Goal: Communication & Community: Answer question/provide support

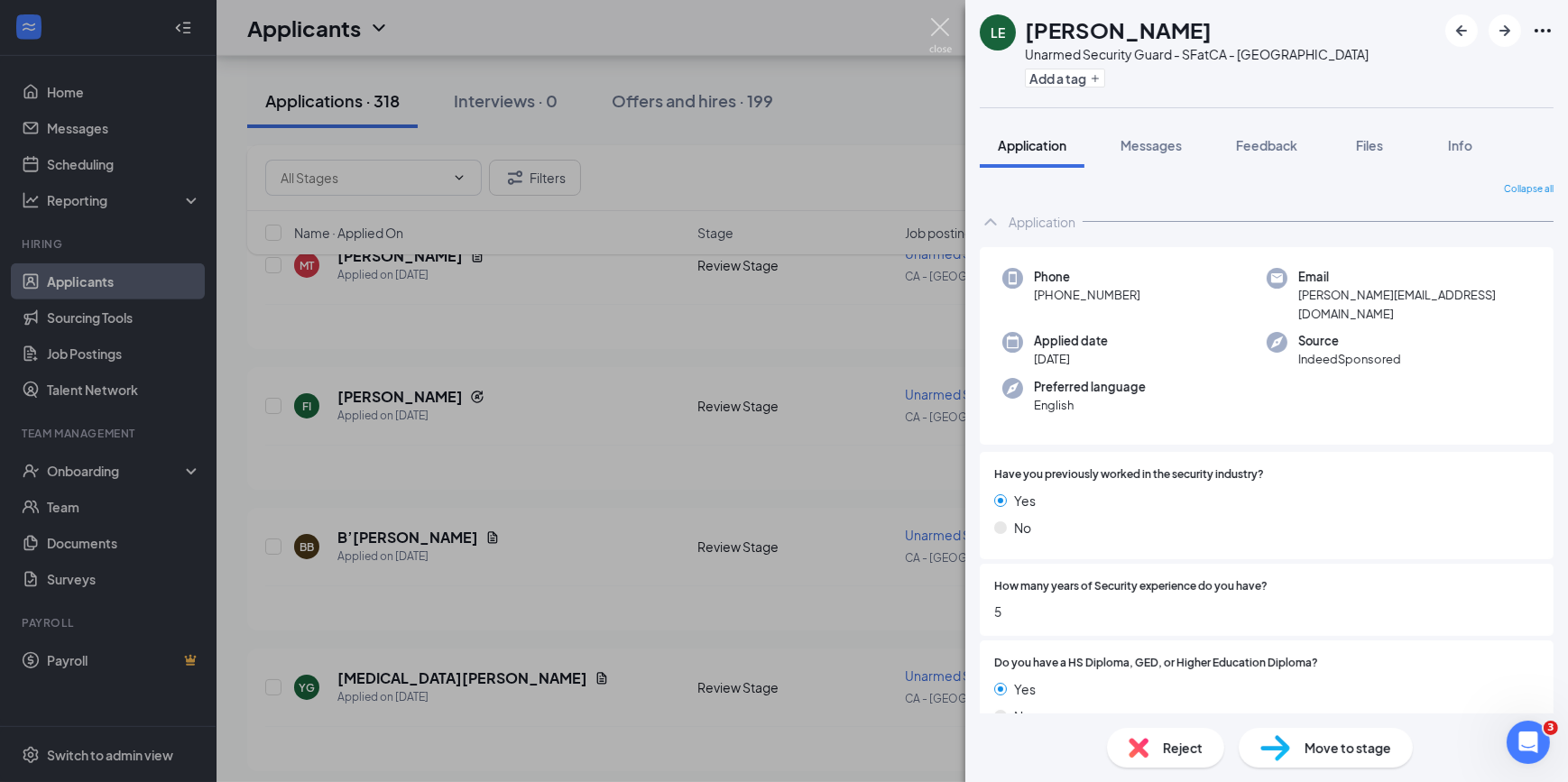
click at [940, 37] on img at bounding box center [940, 35] width 23 height 35
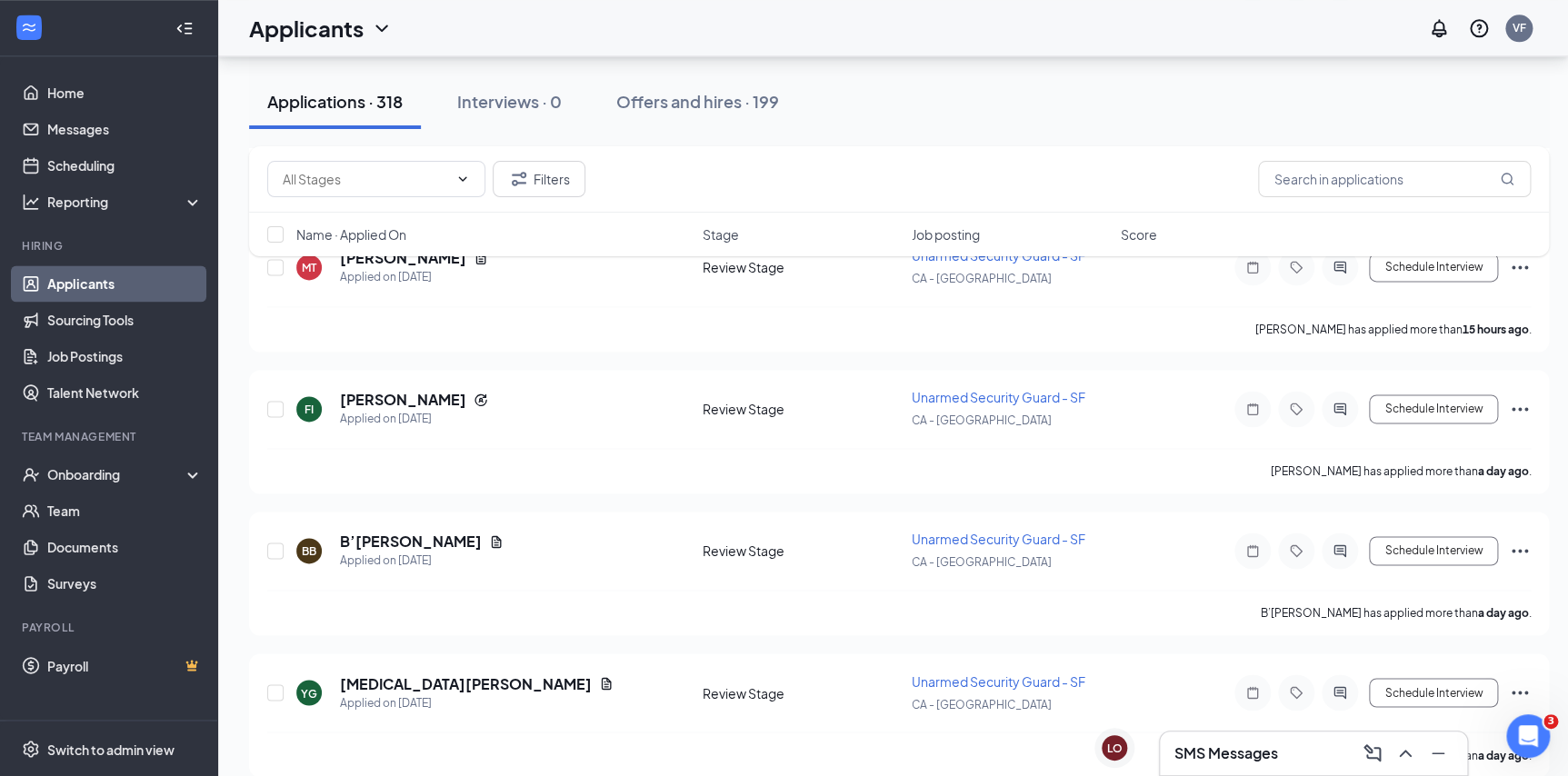
click at [1037, 477] on div "SMS Messages" at bounding box center [1313, 753] width 307 height 43
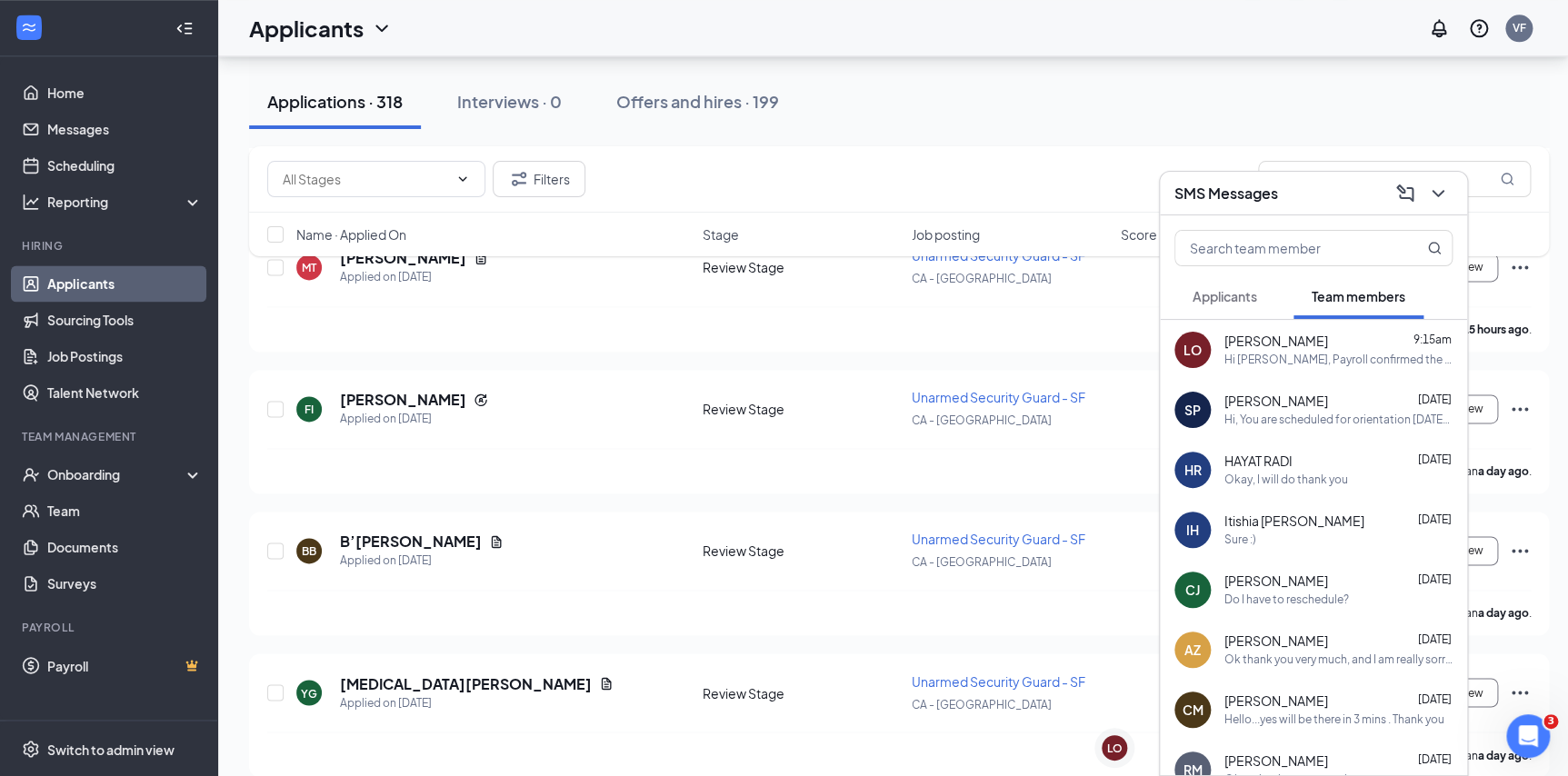
click at [1037, 197] on h3 "SMS Messages" at bounding box center [1226, 193] width 104 height 20
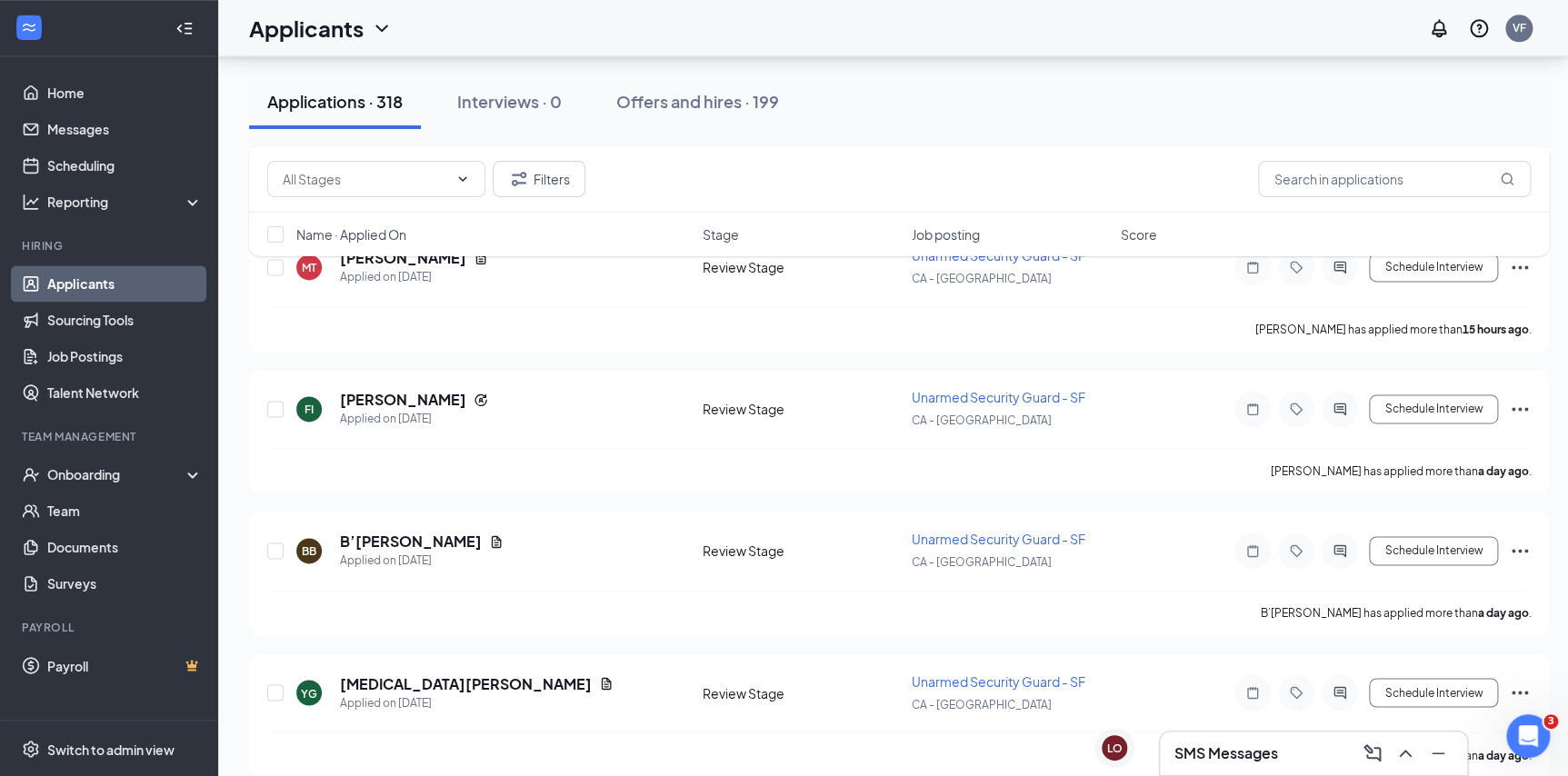
click at [63, 284] on link "Applicants" at bounding box center [125, 283] width 156 height 36
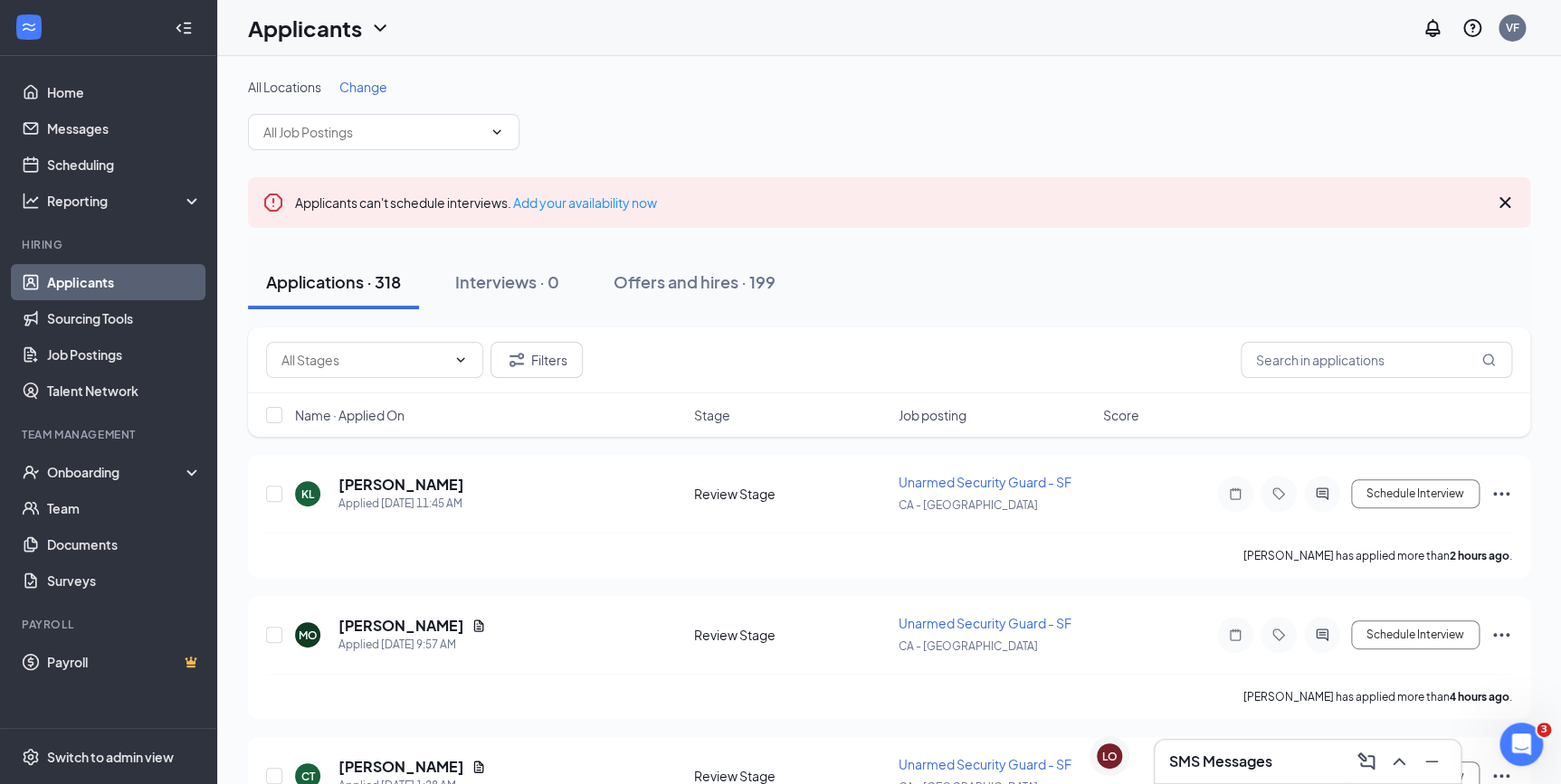
click at [1032, 383] on div "Filters" at bounding box center [889, 359] width 1282 height 66
click at [1032, 365] on input "text" at bounding box center [1376, 360] width 272 height 36
click at [1032, 359] on input "text" at bounding box center [1376, 360] width 272 height 36
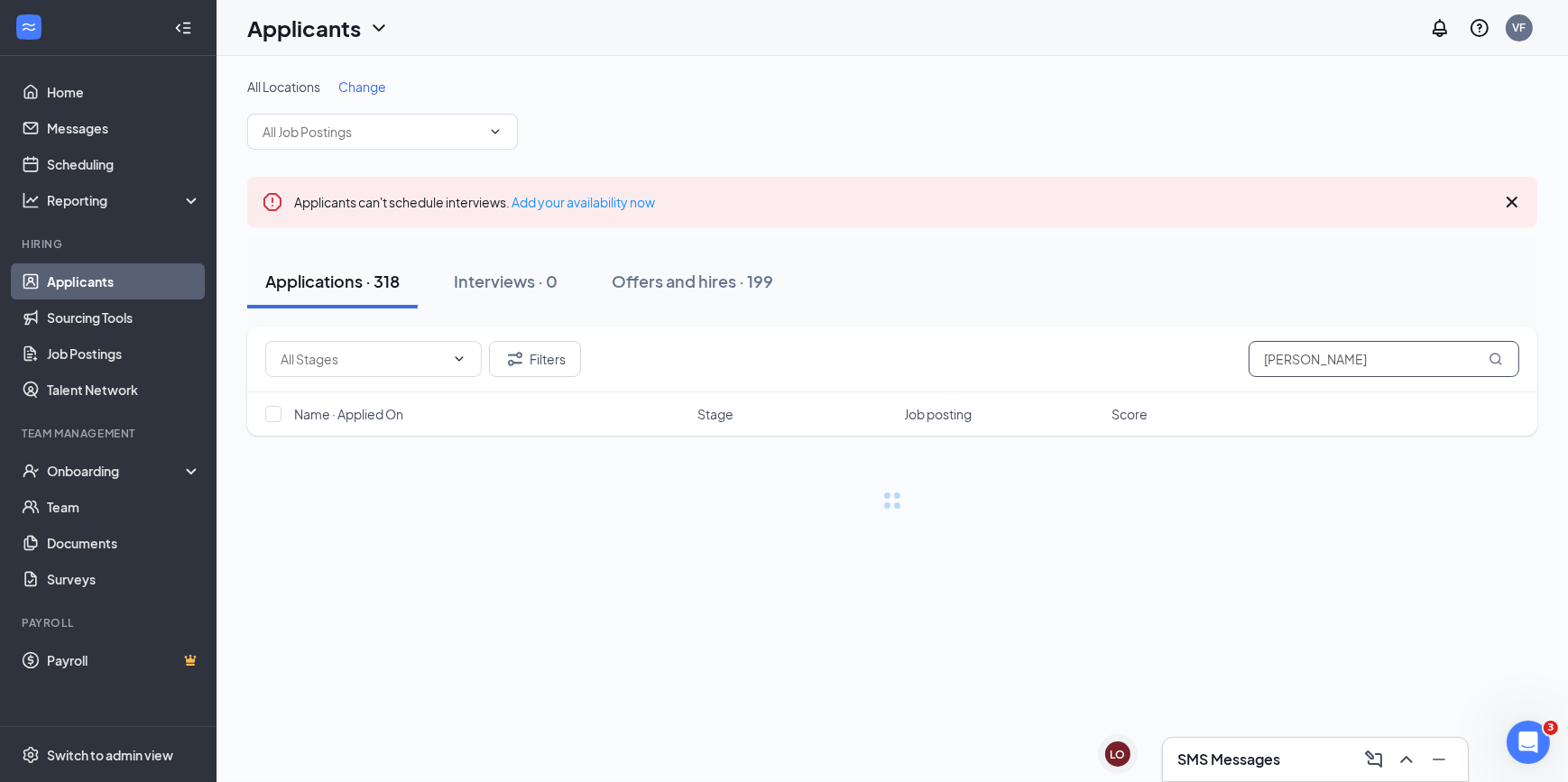
type input "[PERSON_NAME]"
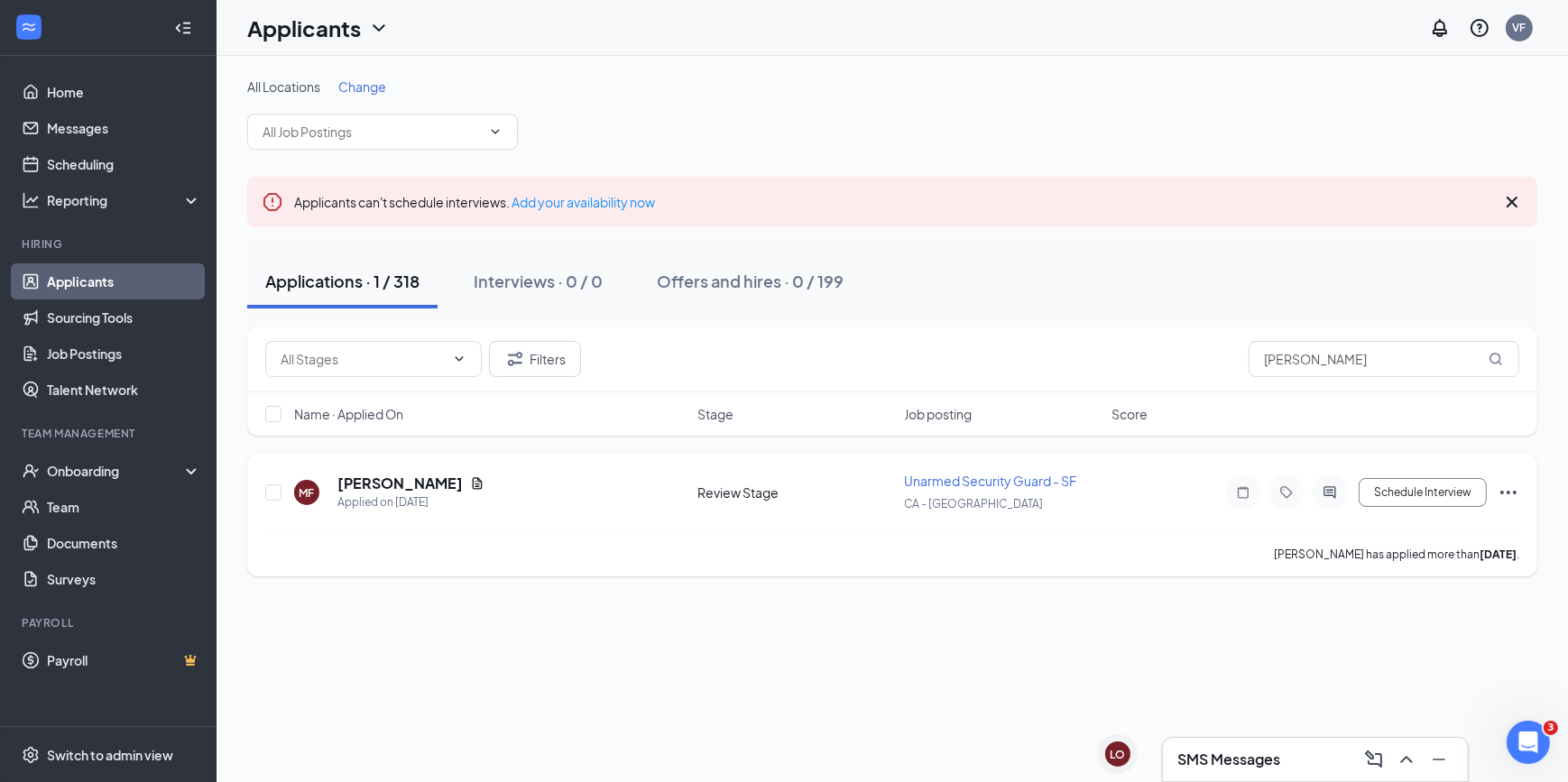
click at [416, 474] on div "Applied on [DATE]" at bounding box center [411, 502] width 147 height 18
click at [388, 474] on h5 "[PERSON_NAME]" at bounding box center [400, 484] width 125 height 20
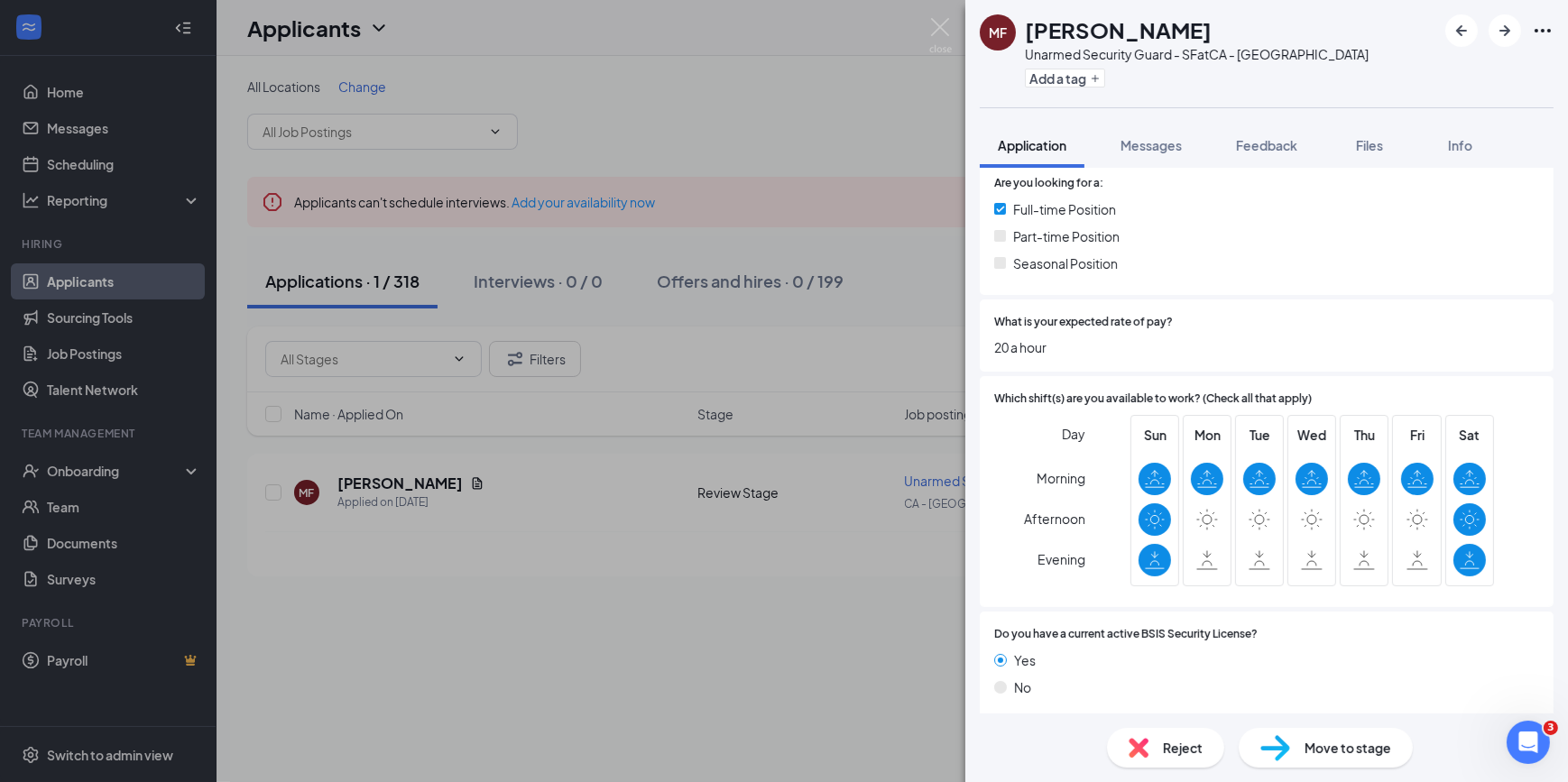
scroll to position [919, 0]
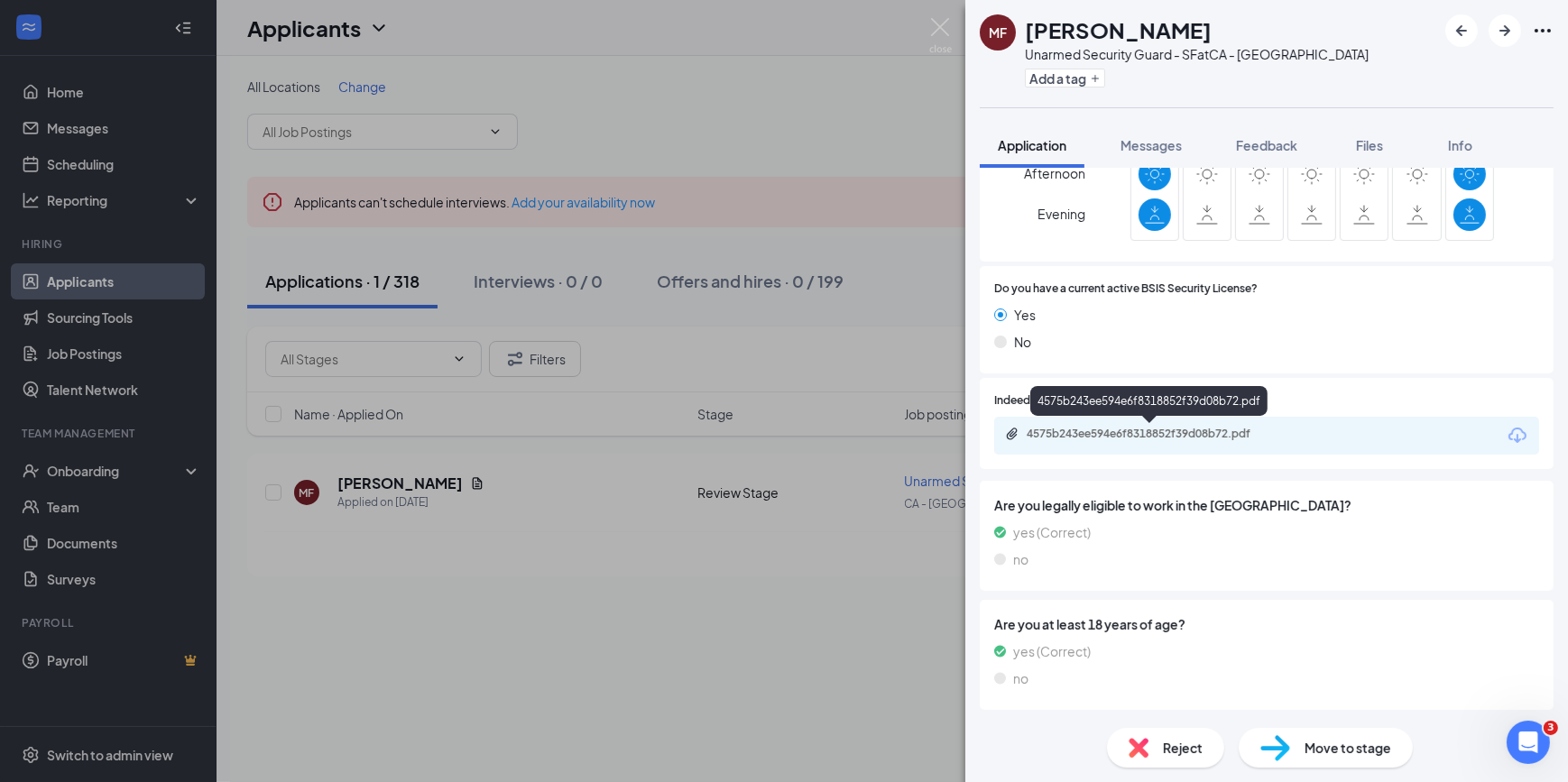
click at [1029, 437] on div "4575b243ee594e6f8318852f39d08b72.pdf" at bounding box center [1153, 433] width 253 height 14
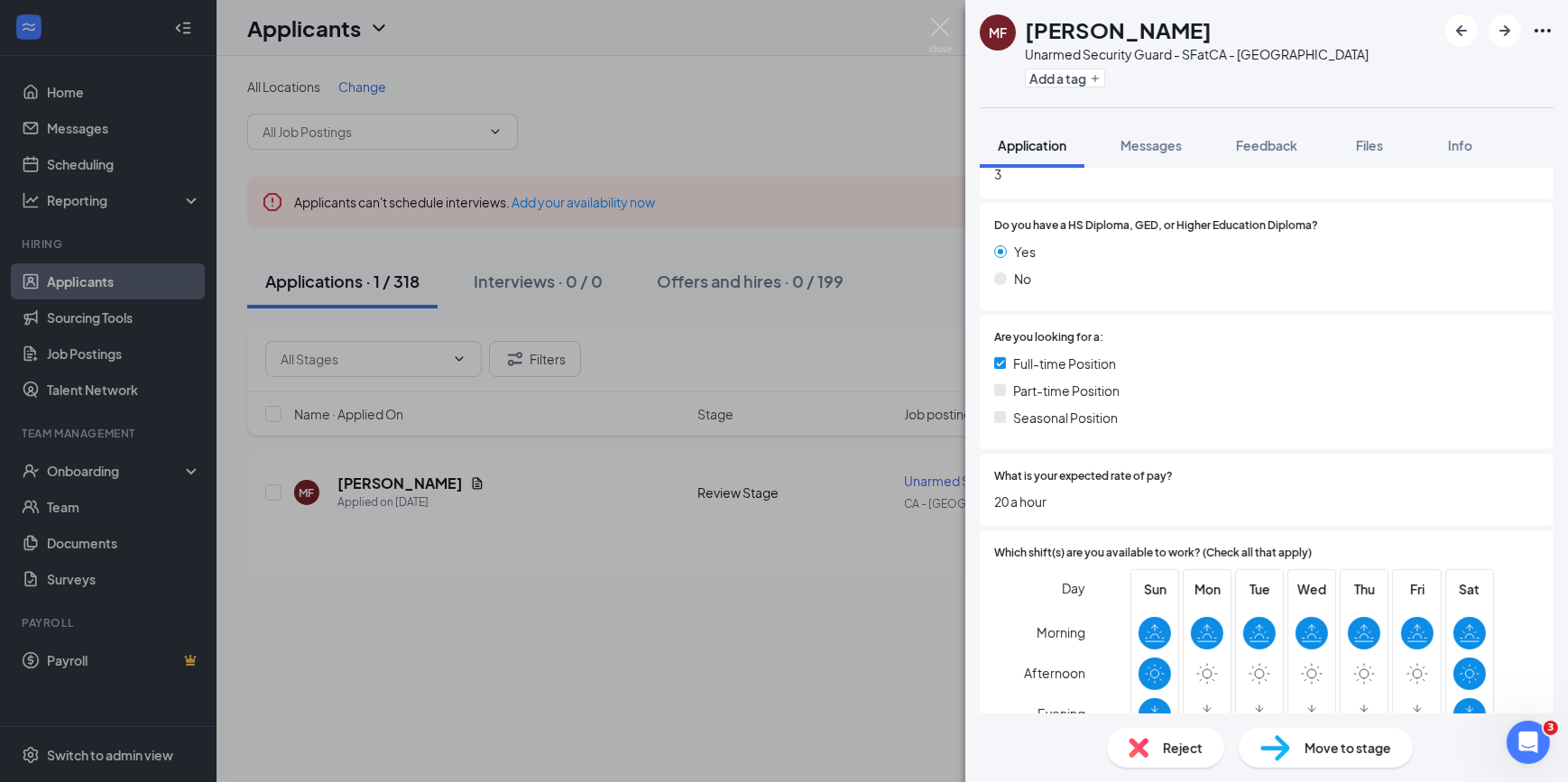
scroll to position [0, 0]
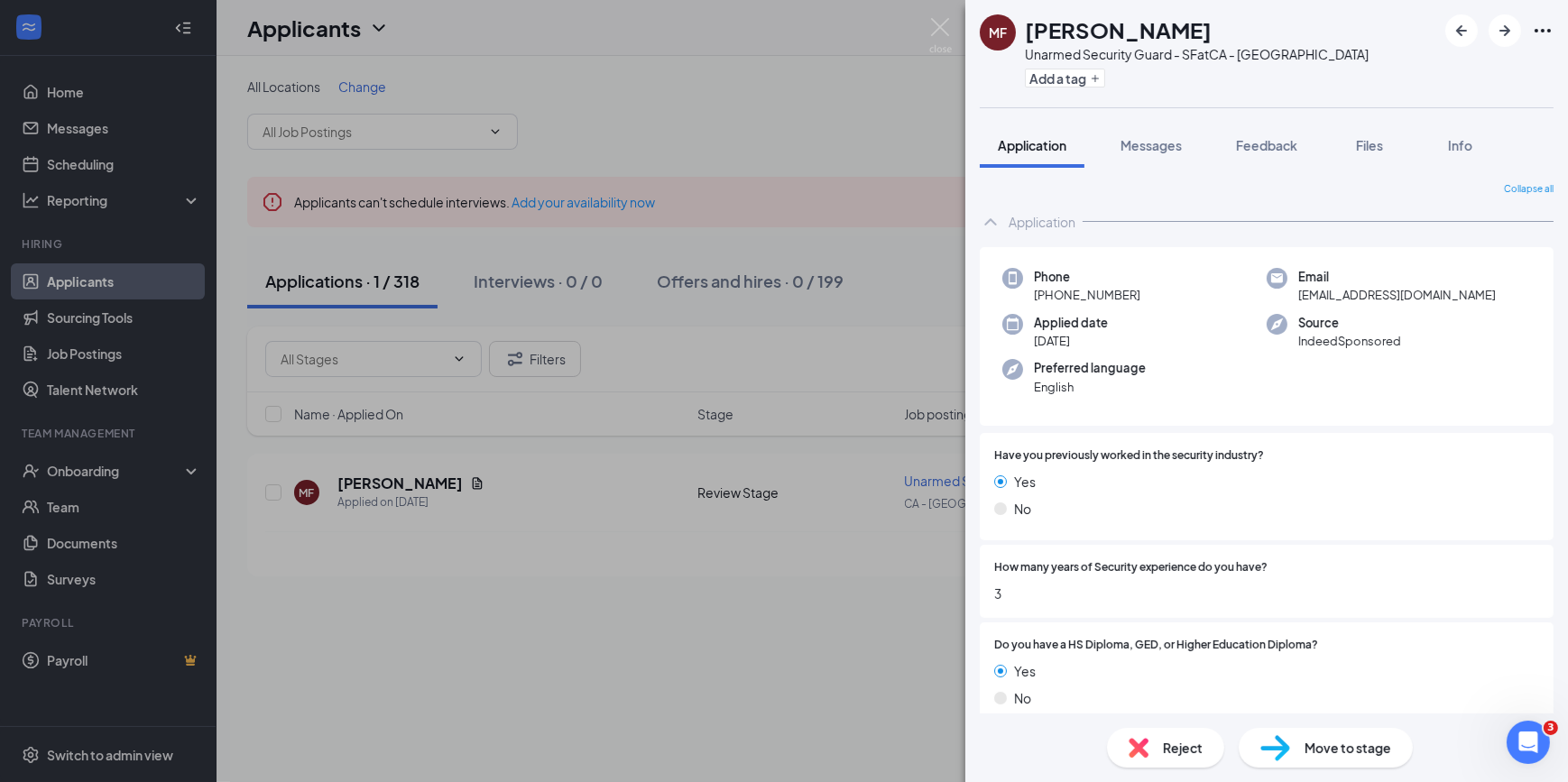
drag, startPoint x: 1145, startPoint y: 291, endPoint x: 1051, endPoint y: 293, distance: 94.0
click at [1029, 293] on div "Phone [PHONE_NUMBER]" at bounding box center [1134, 286] width 264 height 37
copy span "[PHONE_NUMBER]"
click at [1029, 147] on span "Messages" at bounding box center [1151, 145] width 61 height 16
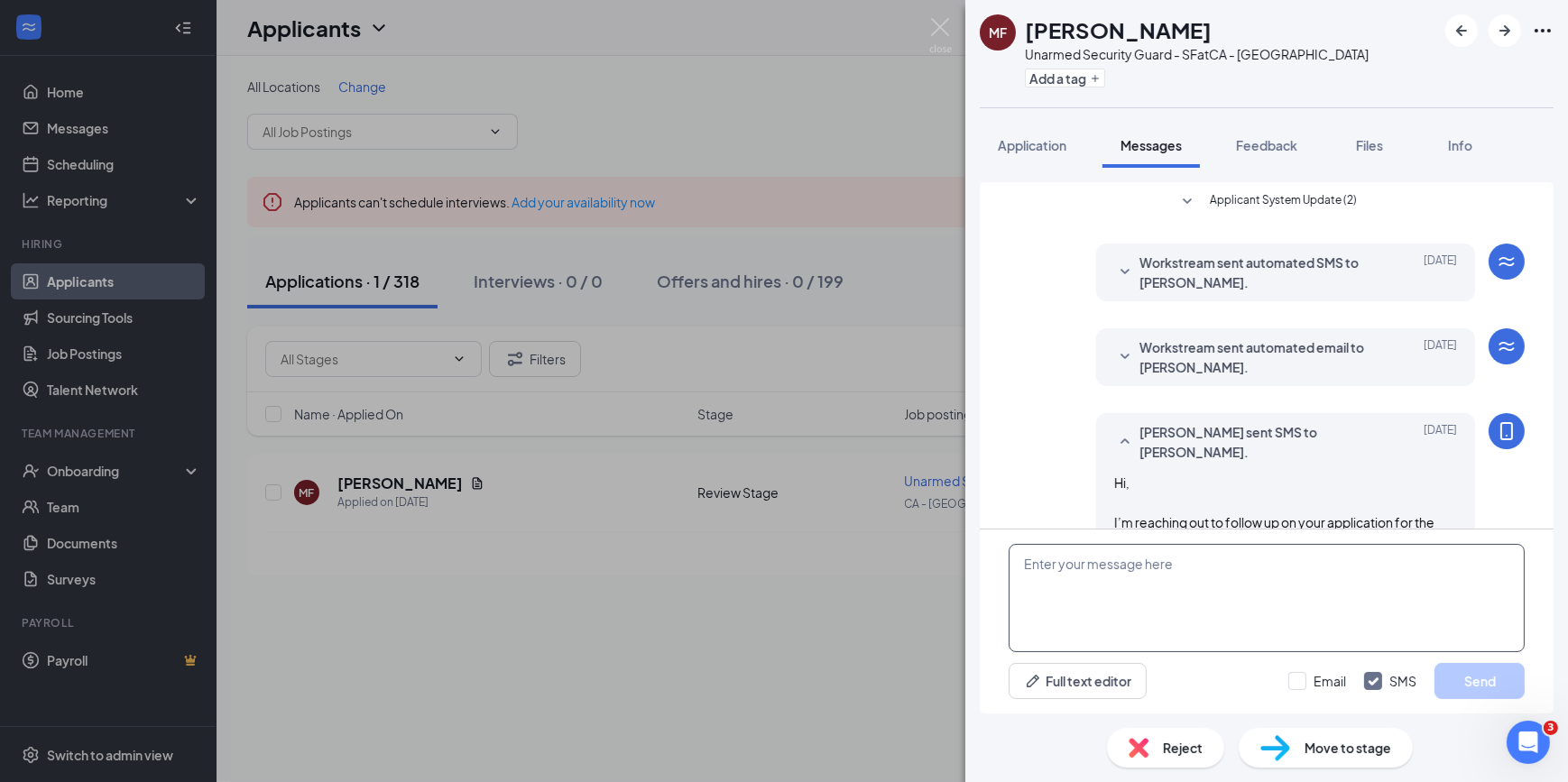
scroll to position [893, 0]
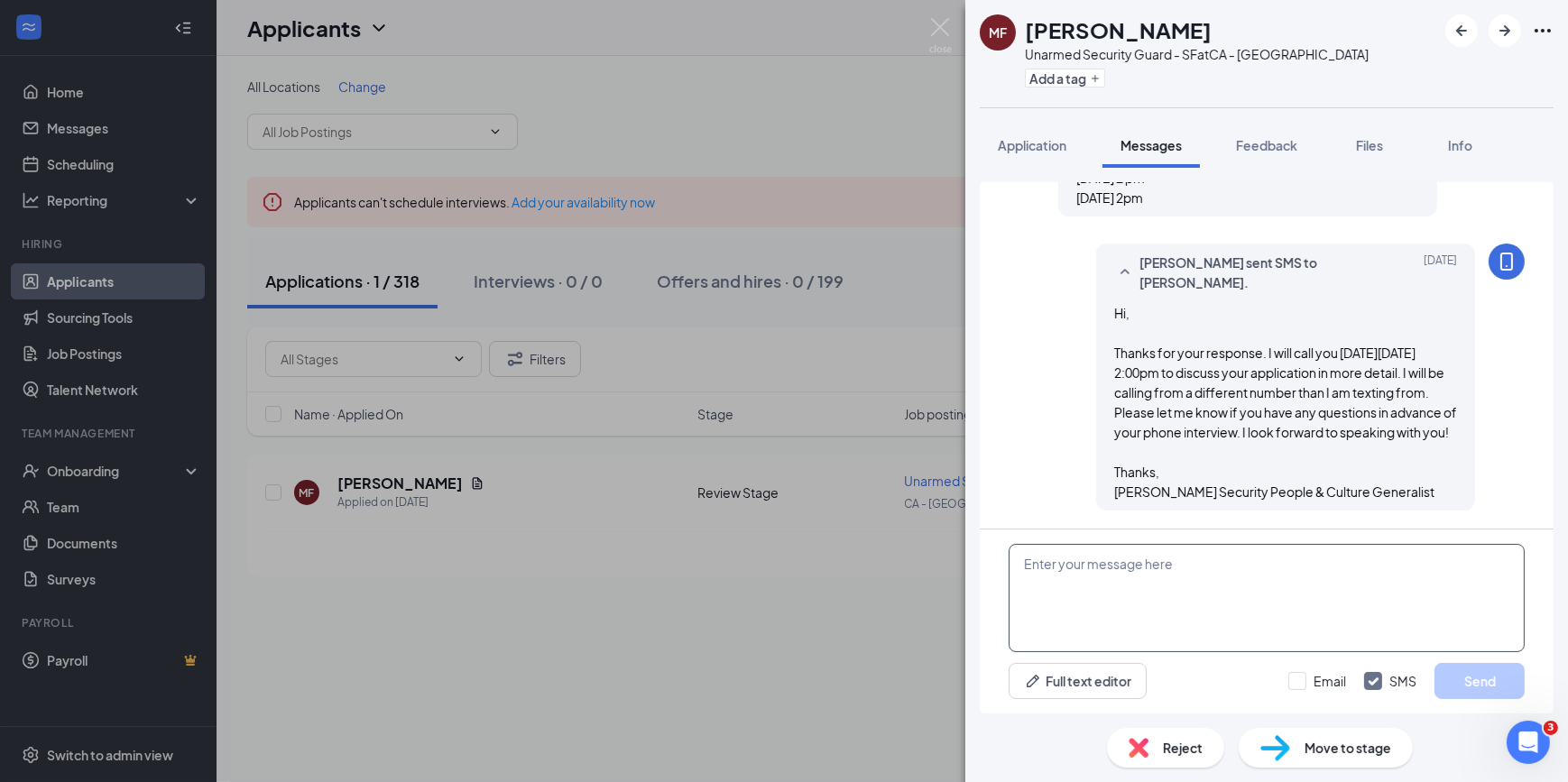
click at [1029, 474] on textarea at bounding box center [1267, 598] width 516 height 109
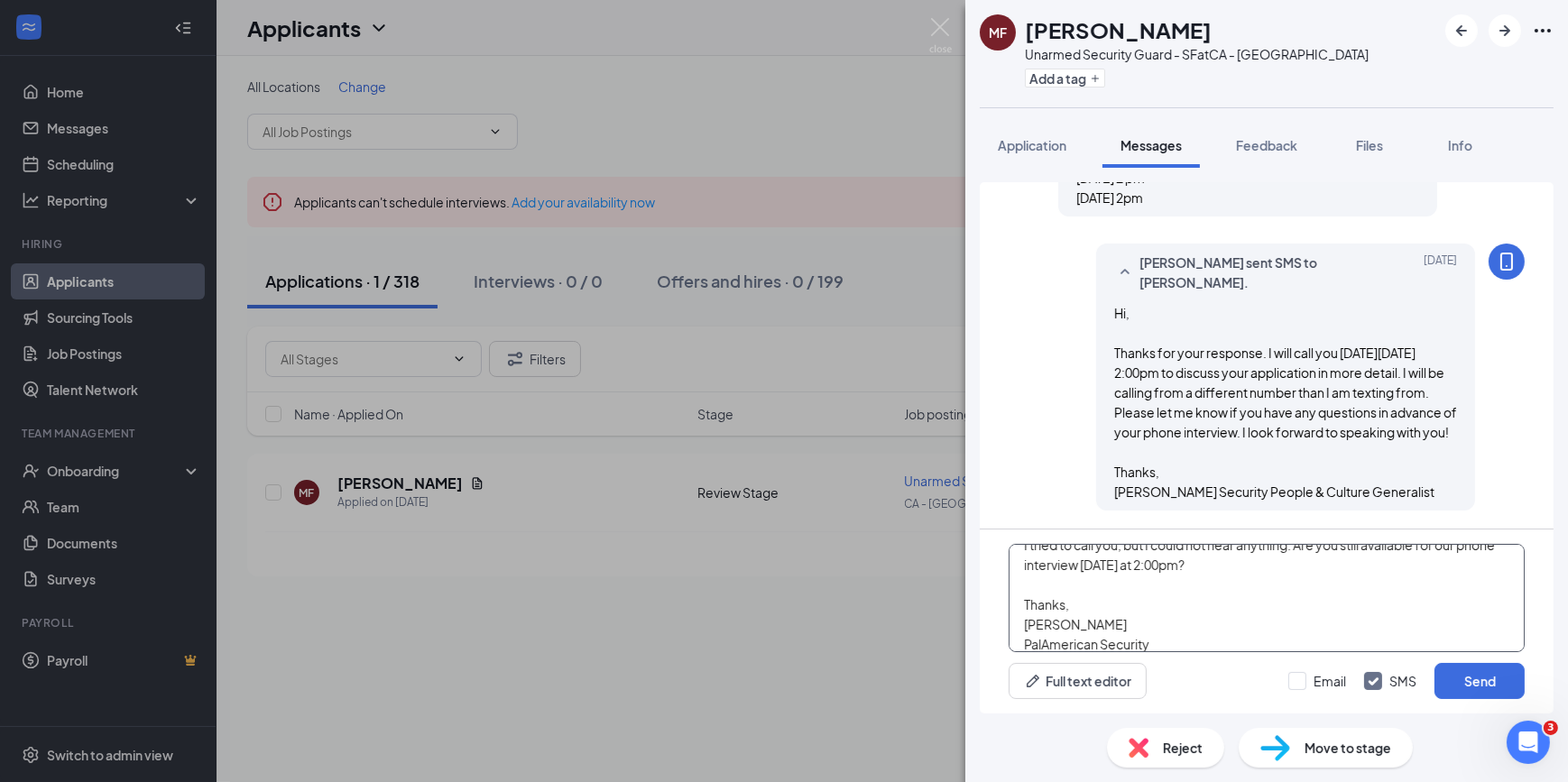
scroll to position [0, 0]
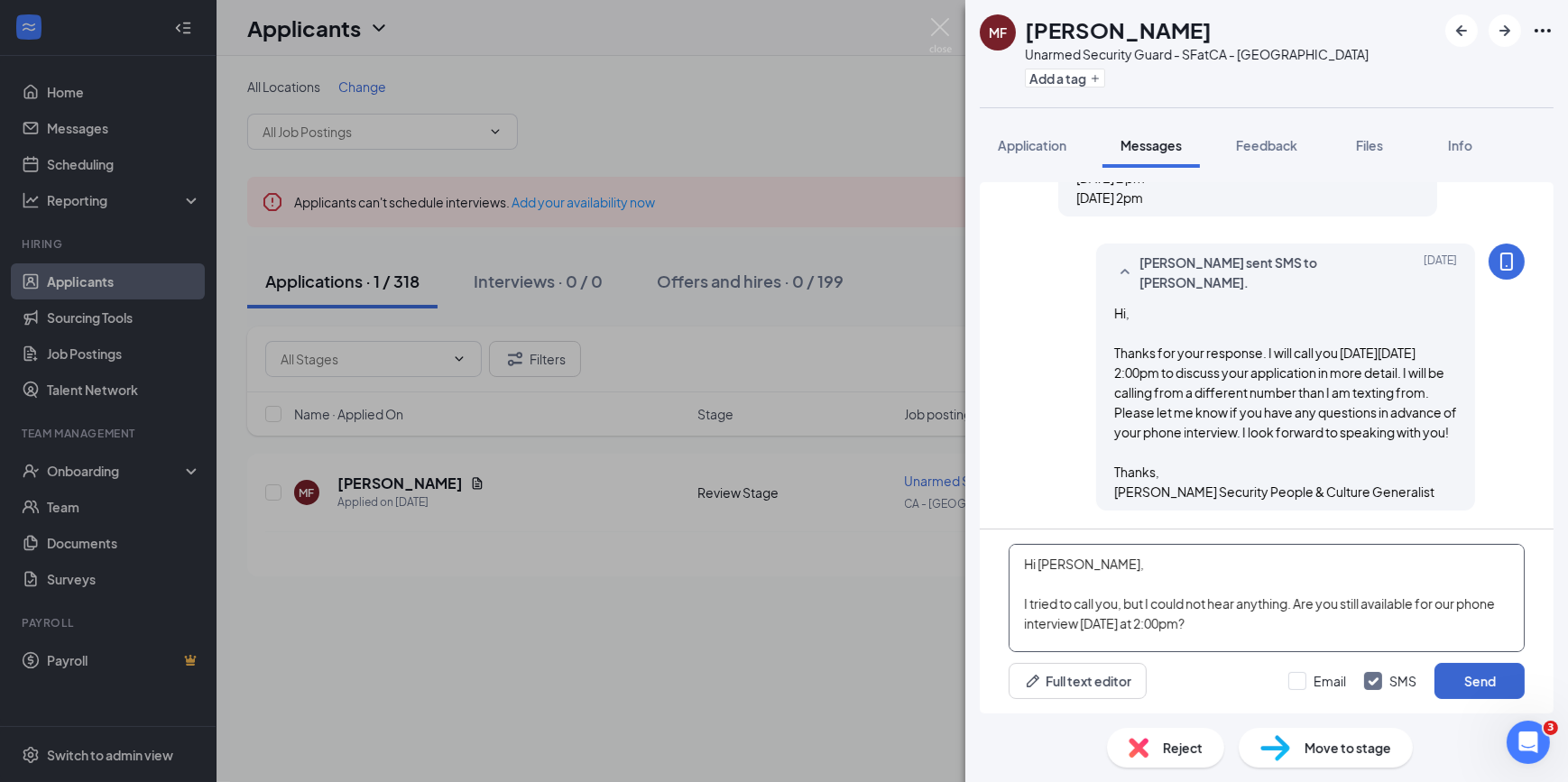
type textarea "Hi [PERSON_NAME], I tried to call you, but I could not hear anything. Are you s…"
click at [1029, 474] on button "Send" at bounding box center [1479, 681] width 91 height 36
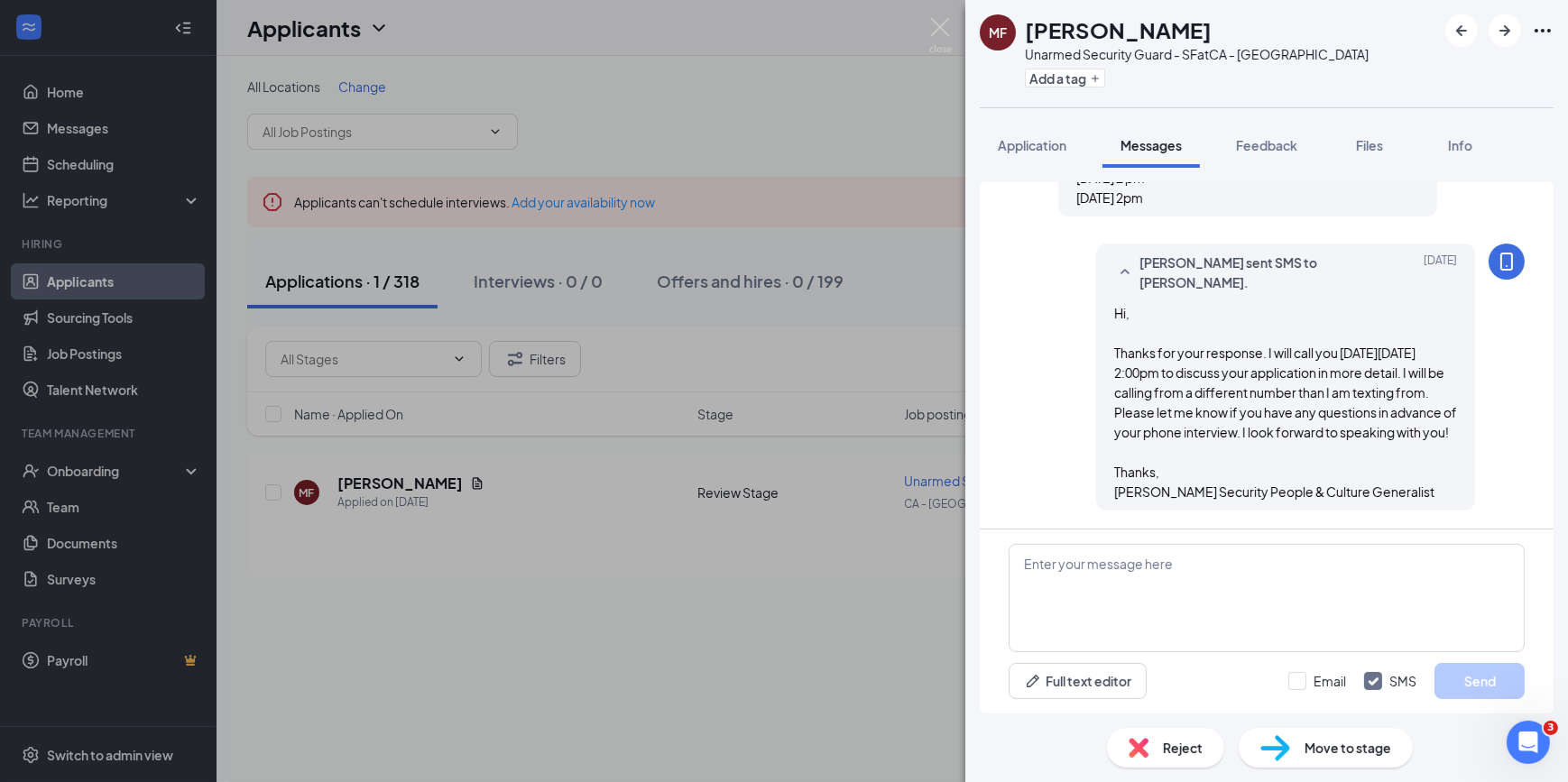
scroll to position [1146, 0]
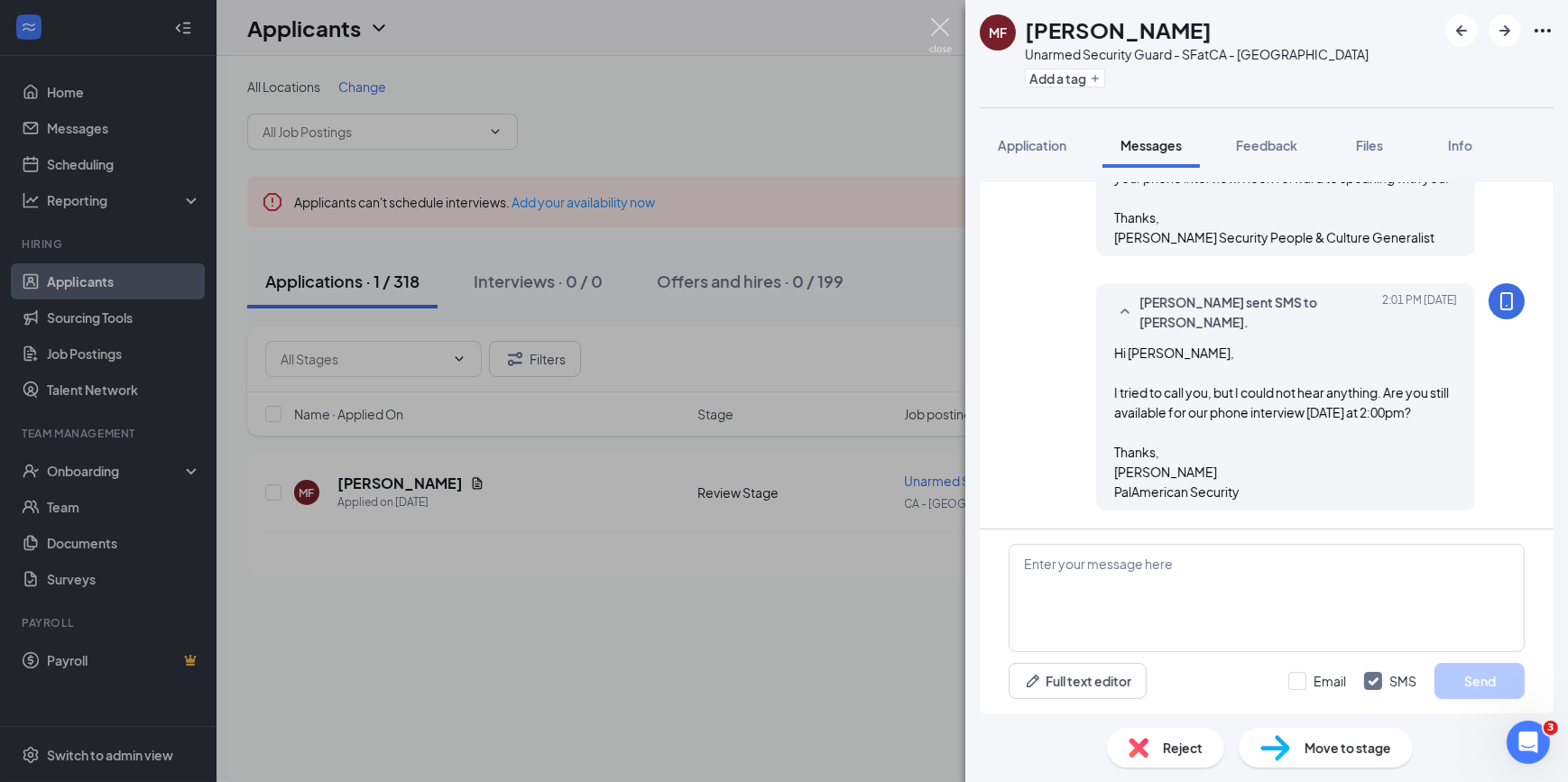
click at [937, 26] on img at bounding box center [940, 35] width 23 height 35
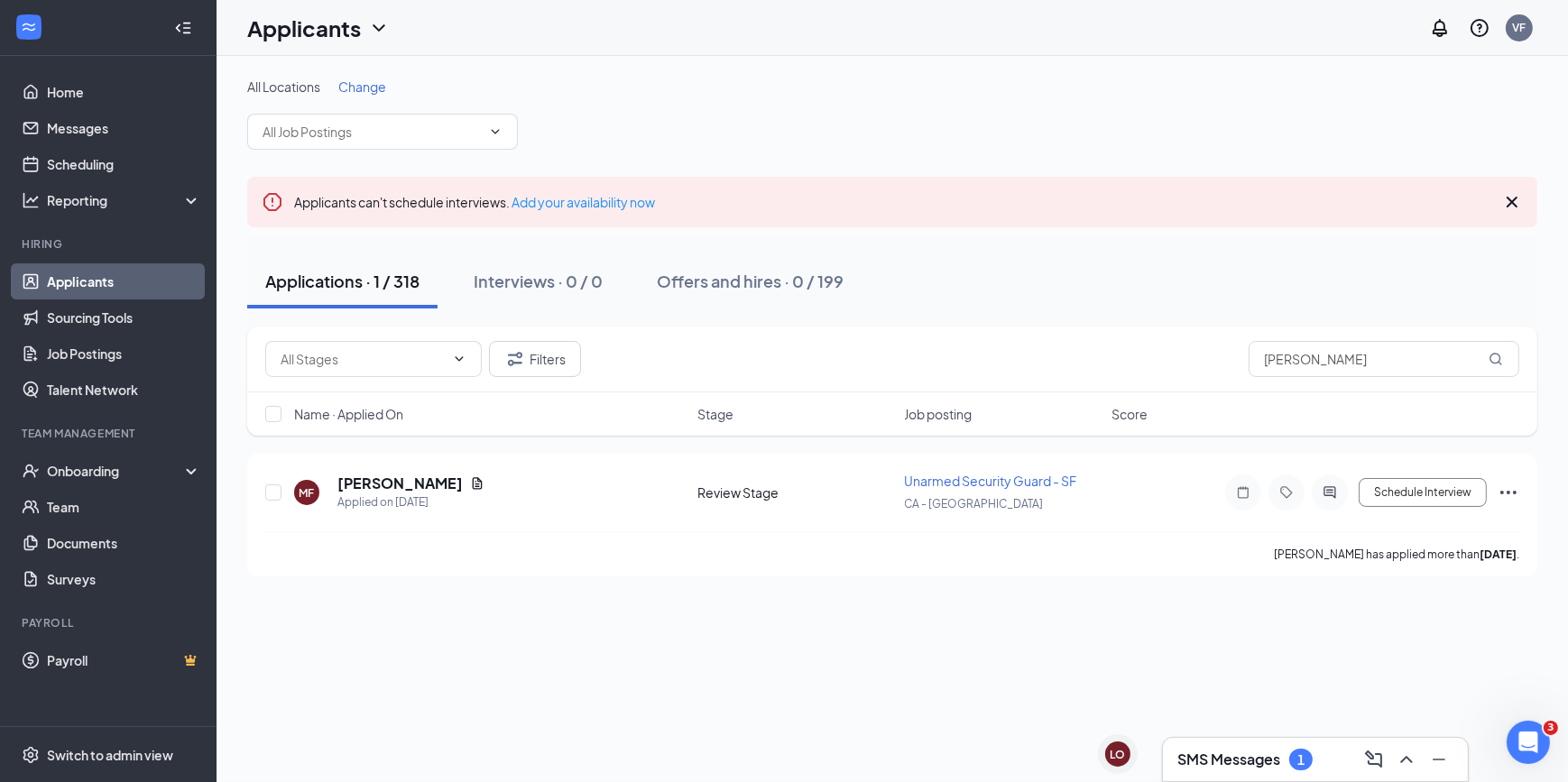
click at [1029, 474] on div "SMS Messages 1" at bounding box center [1315, 759] width 305 height 43
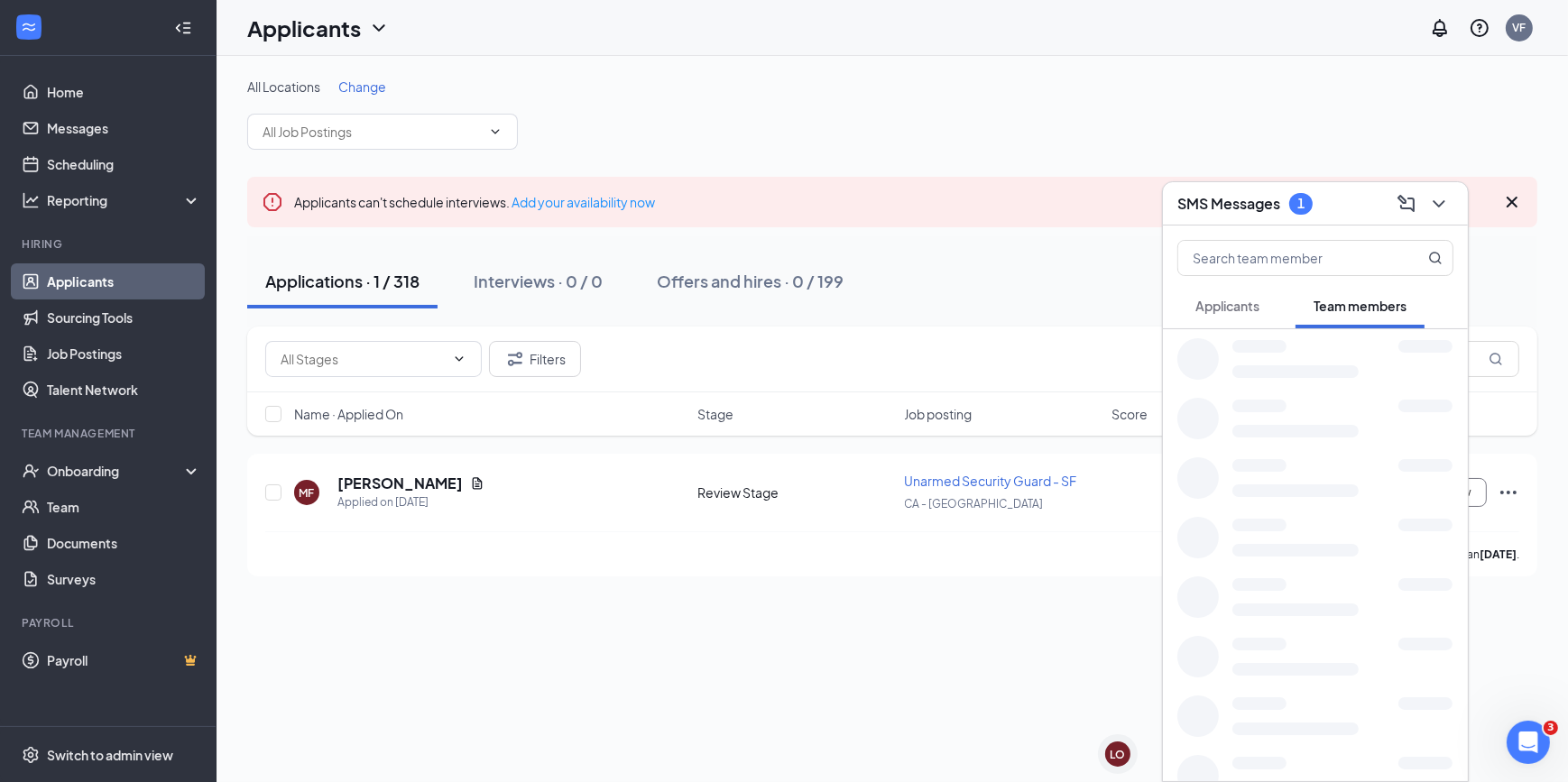
click at [1029, 302] on span "Applicants" at bounding box center [1227, 305] width 64 height 16
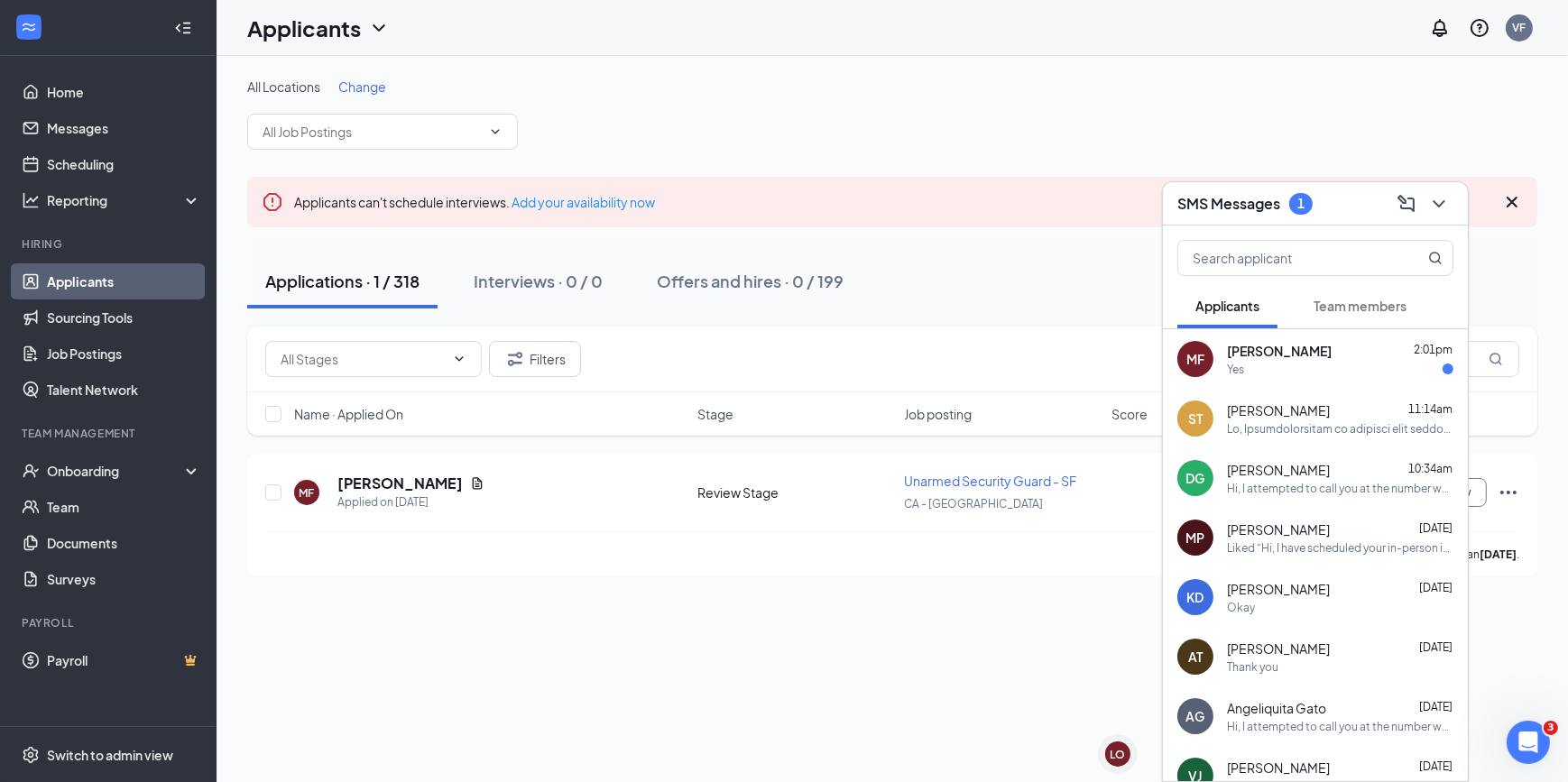
click at [1029, 349] on span "[PERSON_NAME]" at bounding box center [1280, 351] width 105 height 18
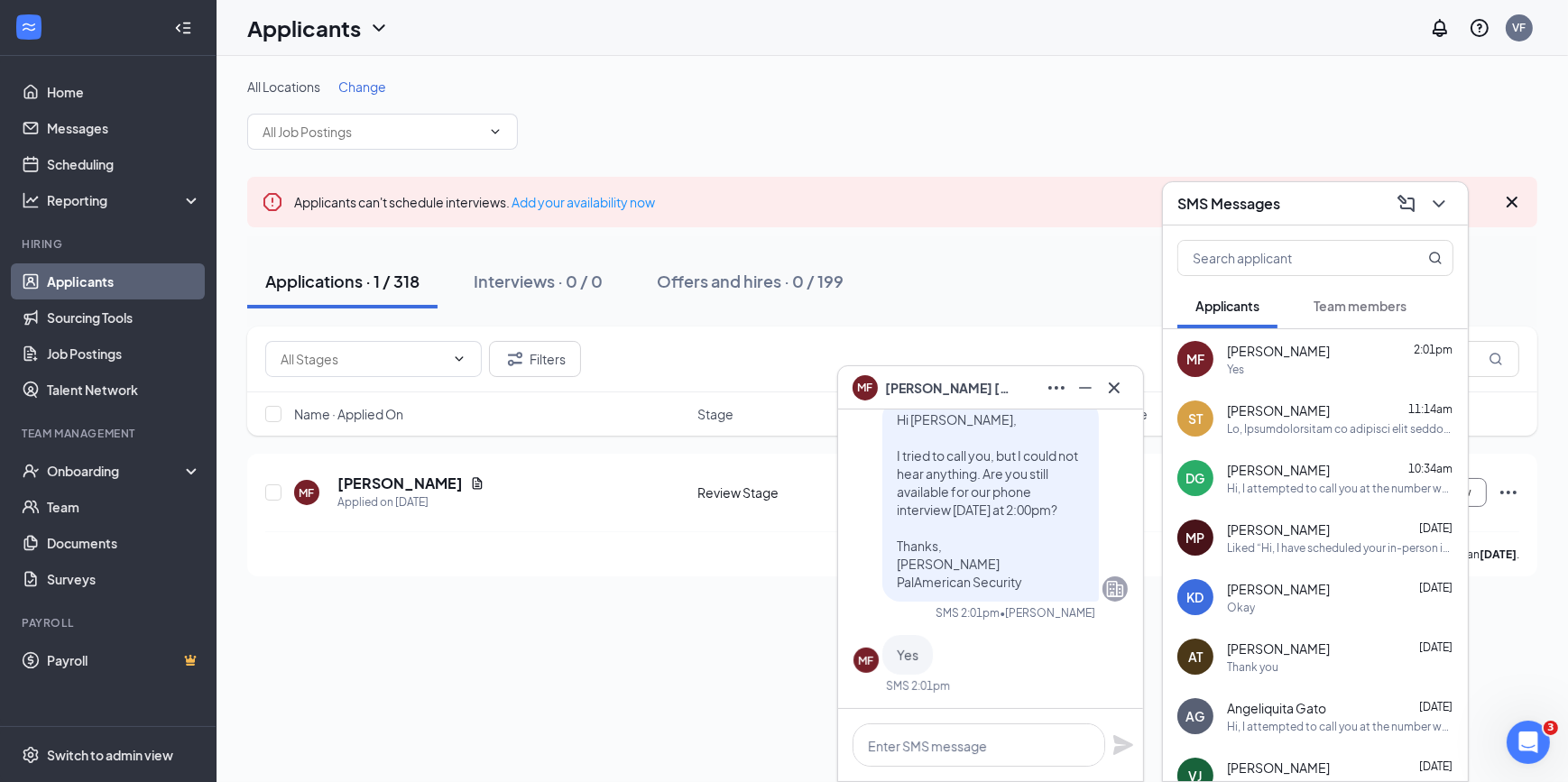
click at [1029, 187] on div "SMS Messages" at bounding box center [1315, 203] width 305 height 43
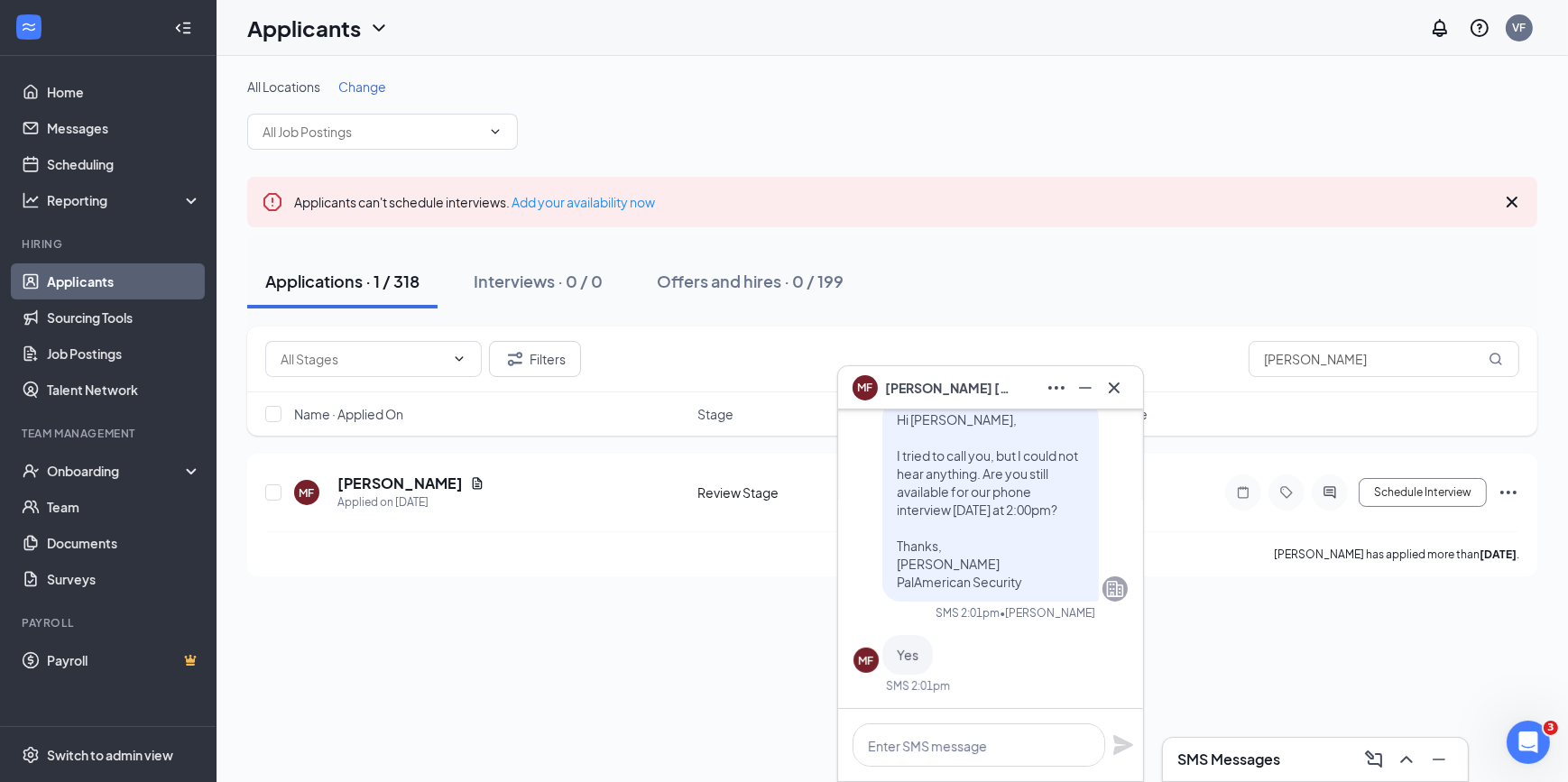
click at [913, 391] on span "[PERSON_NAME]" at bounding box center [948, 387] width 126 height 20
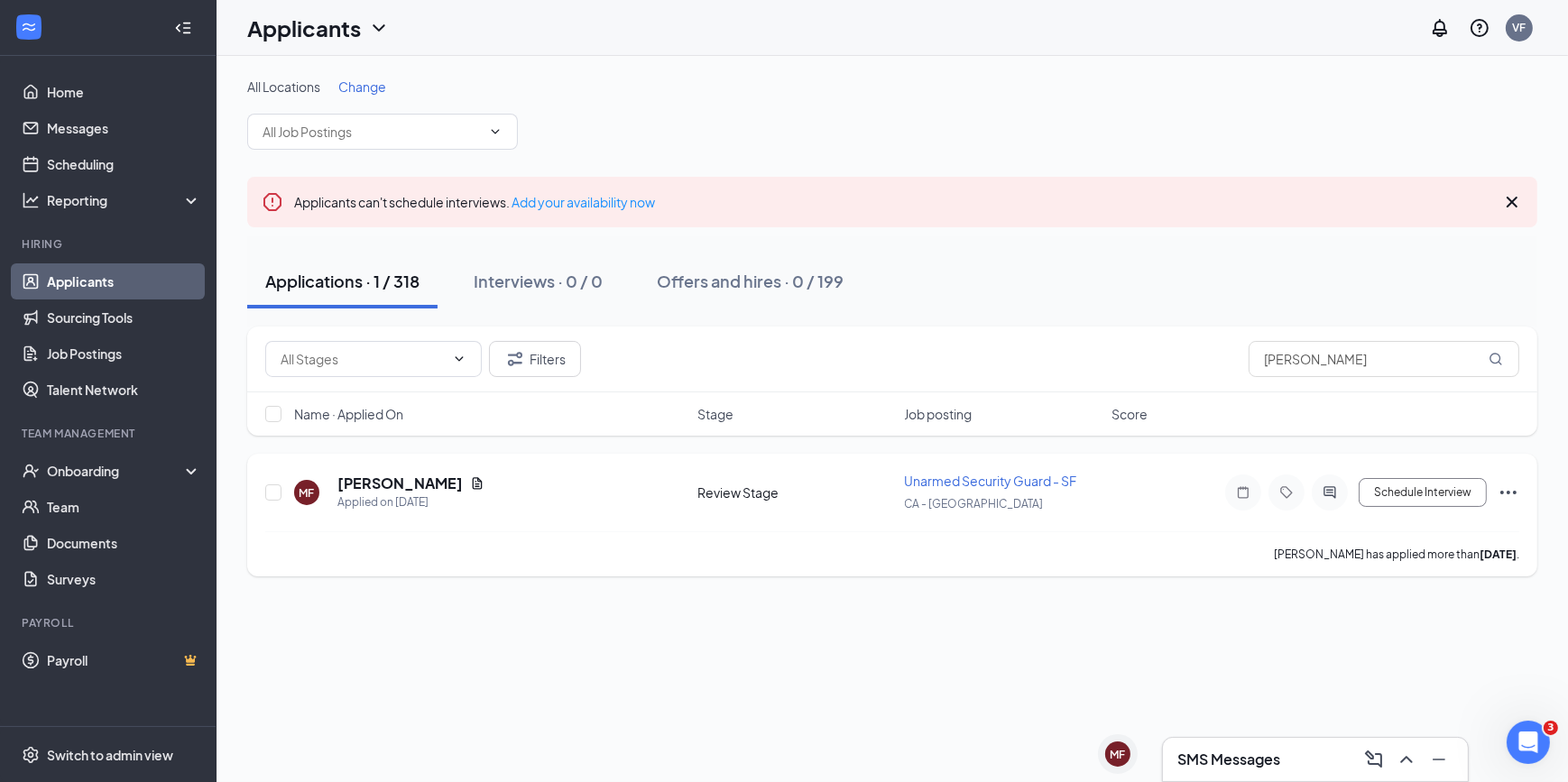
click at [400, 474] on h5 "[PERSON_NAME]" at bounding box center [400, 484] width 125 height 20
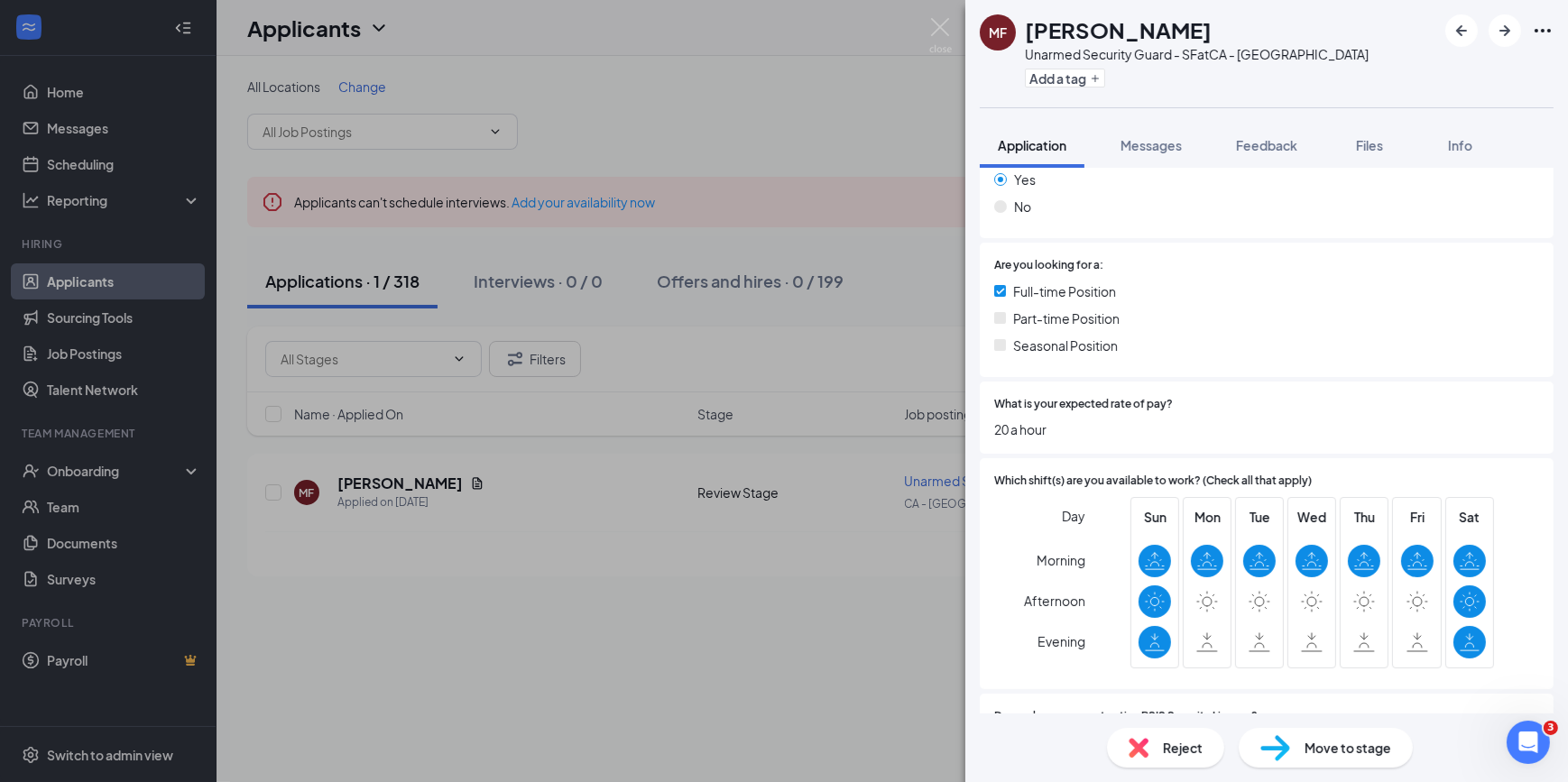
scroll to position [820, 0]
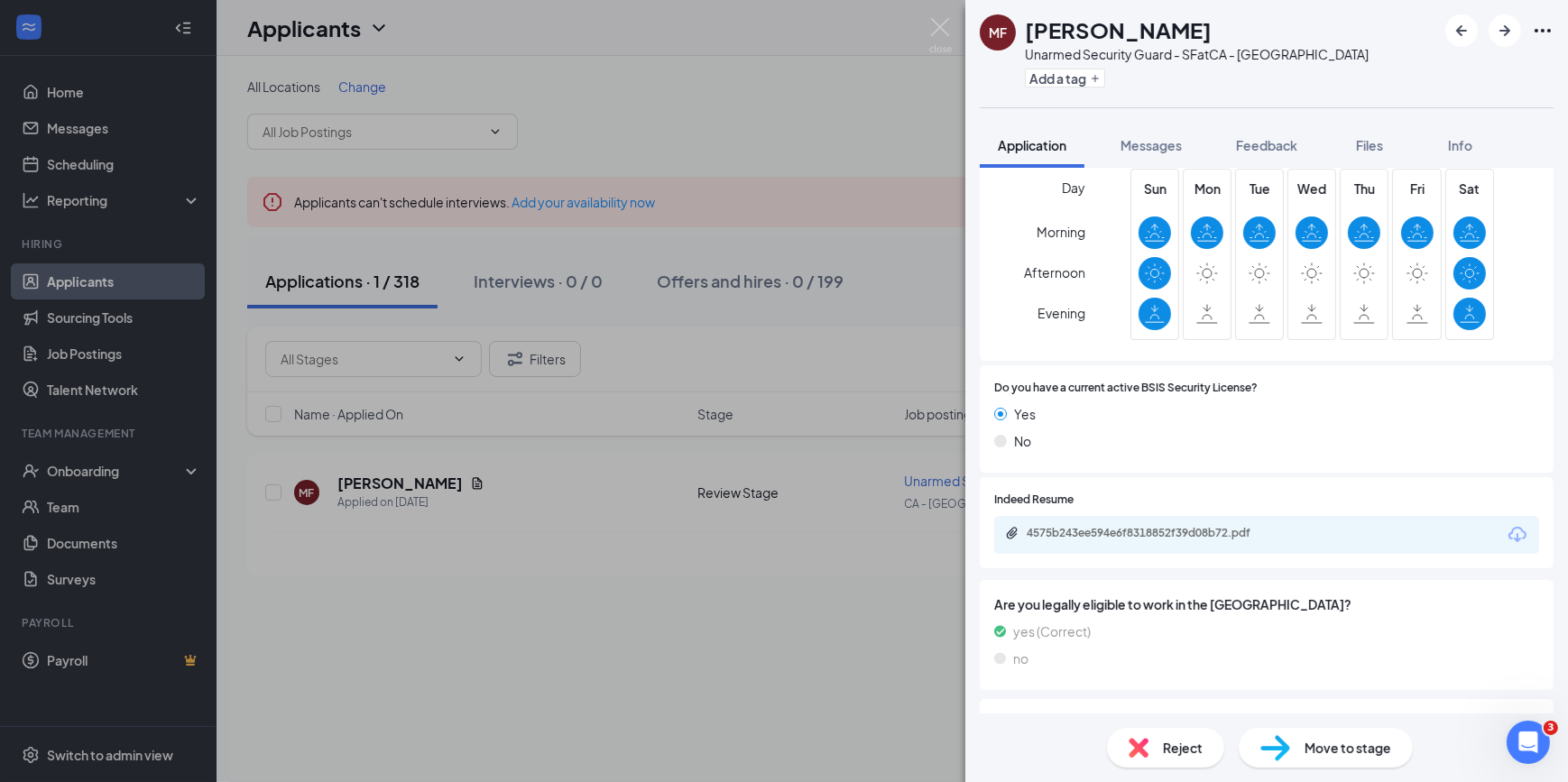
click at [1029, 474] on div "4575b243ee594e6f8318852f39d08b72.pdf" at bounding box center [1266, 535] width 545 height 38
click at [1029, 474] on div "4575b243ee594e6f8318852f39d08b72.pdf" at bounding box center [1153, 533] width 253 height 14
click at [1029, 148] on span "Messages" at bounding box center [1151, 145] width 61 height 16
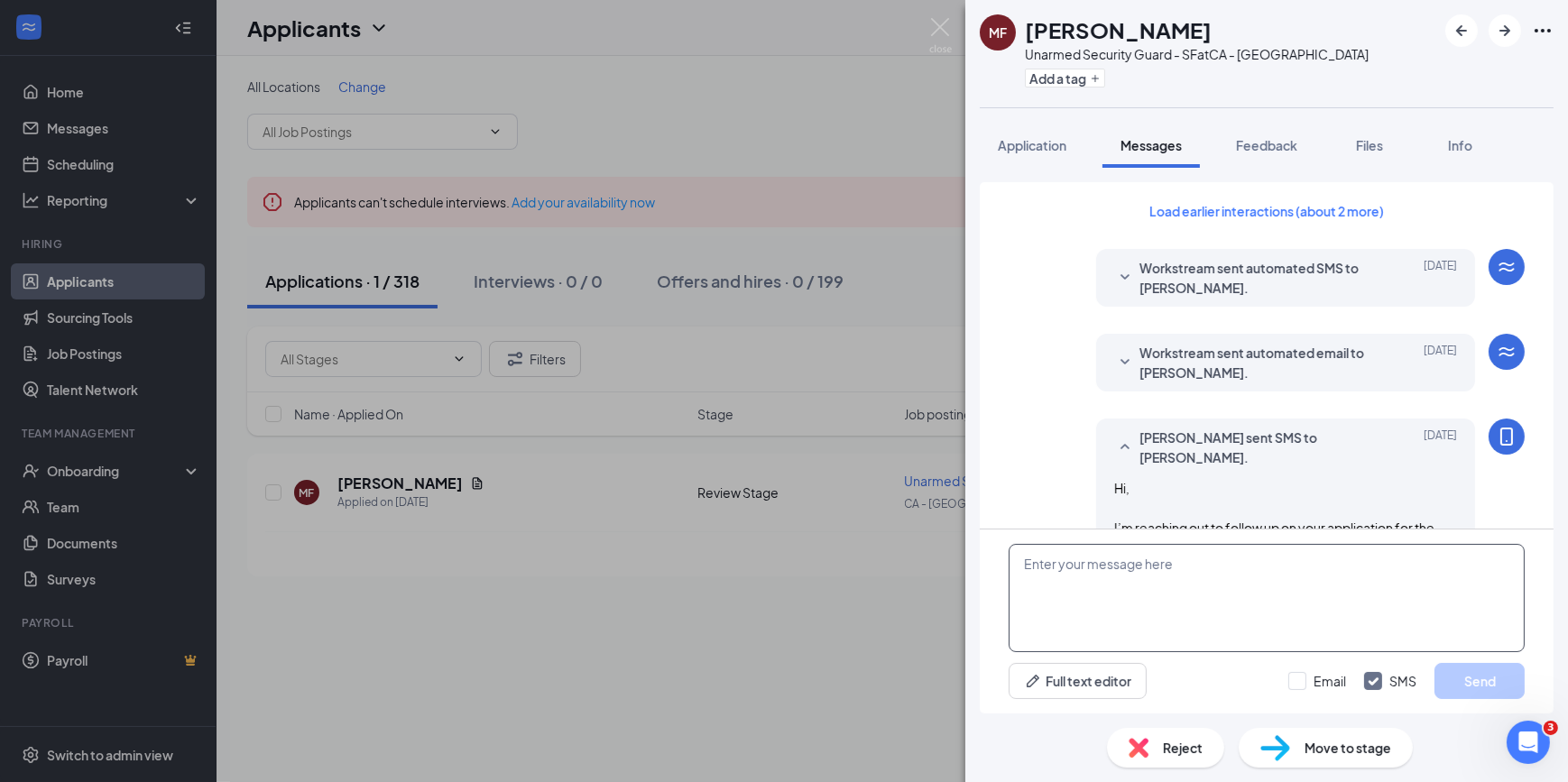
scroll to position [1367, 0]
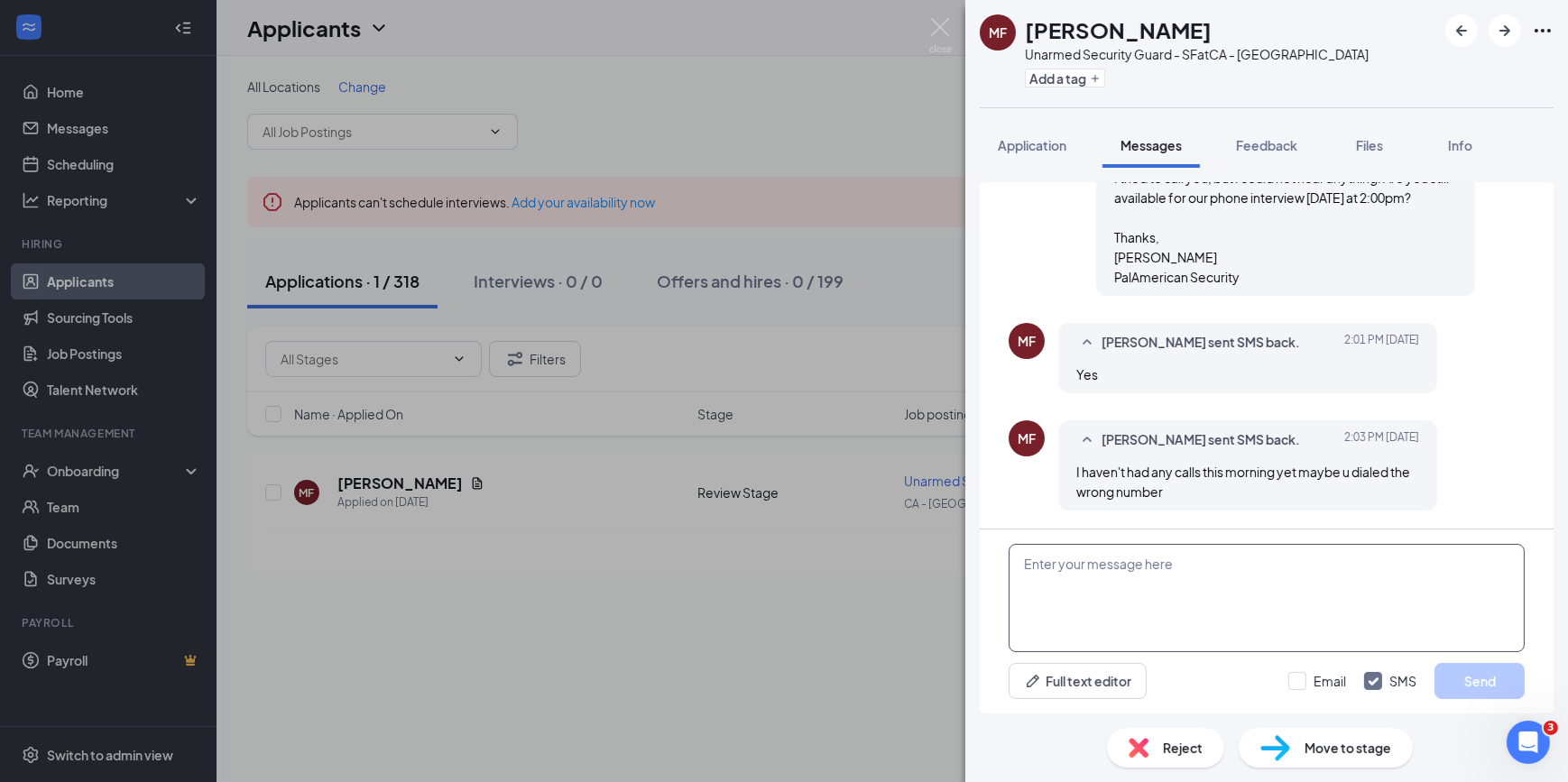
click at [1029, 474] on textarea at bounding box center [1267, 598] width 516 height 109
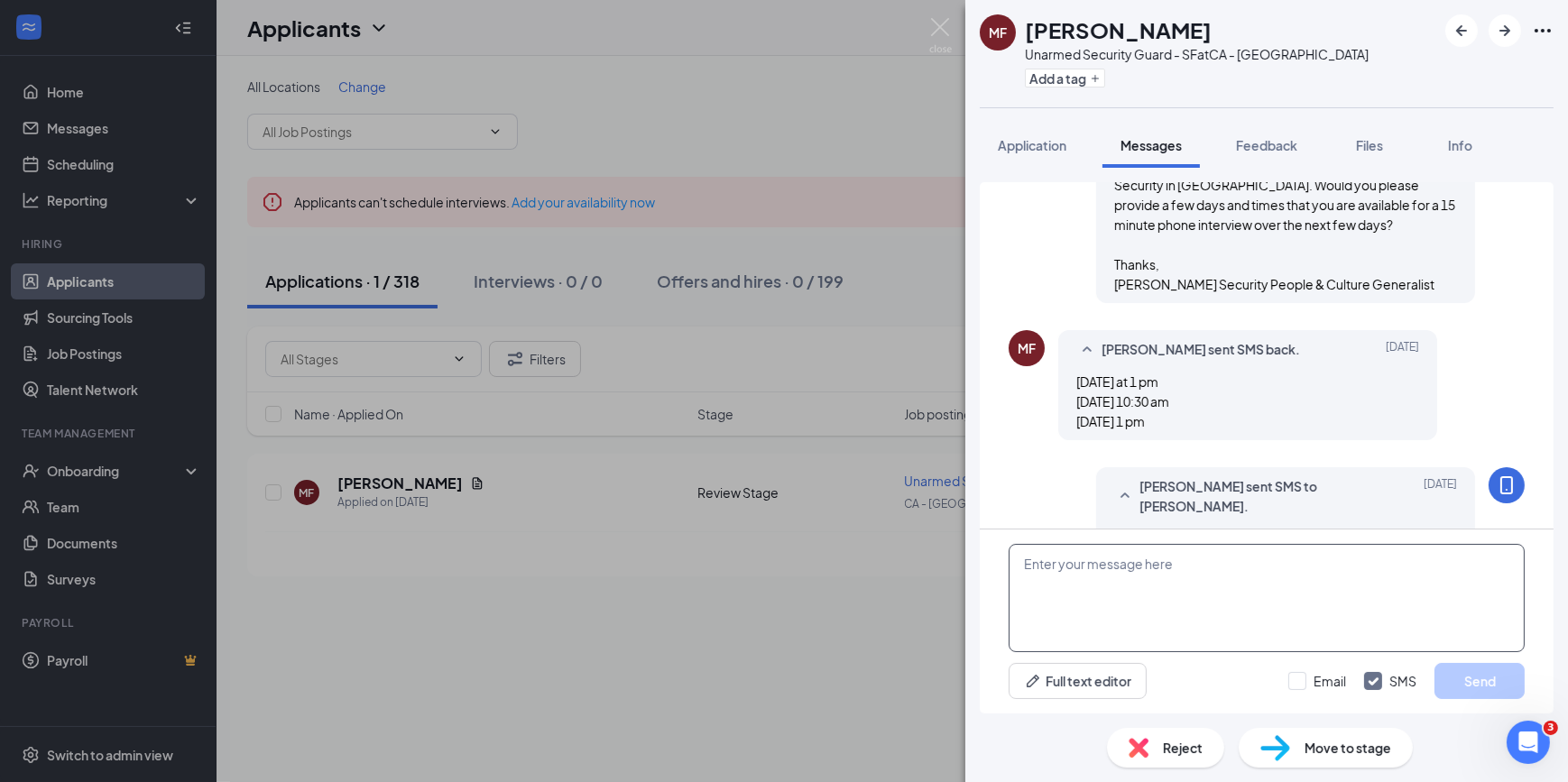
scroll to position [0, 0]
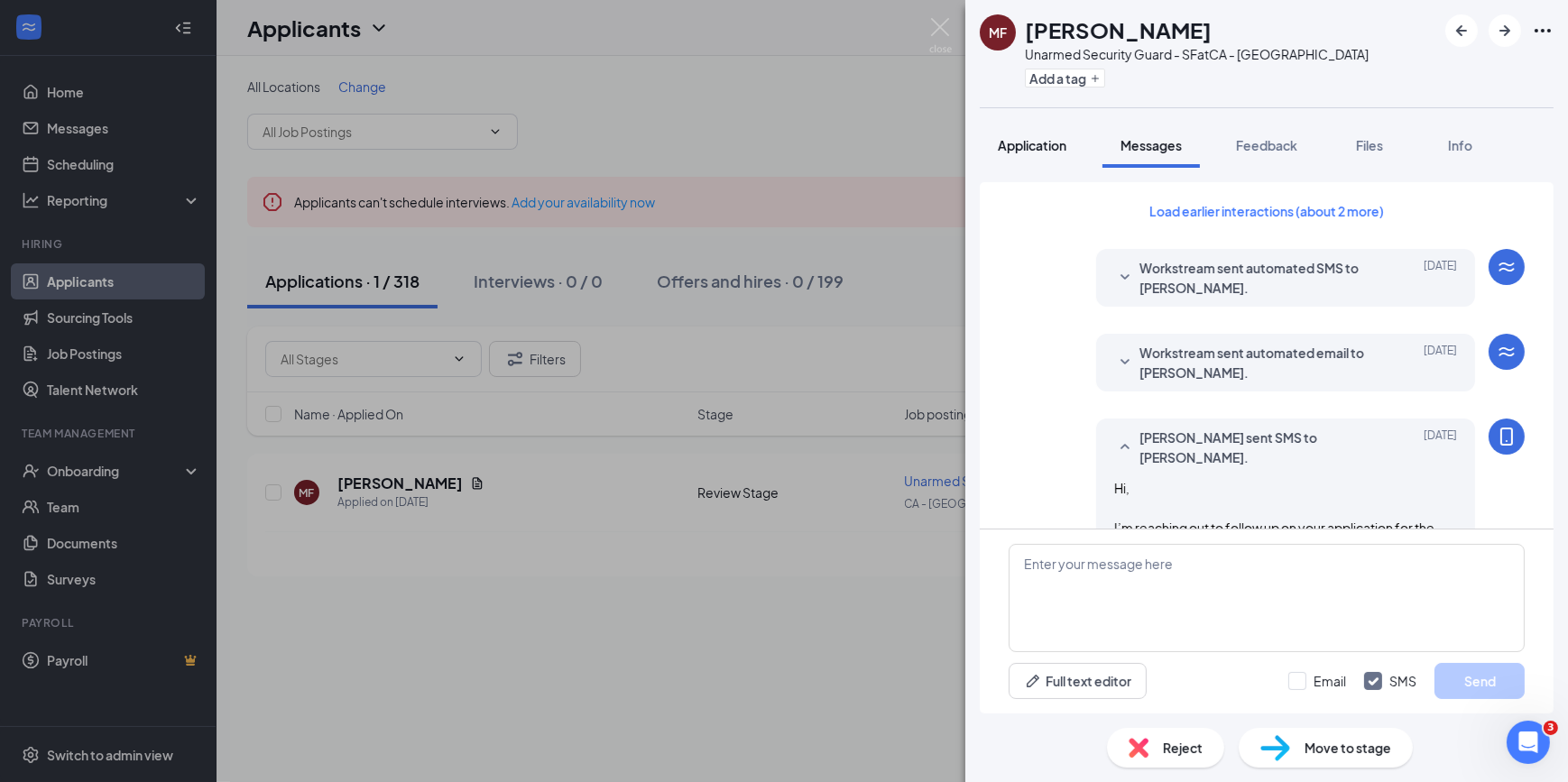
click at [1029, 152] on span "Application" at bounding box center [1032, 145] width 69 height 16
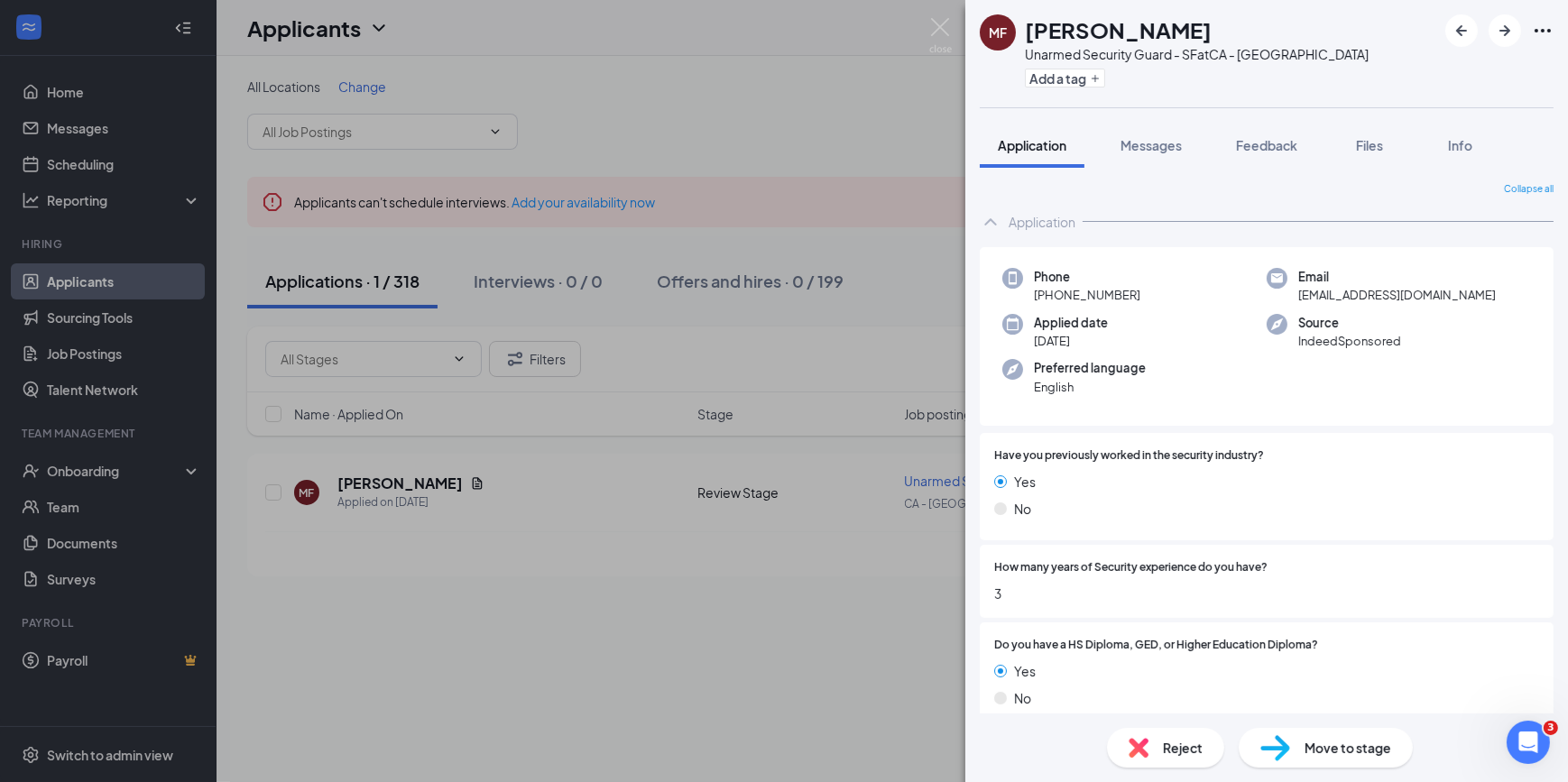
drag, startPoint x: 1144, startPoint y: 304, endPoint x: 1049, endPoint y: 297, distance: 95.3
click at [1029, 297] on div "Phone [PHONE_NUMBER] Email [EMAIL_ADDRESS][DOMAIN_NAME] Applied date [DATE] Sou…" at bounding box center [1267, 337] width 574 height 179
copy span "[PHONE_NUMBER]"
click at [1029, 155] on button "Messages" at bounding box center [1151, 145] width 97 height 45
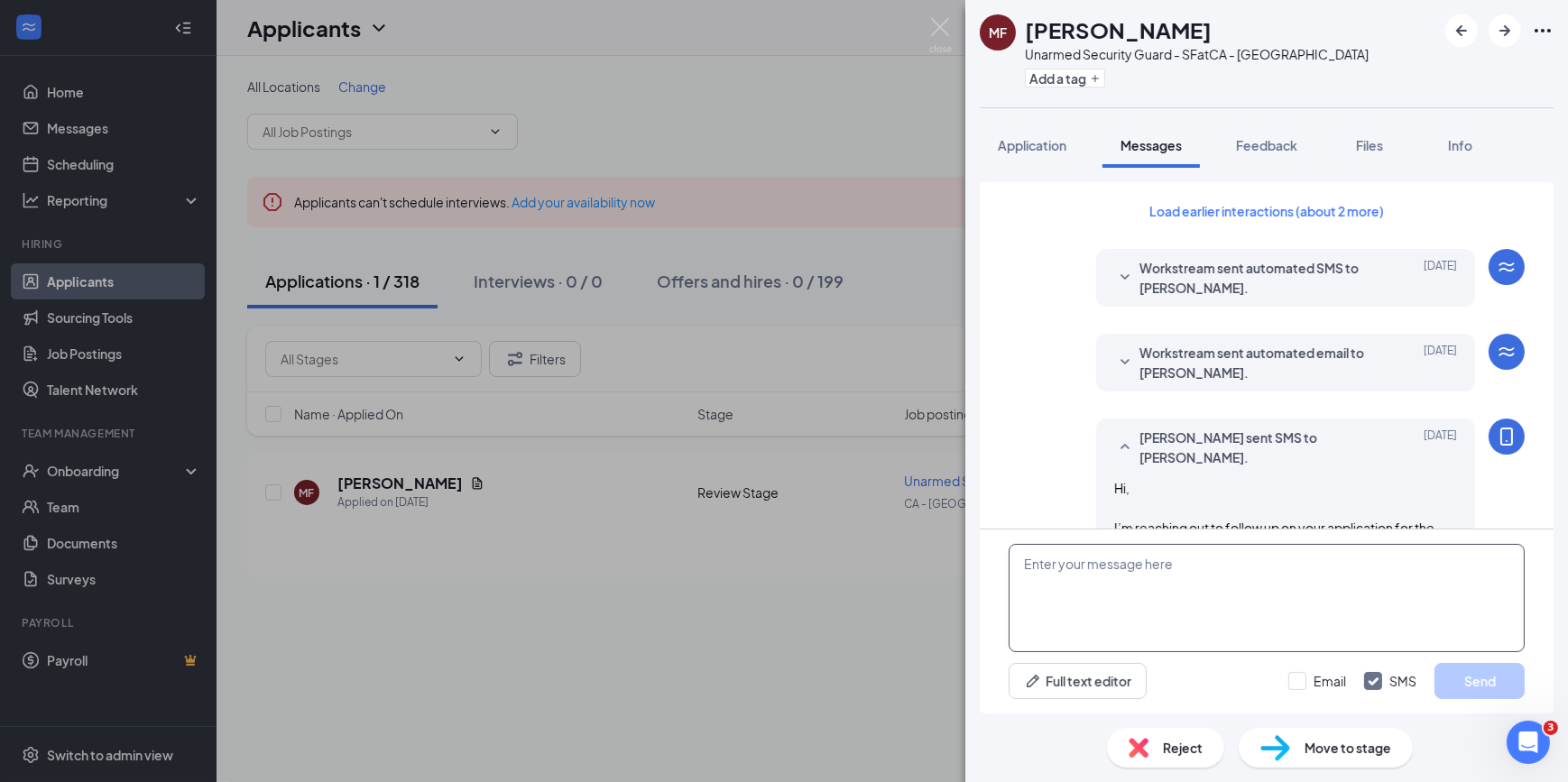
scroll to position [1367, 0]
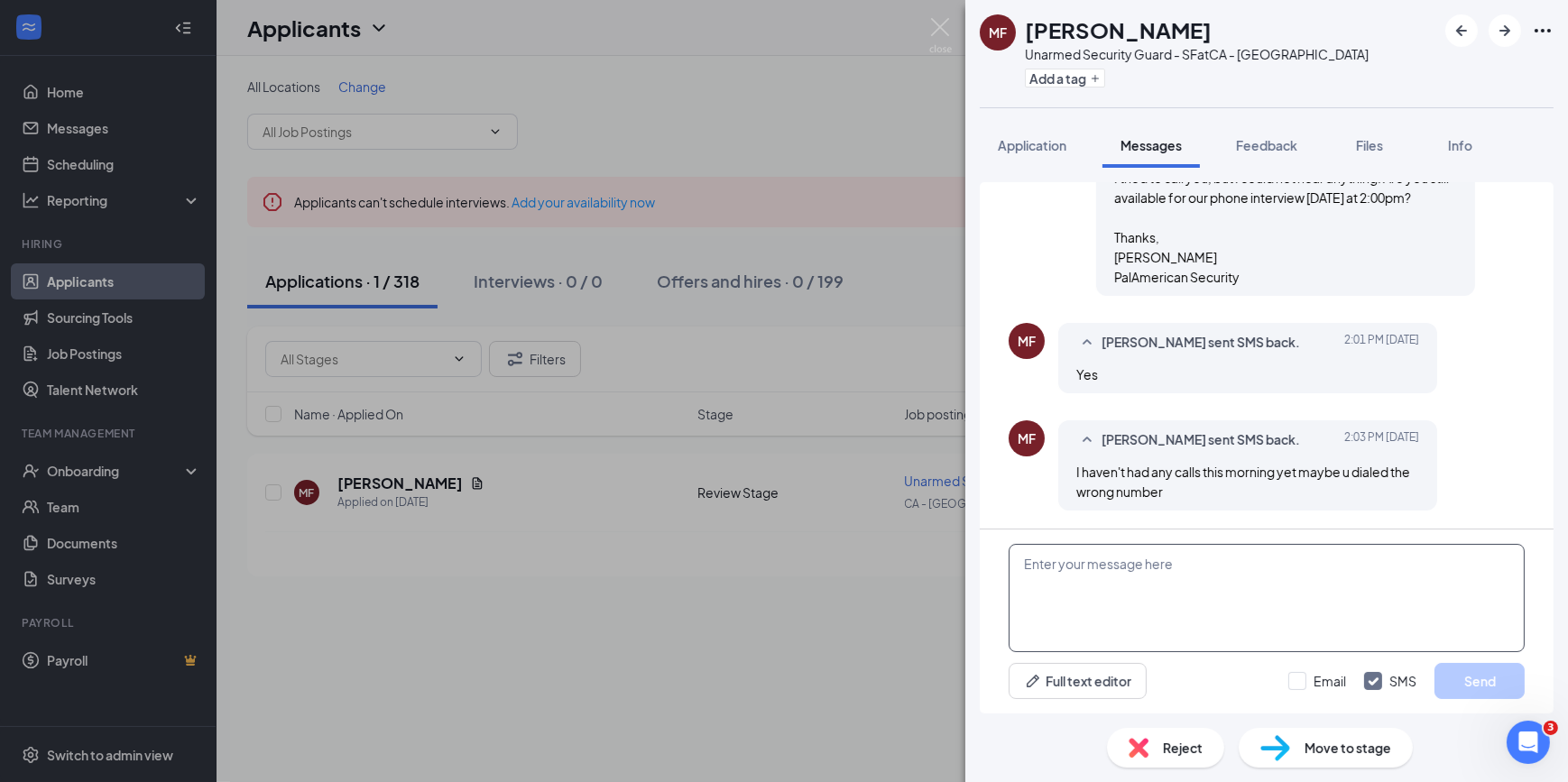
click at [1029, 474] on textarea at bounding box center [1267, 598] width 516 height 109
paste textarea "[PHONE_NUMBER]"
type textarea "This is the phone number you put on your application: [PHONE_NUMBER]"
click at [1029, 474] on button "Send" at bounding box center [1479, 681] width 91 height 36
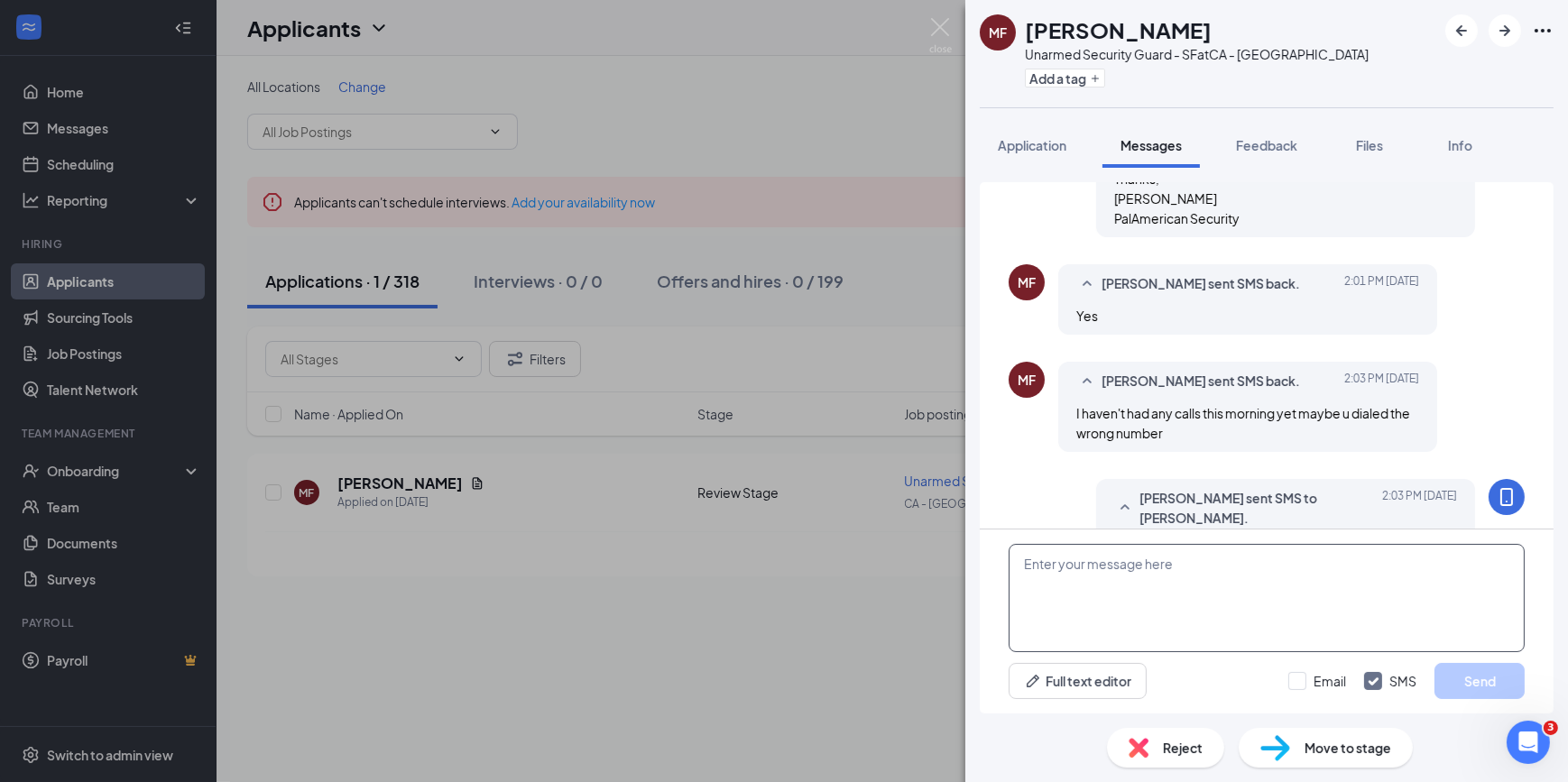
scroll to position [1502, 0]
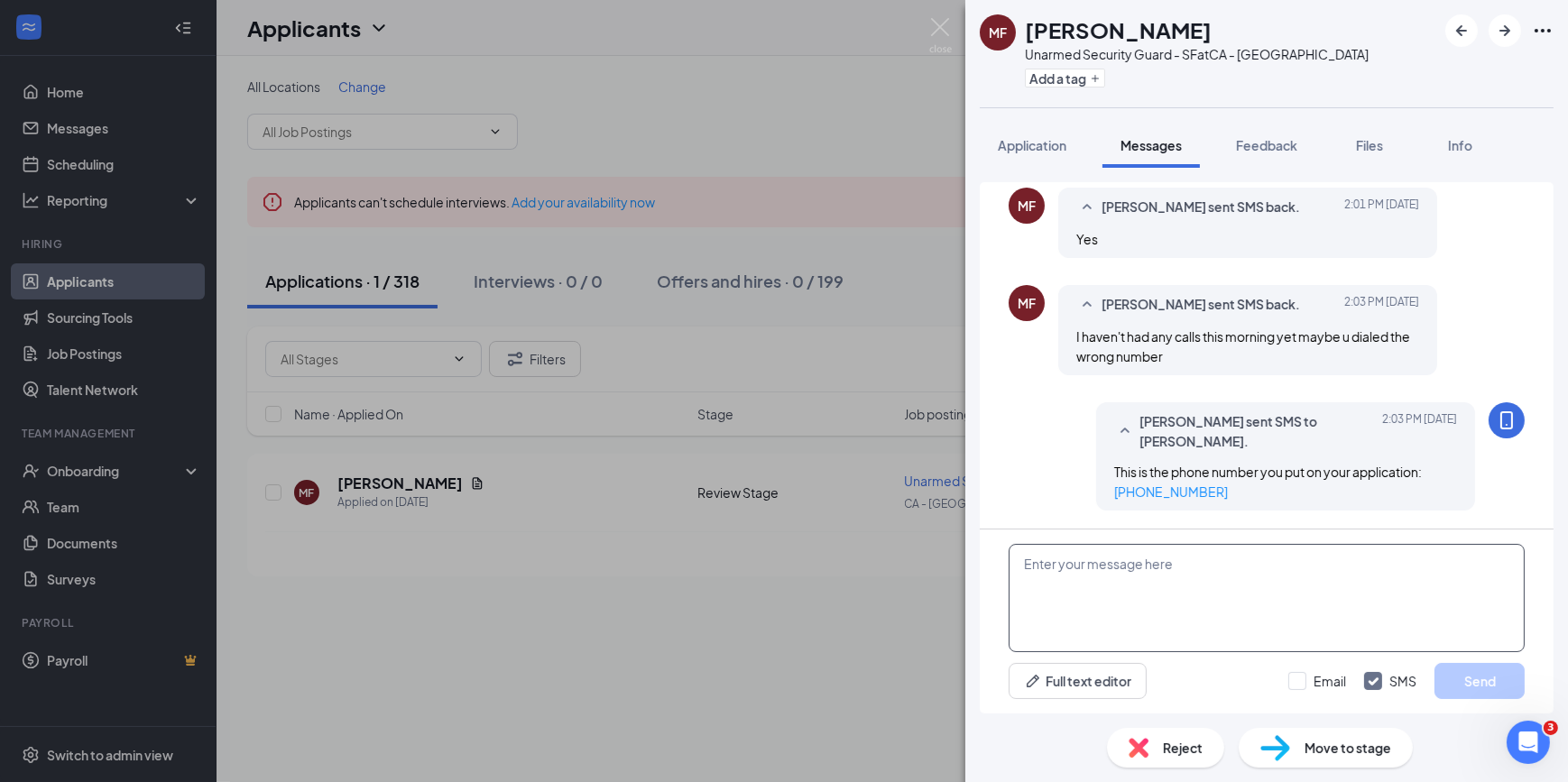
click at [1029, 474] on textarea at bounding box center [1267, 598] width 516 height 109
type textarea "Is this the correct number?"
click at [1029, 474] on button "Send" at bounding box center [1479, 681] width 91 height 36
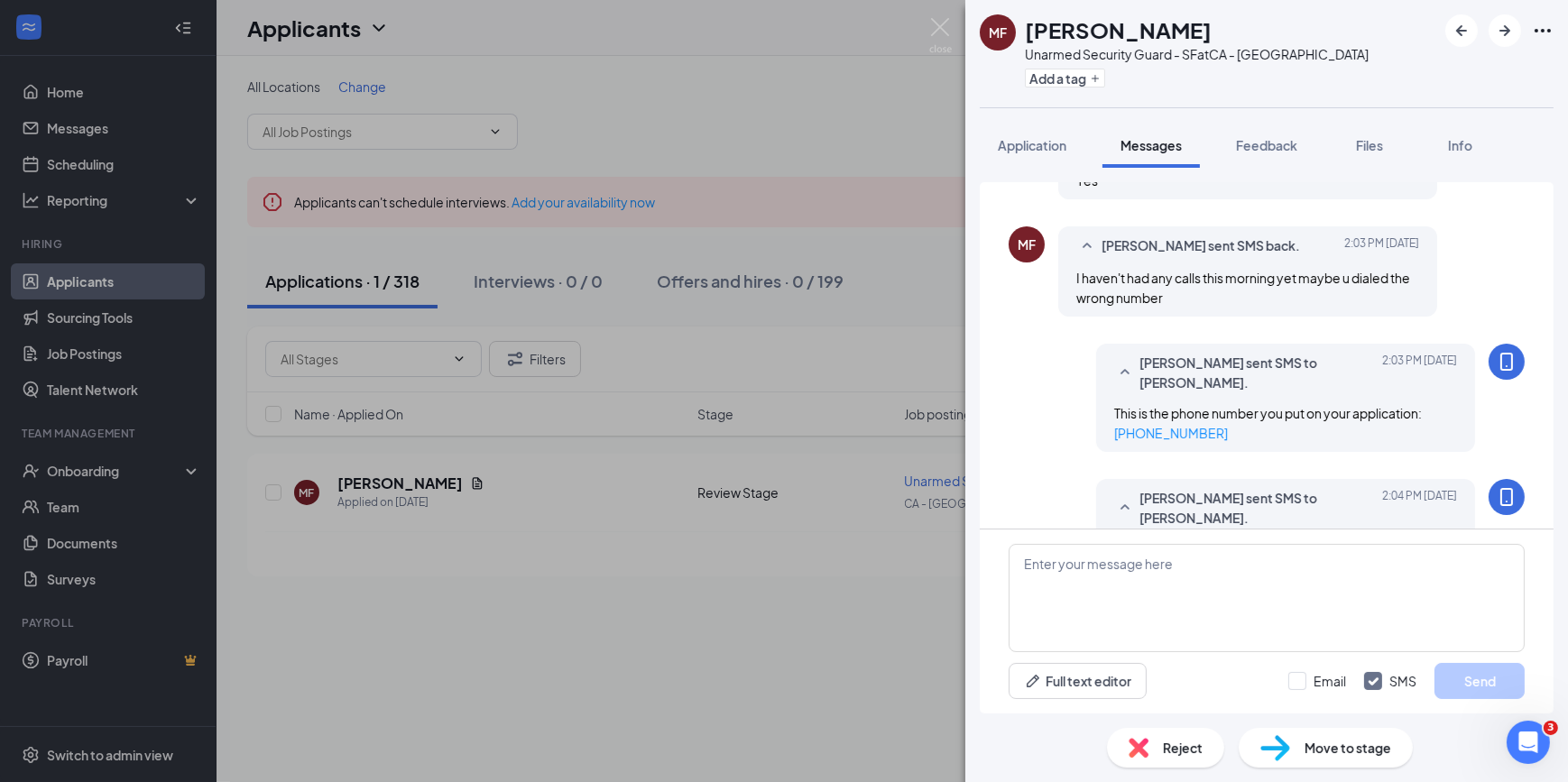
scroll to position [1617, 0]
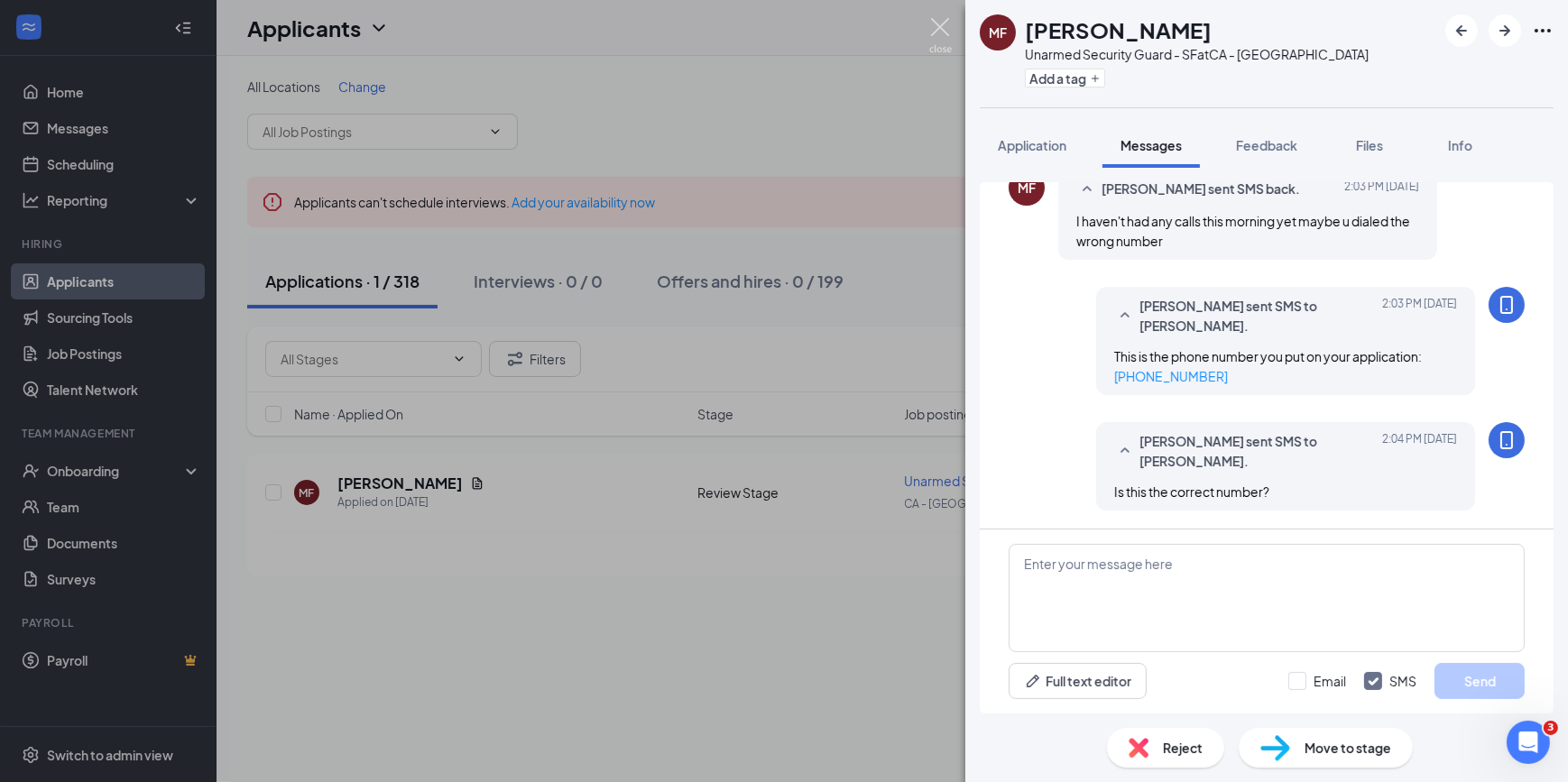
click at [945, 26] on img at bounding box center [940, 35] width 23 height 35
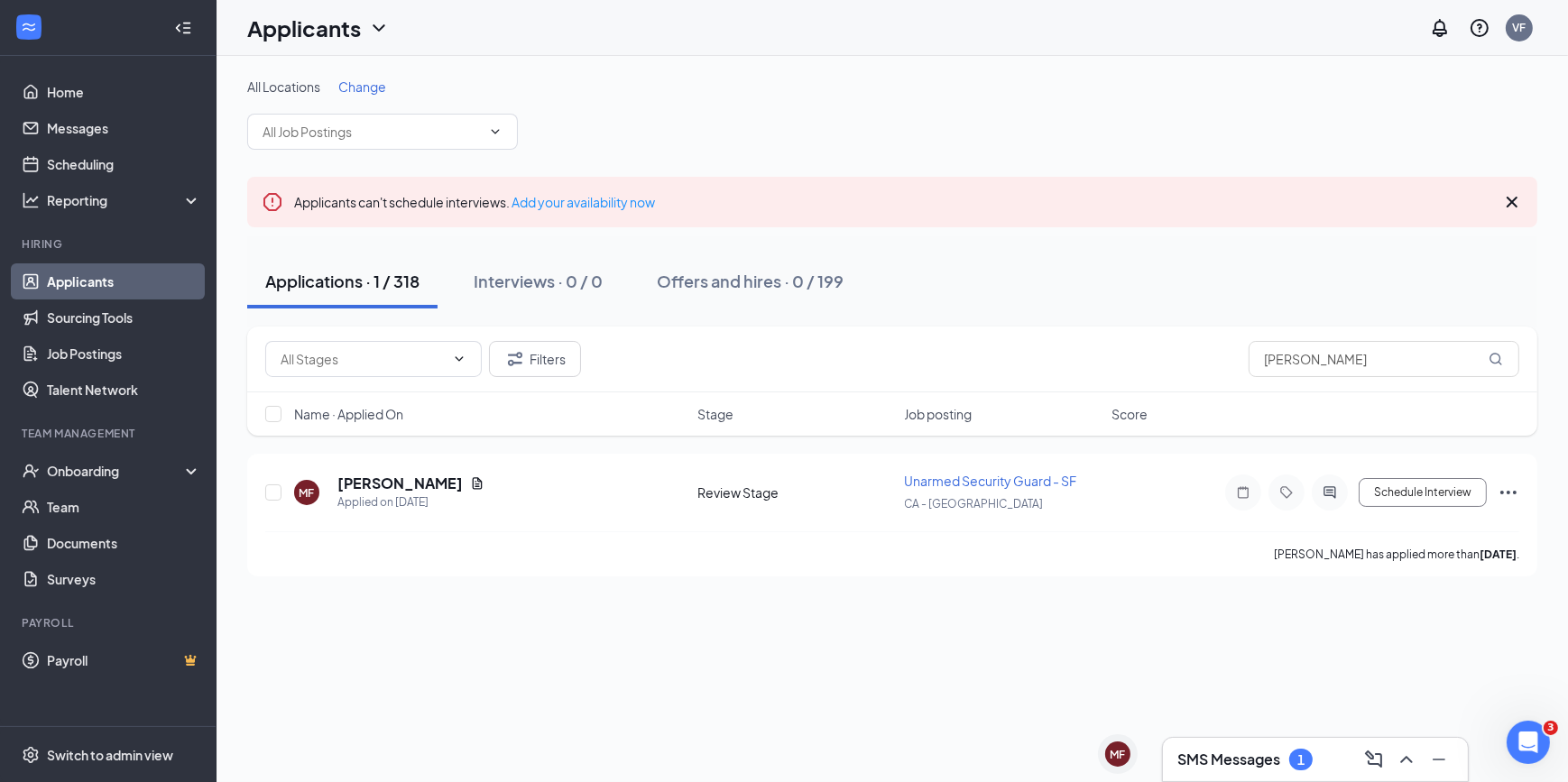
click at [1029, 474] on div "SMS Messages 1" at bounding box center [1315, 759] width 305 height 43
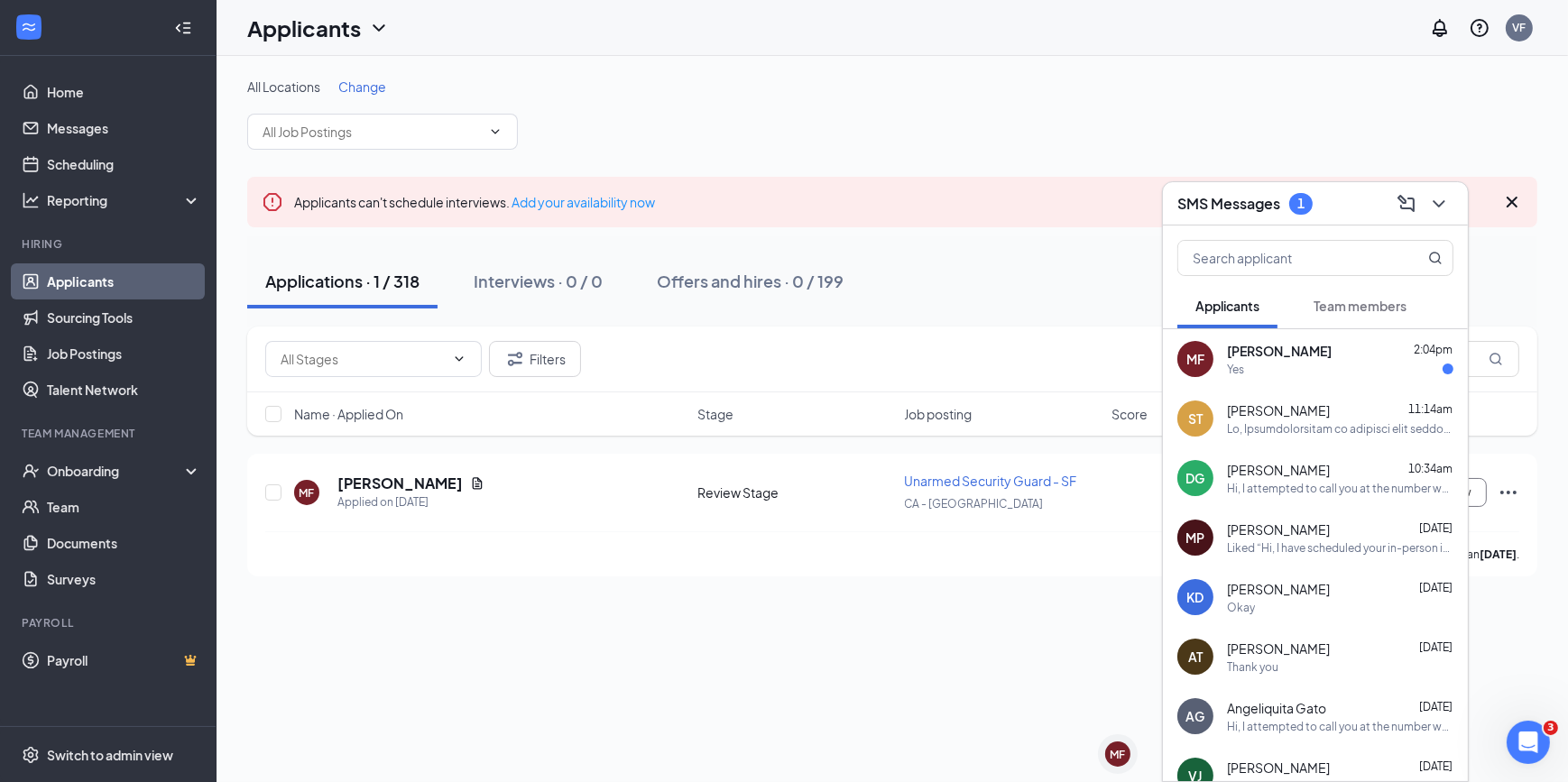
click at [1029, 364] on div "Yes" at bounding box center [1340, 369] width 226 height 15
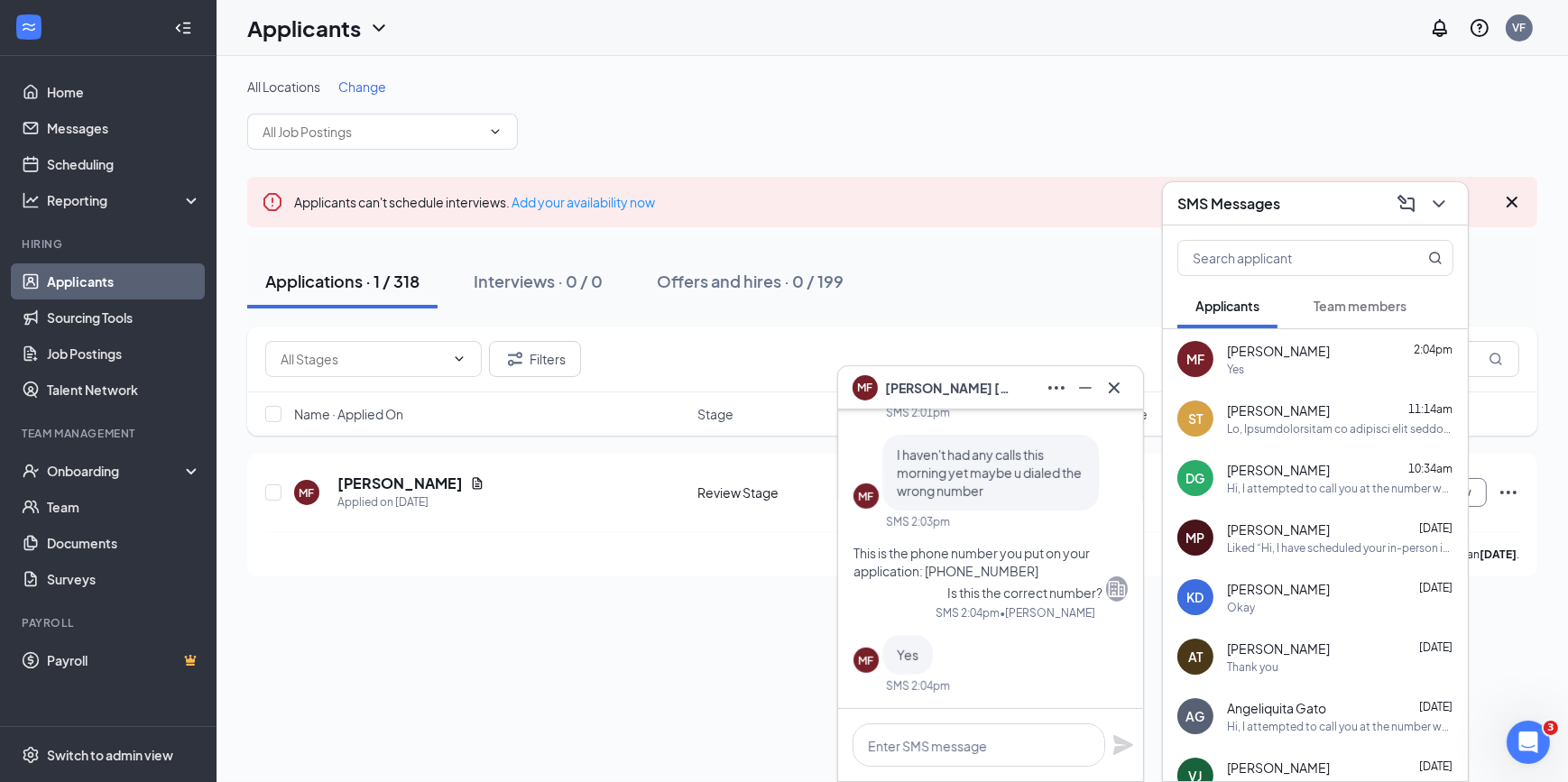
click at [982, 383] on span "[PERSON_NAME]" at bounding box center [948, 387] width 126 height 20
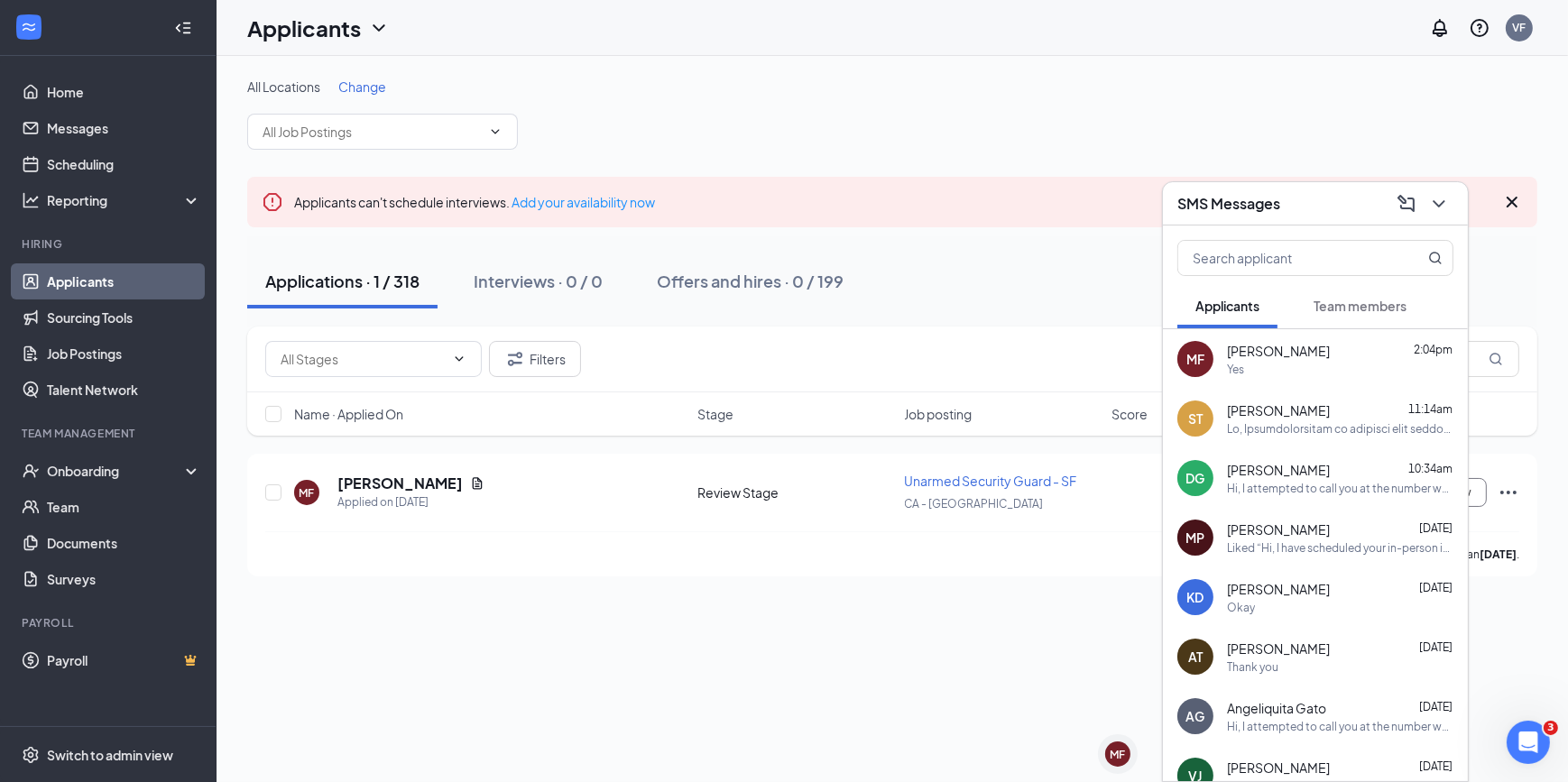
click at [1029, 208] on h3 "SMS Messages" at bounding box center [1229, 203] width 103 height 20
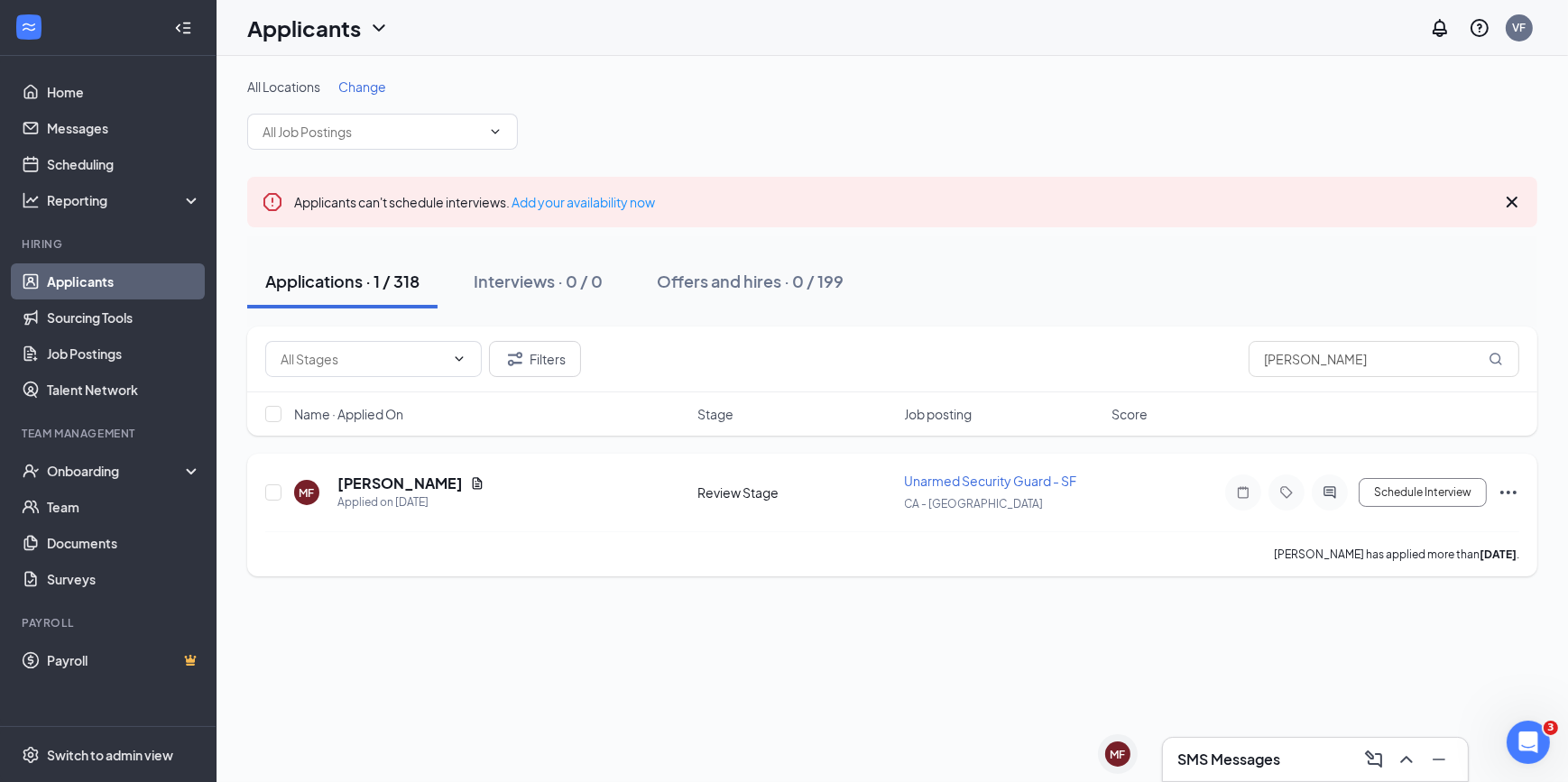
click at [1029, 474] on div at bounding box center [1330, 493] width 36 height 36
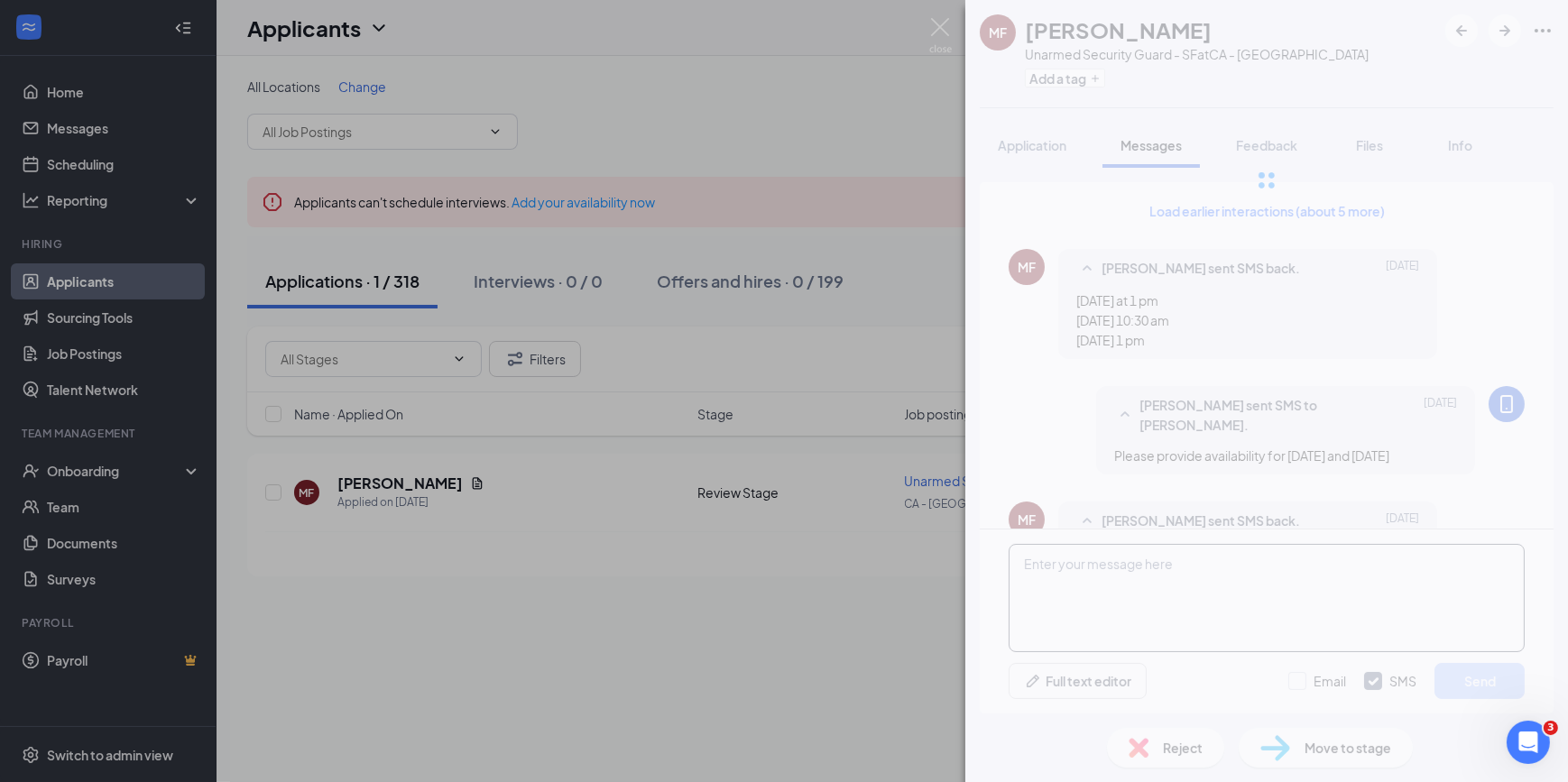
scroll to position [1231, 0]
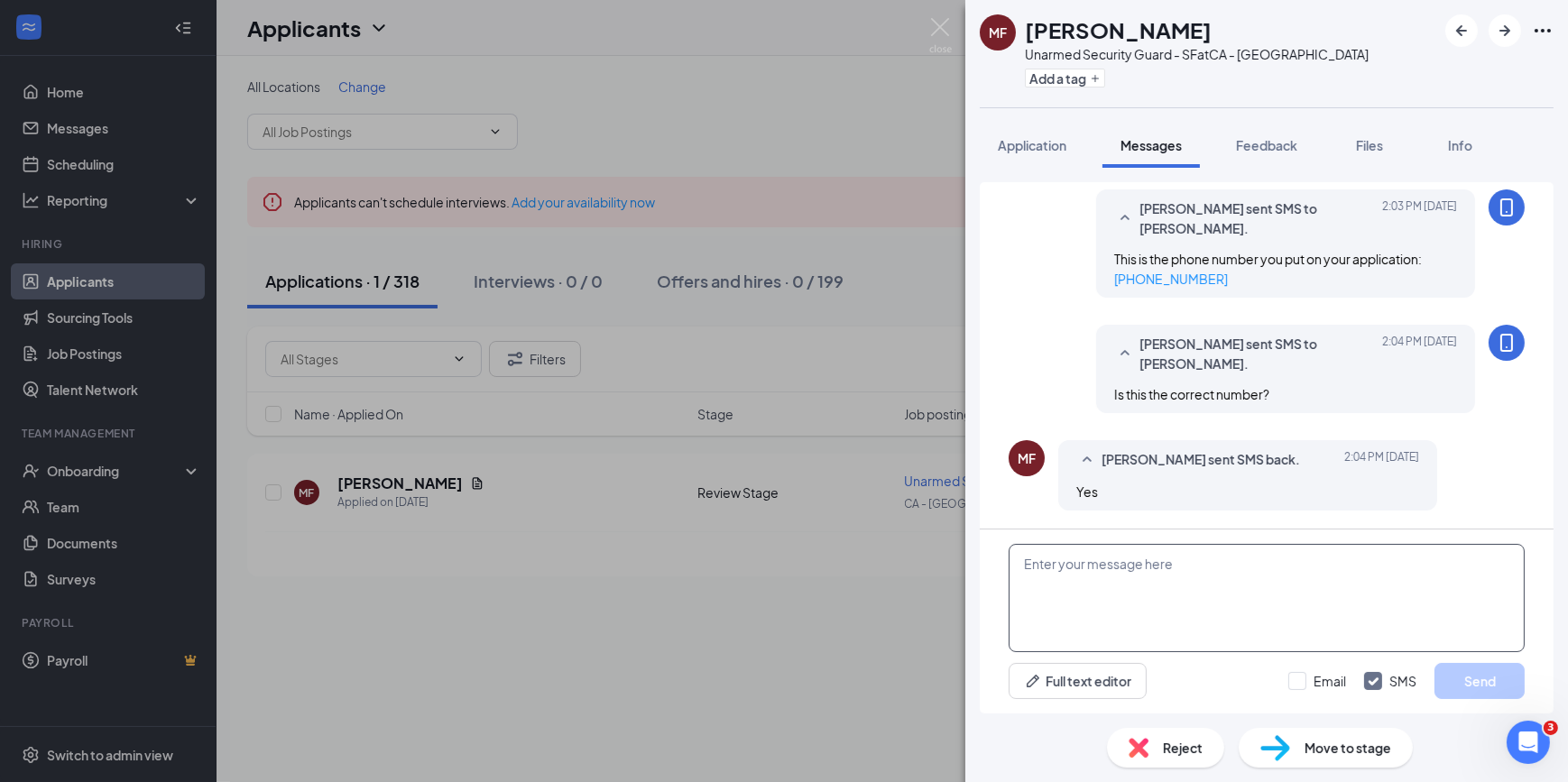
click at [1029, 474] on textarea at bounding box center [1267, 598] width 516 height 109
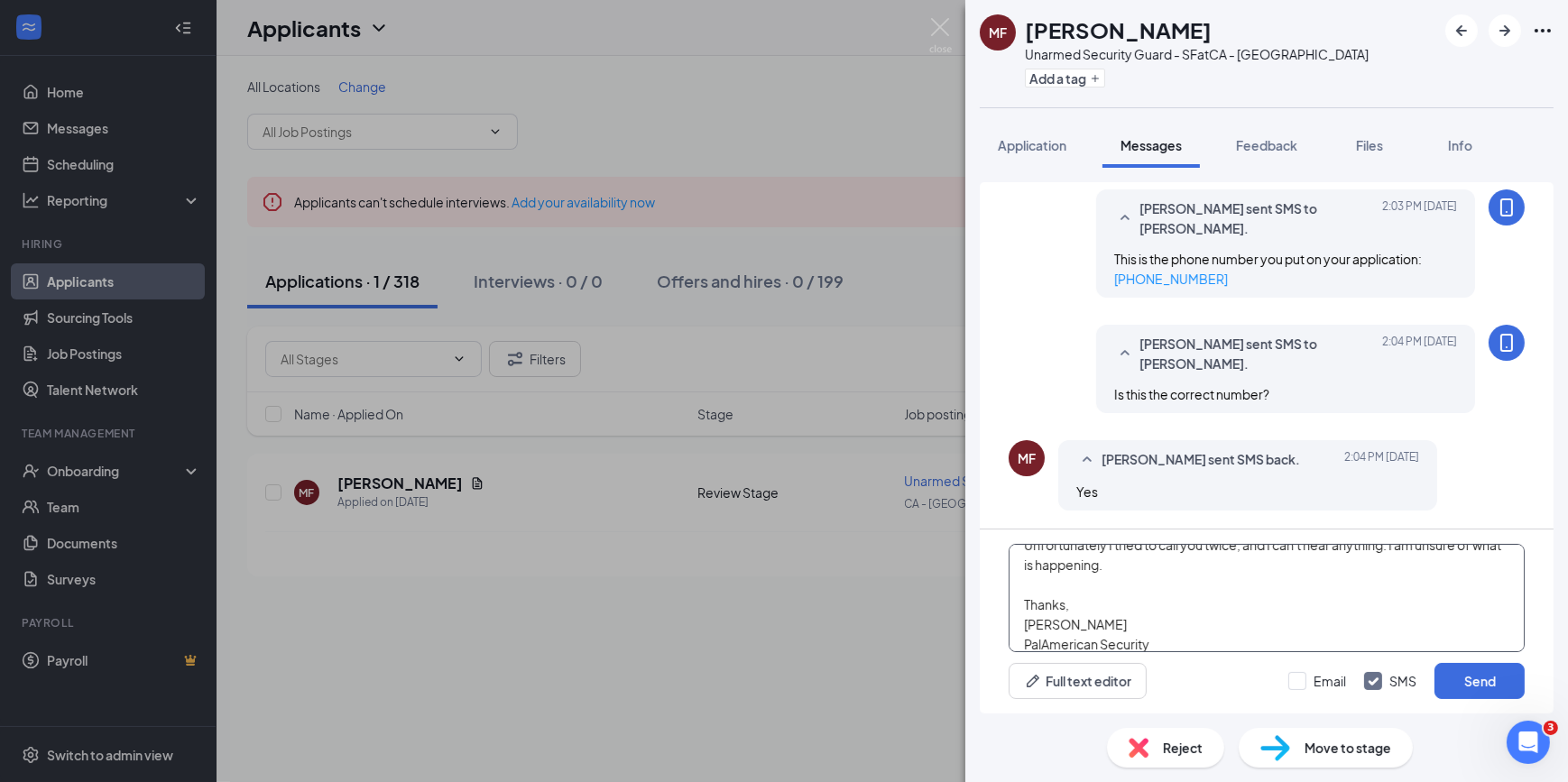
scroll to position [4, 0]
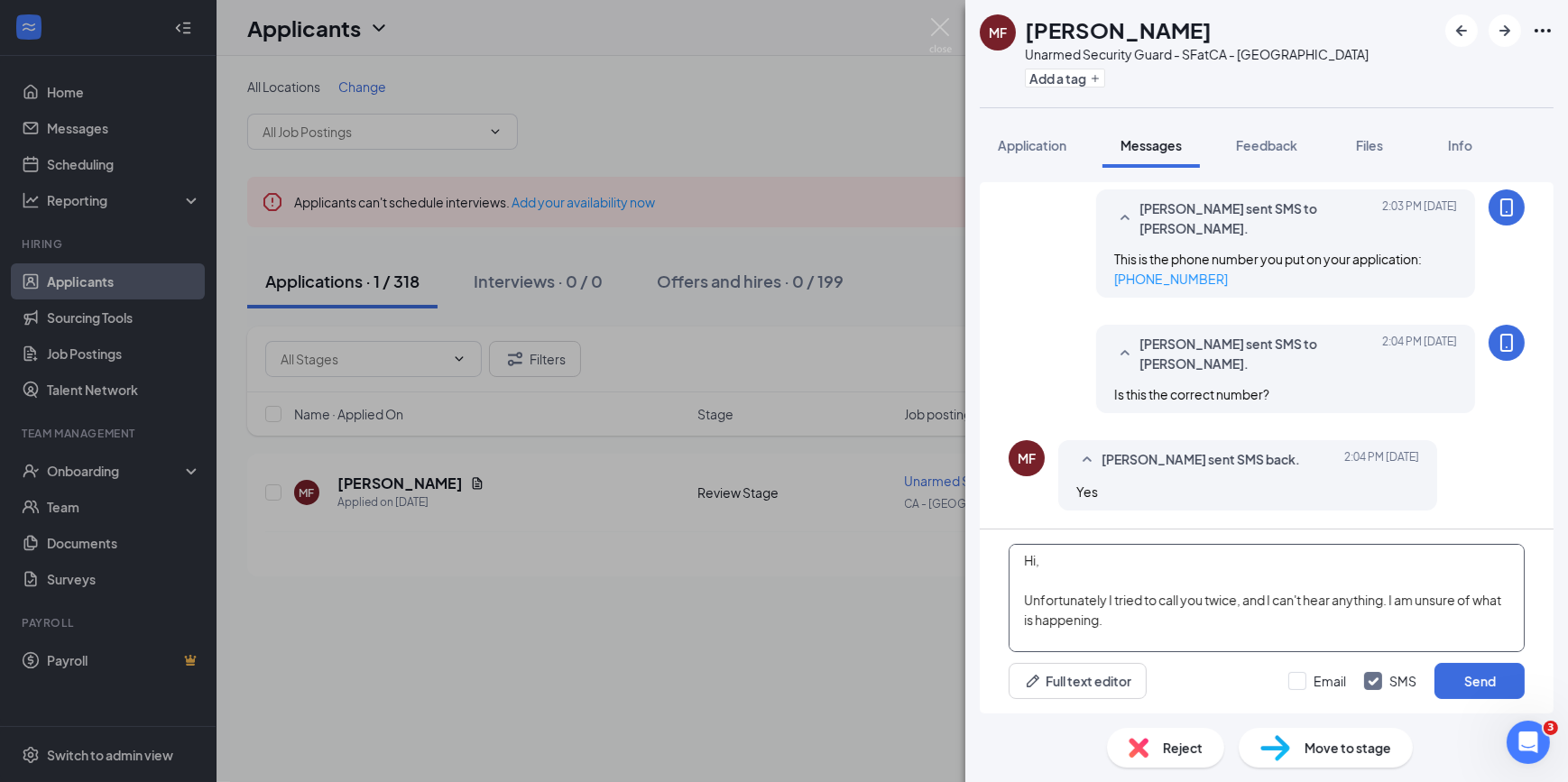
drag, startPoint x: 1155, startPoint y: 645, endPoint x: 954, endPoint y: 470, distance: 266.5
click at [954, 470] on div "MF [PERSON_NAME] Unarmed Security Guard - SF at CA - [GEOGRAPHIC_DATA] Add a ta…" at bounding box center [784, 391] width 1568 height 782
click at [1029, 474] on textarea "Hi, Unfortunately I tried to call you twice, and I can't hear anything. I am un…" at bounding box center [1267, 598] width 516 height 109
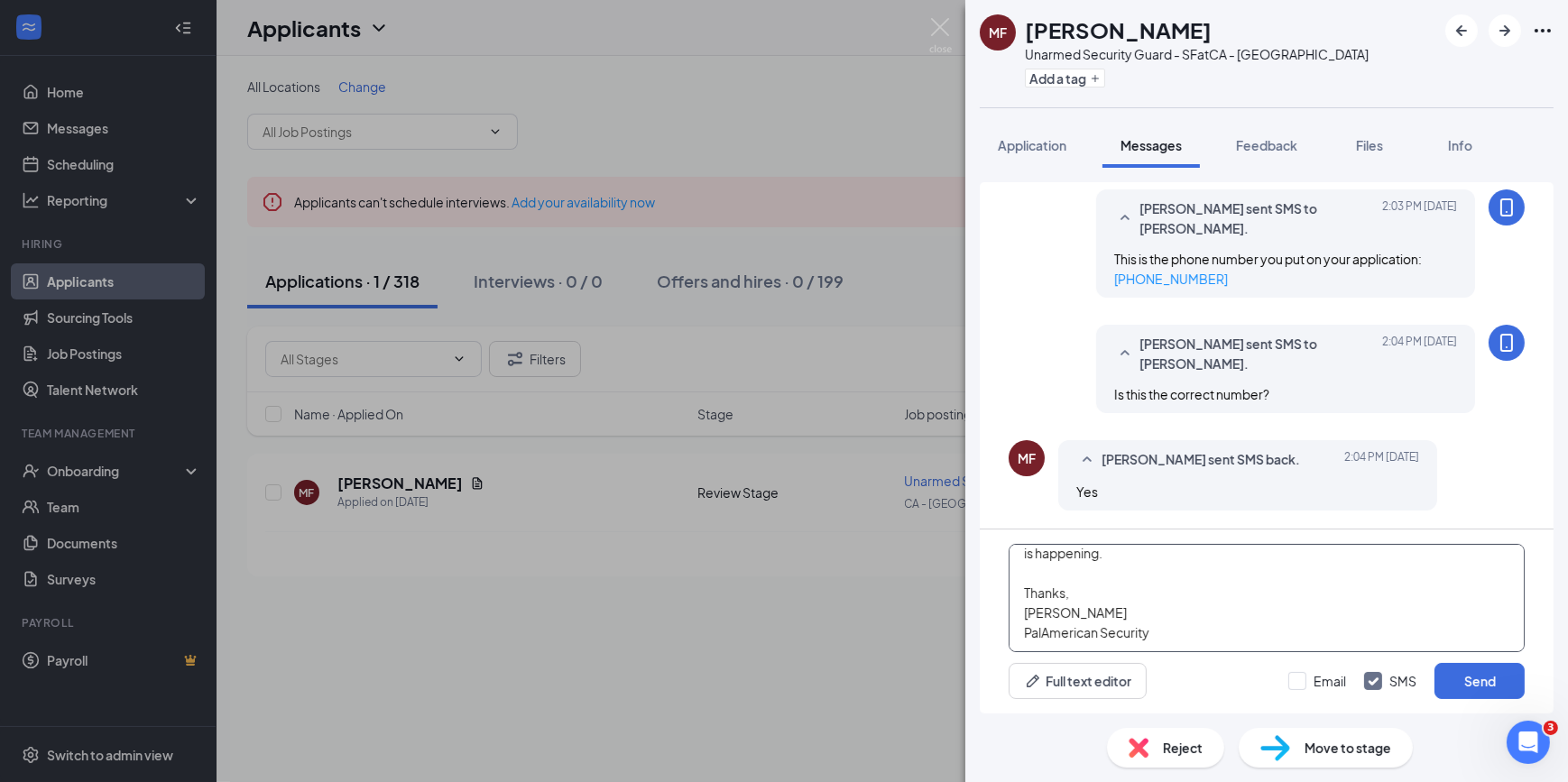
drag, startPoint x: 1023, startPoint y: 559, endPoint x: 1241, endPoint y: 715, distance: 268.1
click at [1029, 474] on div "MF [PERSON_NAME] Unarmed Security Guard - SF at CA - [GEOGRAPHIC_DATA] Add a ta…" at bounding box center [1267, 391] width 603 height 782
paste textarea "Unfortunately, I tried calling you twice, but I couldn’t hear anything on my en…"
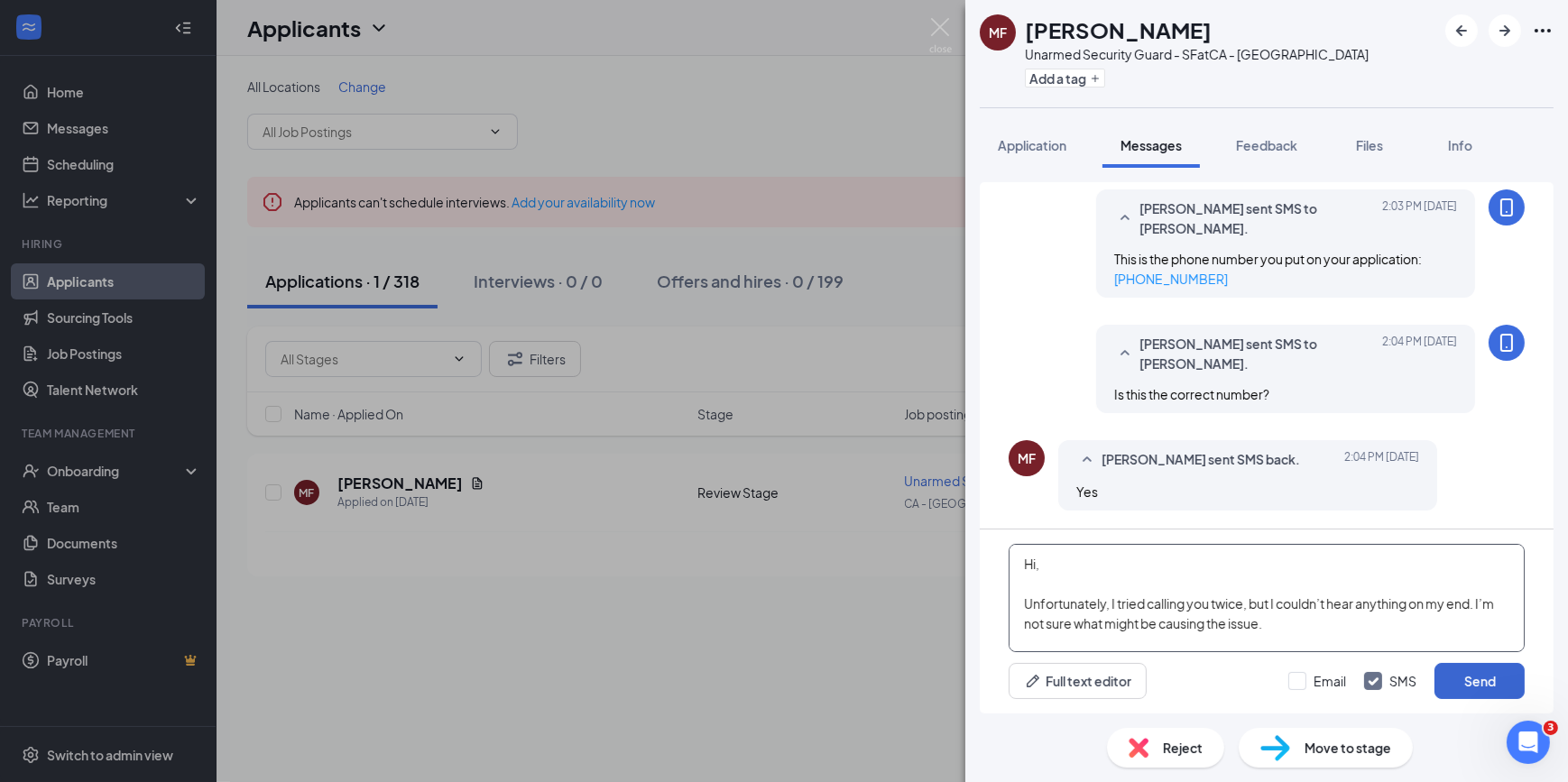
type textarea "Hi, Unfortunately, I tried calling you twice, but I couldn’t hear anything on m…"
click at [1029, 474] on button "Send" at bounding box center [1479, 681] width 91 height 36
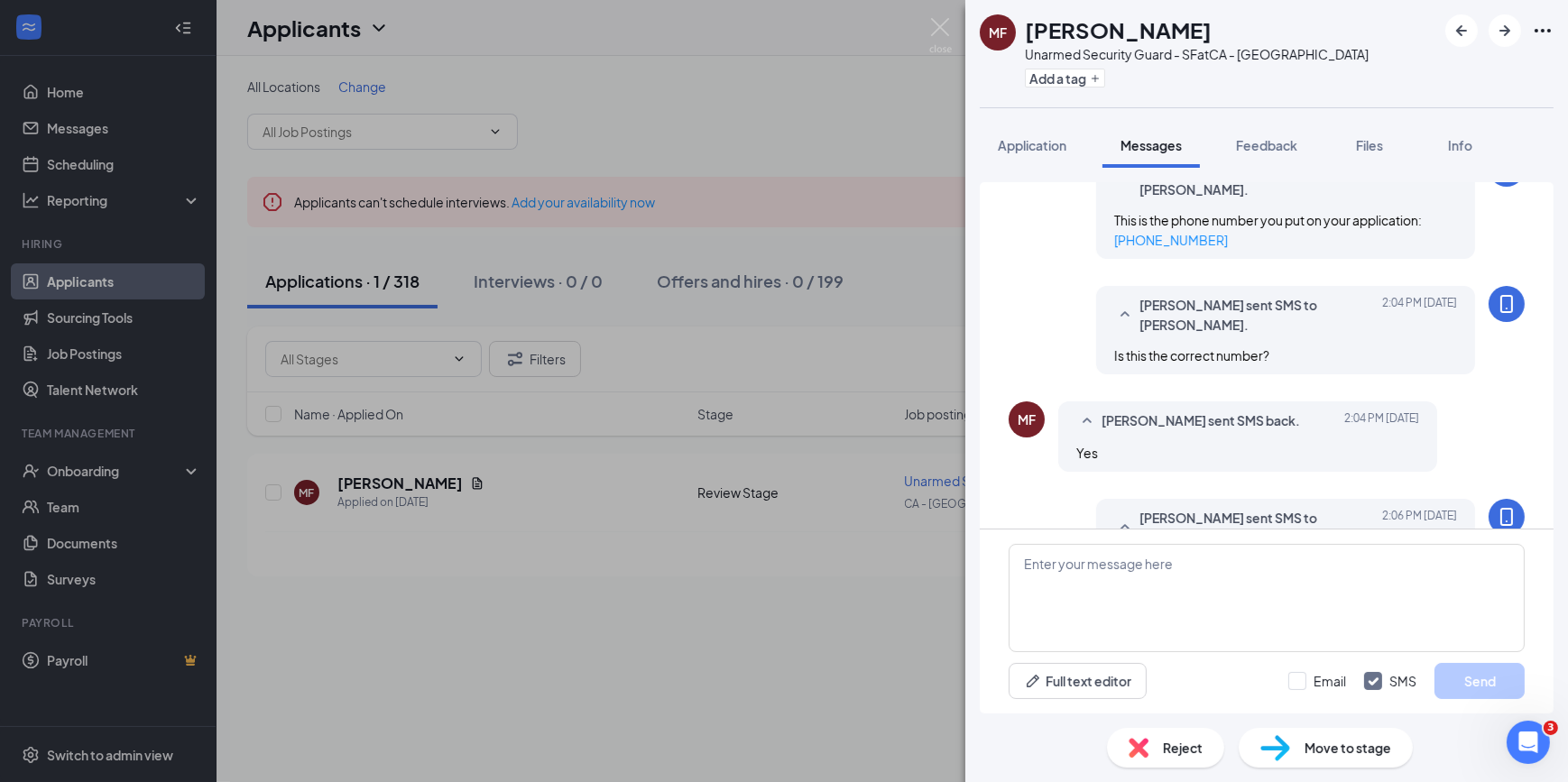
scroll to position [1506, 0]
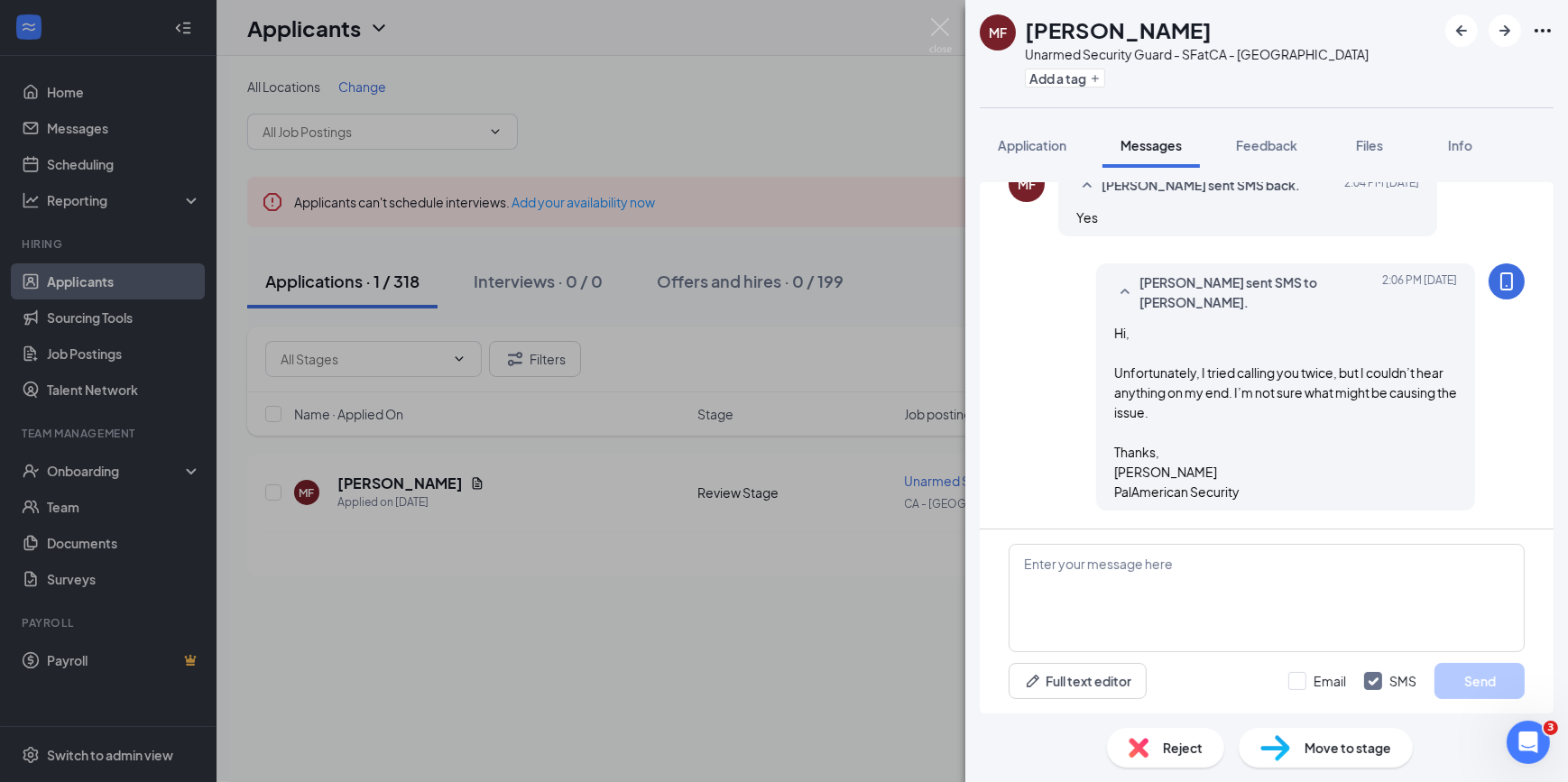
click at [939, 43] on img at bounding box center [940, 35] width 23 height 35
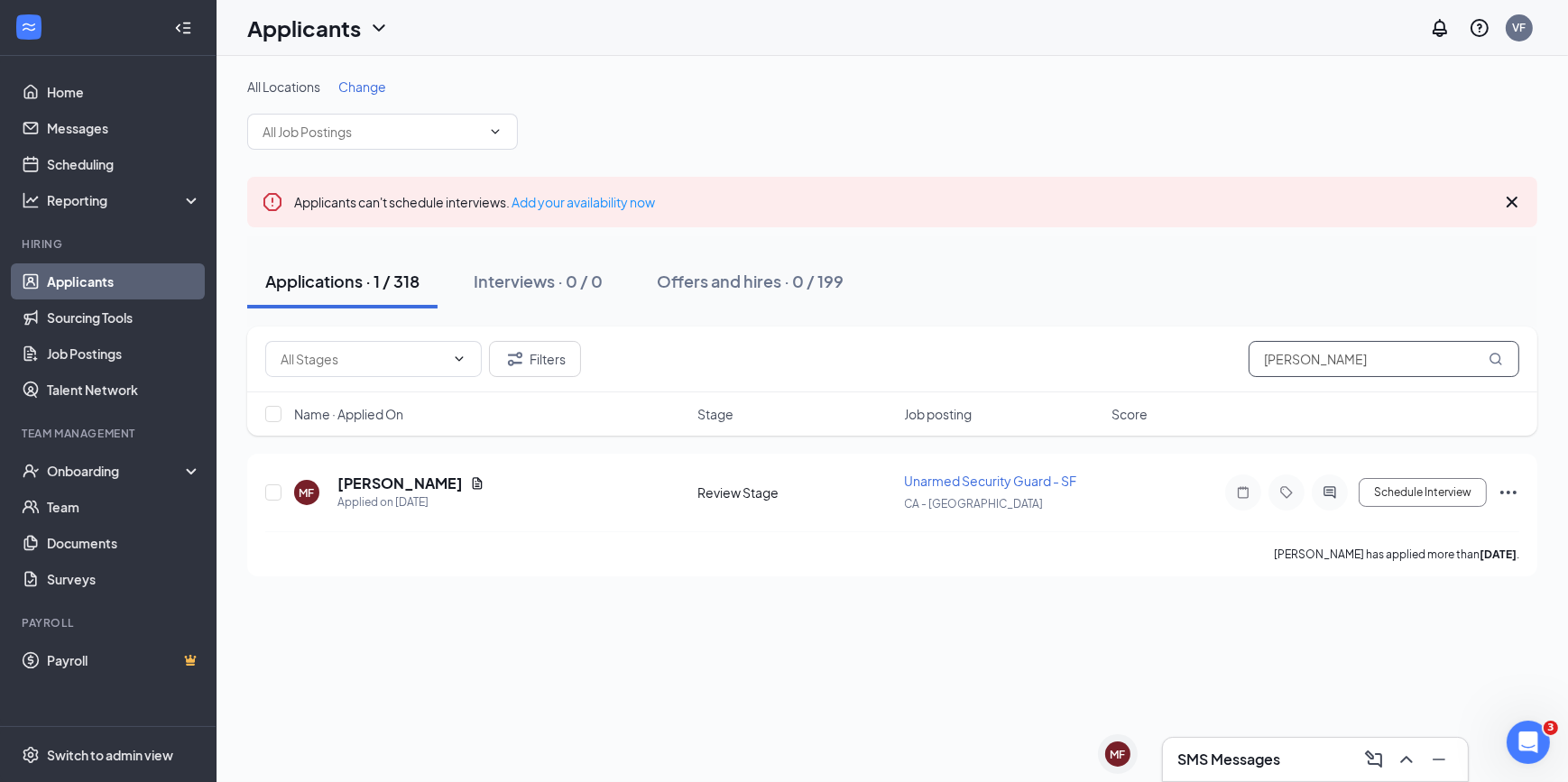
drag, startPoint x: 1309, startPoint y: 360, endPoint x: 1211, endPoint y: 341, distance: 99.8
click at [1029, 341] on div "Filters [PERSON_NAME]" at bounding box center [892, 360] width 1254 height 36
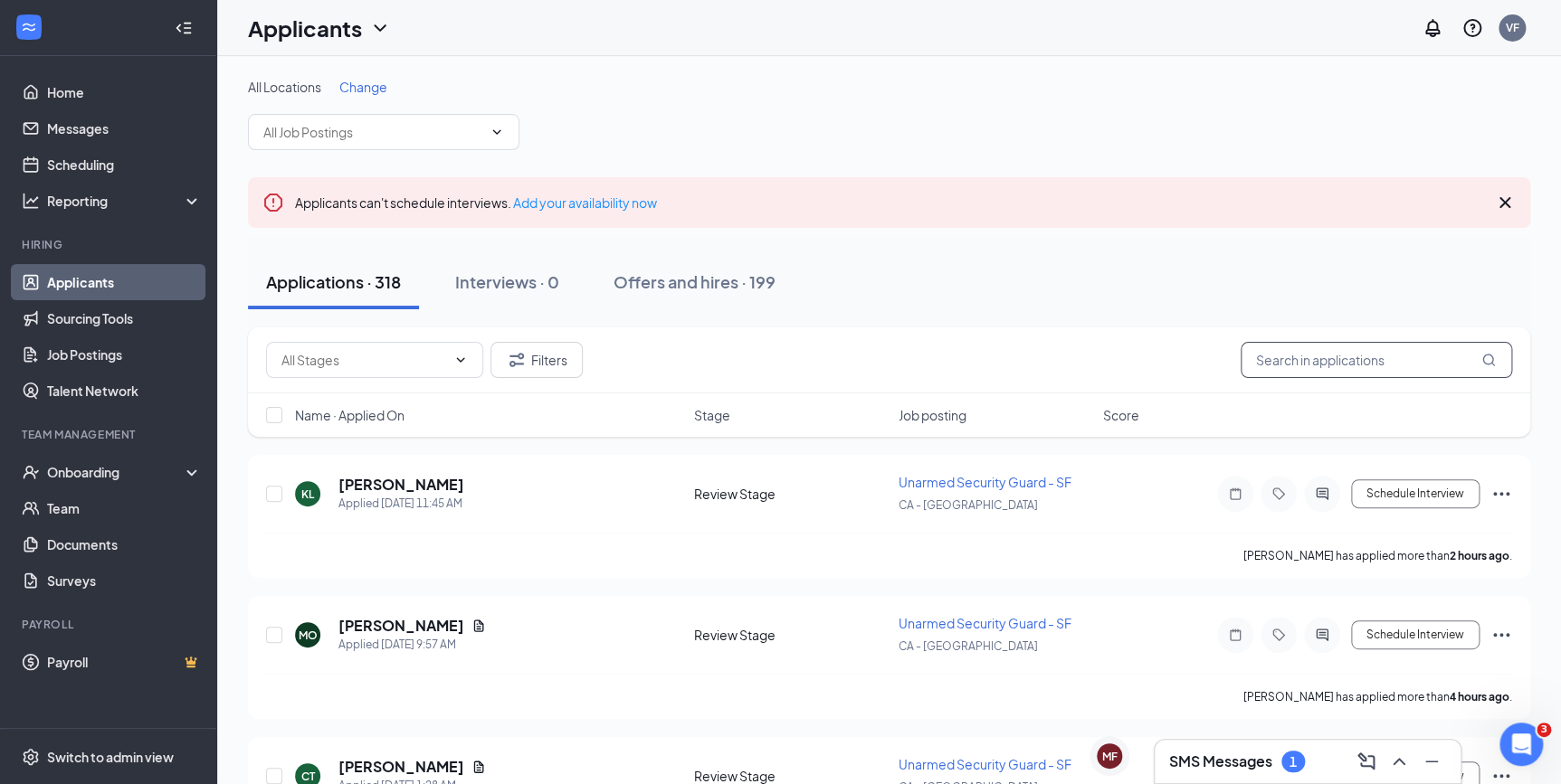
click at [1032, 343] on input "text" at bounding box center [1376, 360] width 272 height 36
type input "[PERSON_NAME]"
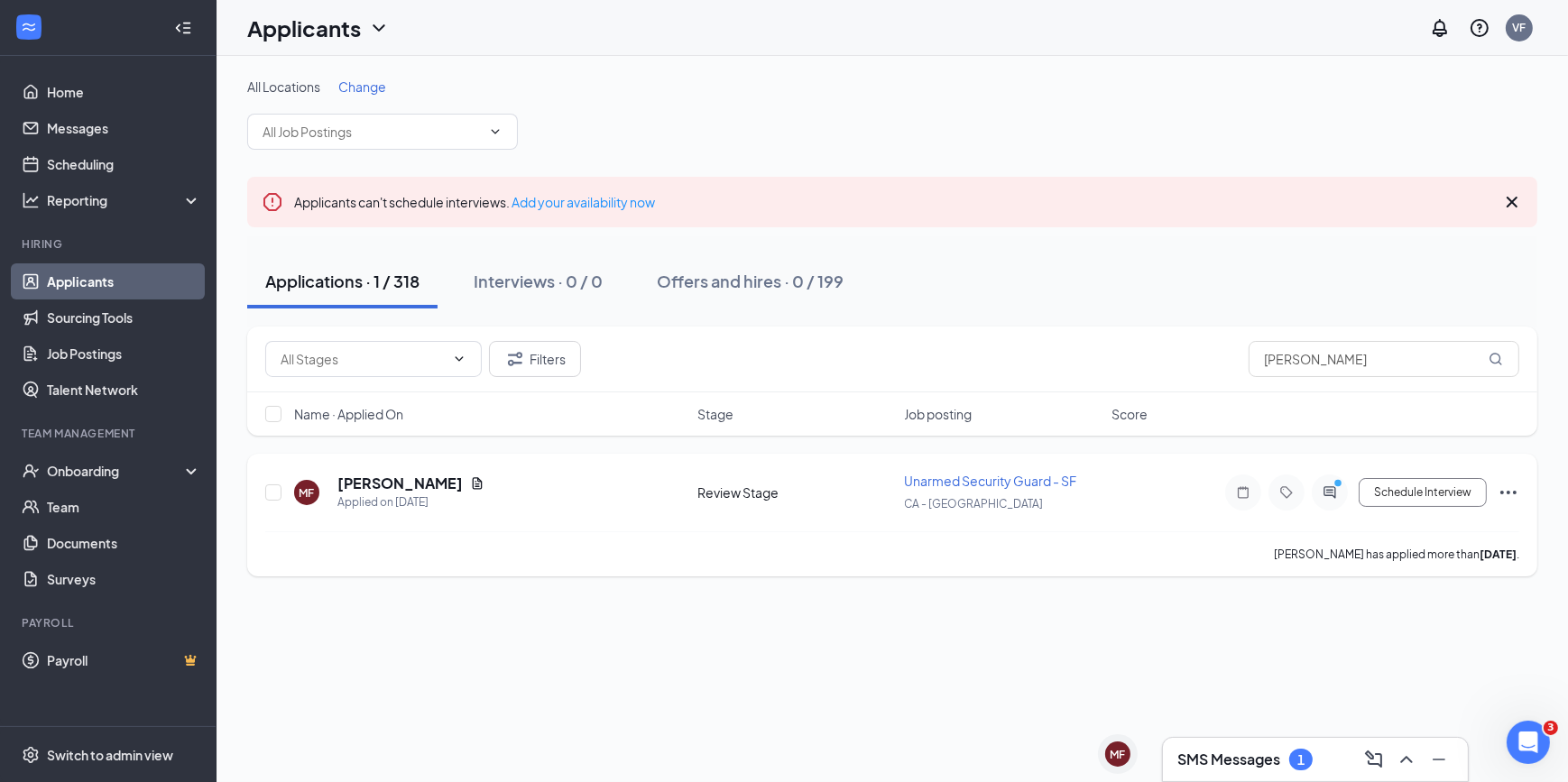
click at [421, 474] on h5 "[PERSON_NAME]" at bounding box center [400, 484] width 125 height 20
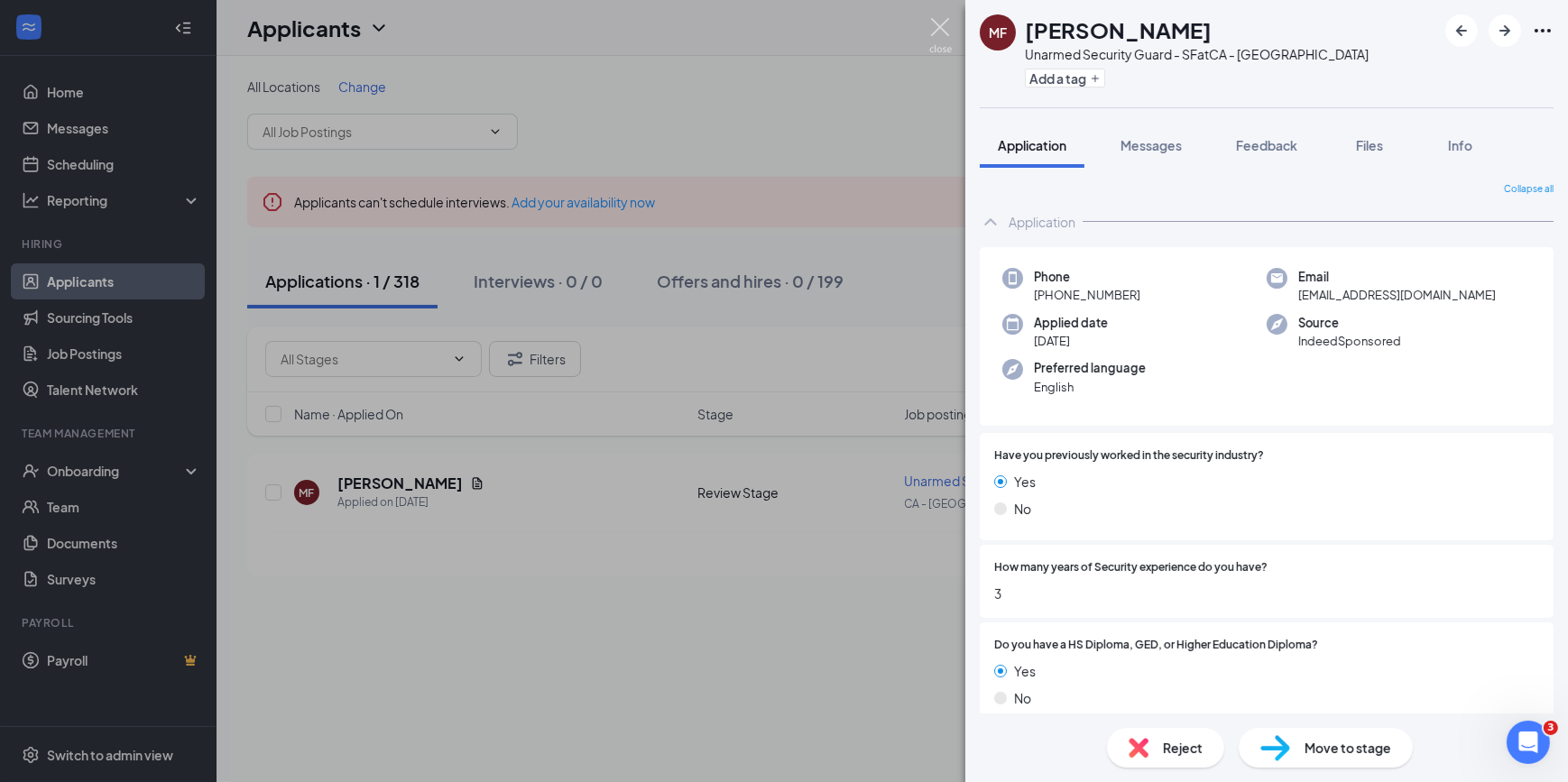
click at [933, 31] on img at bounding box center [940, 35] width 23 height 35
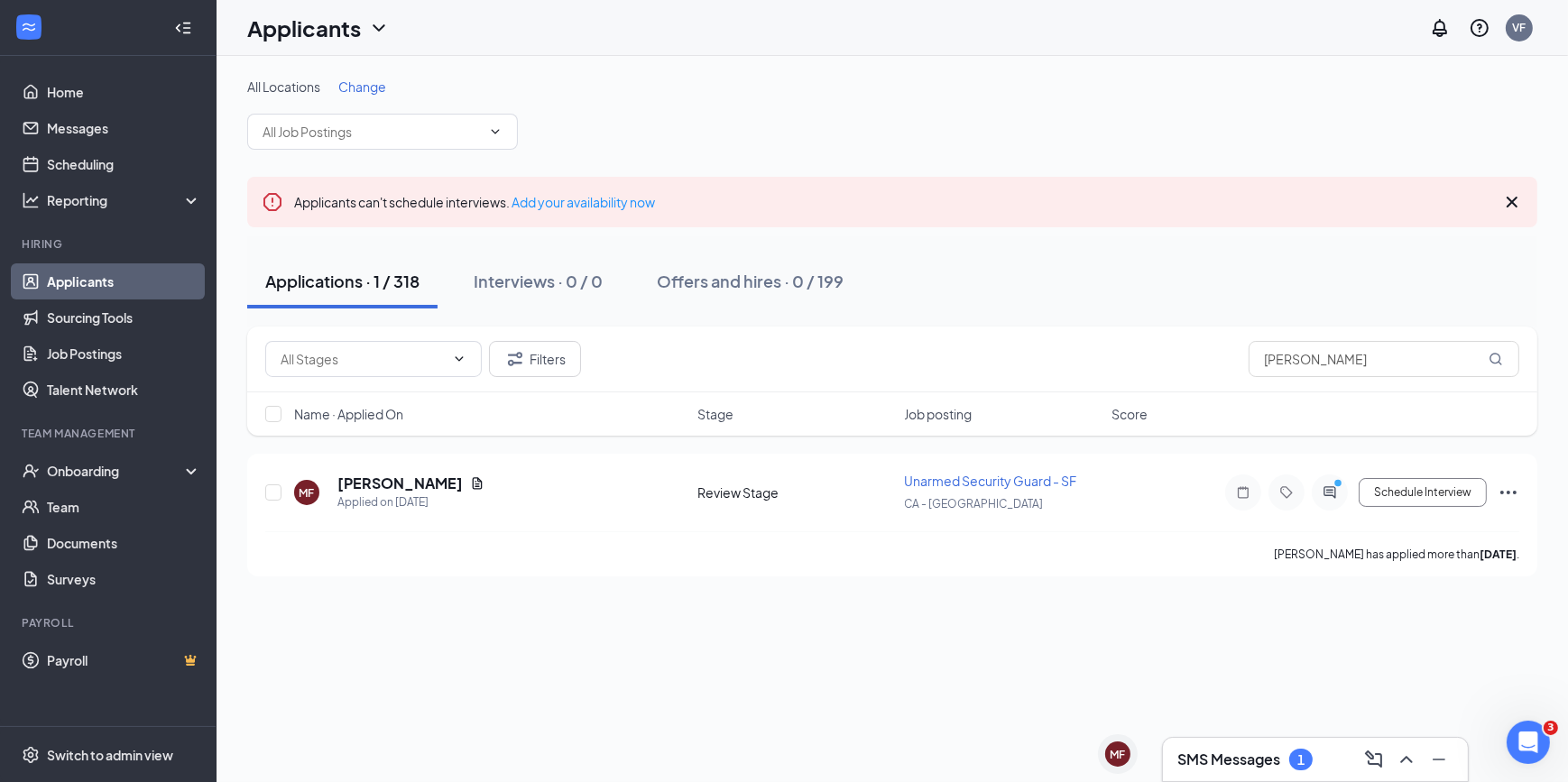
click at [1029, 474] on div "SMS Messages 1" at bounding box center [1315, 759] width 305 height 43
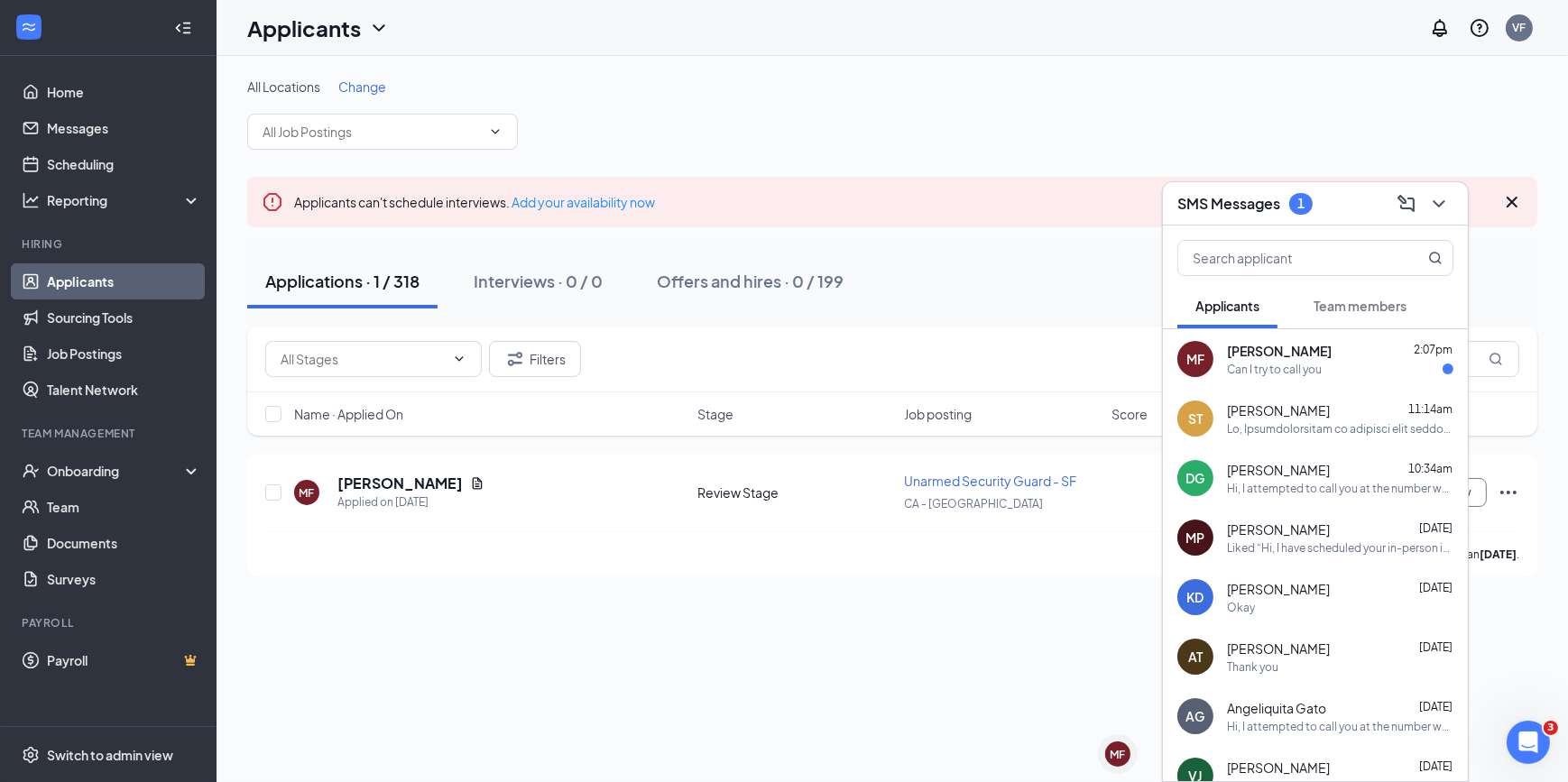
click at [1029, 359] on div "2:07pm" at bounding box center [1433, 351] width 39 height 18
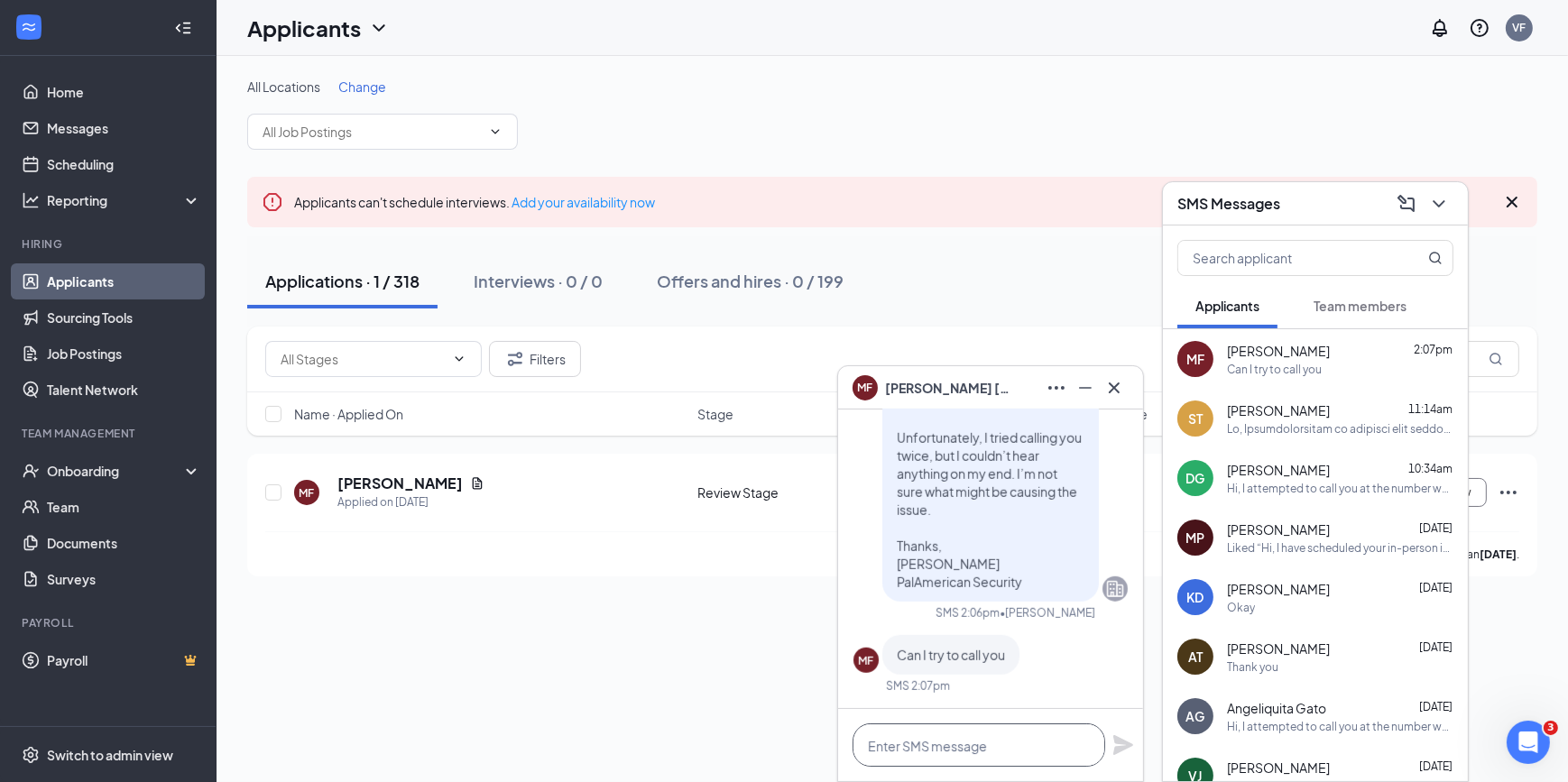
click at [980, 474] on textarea at bounding box center [979, 745] width 253 height 43
click at [985, 396] on span "[PERSON_NAME]" at bounding box center [948, 387] width 126 height 20
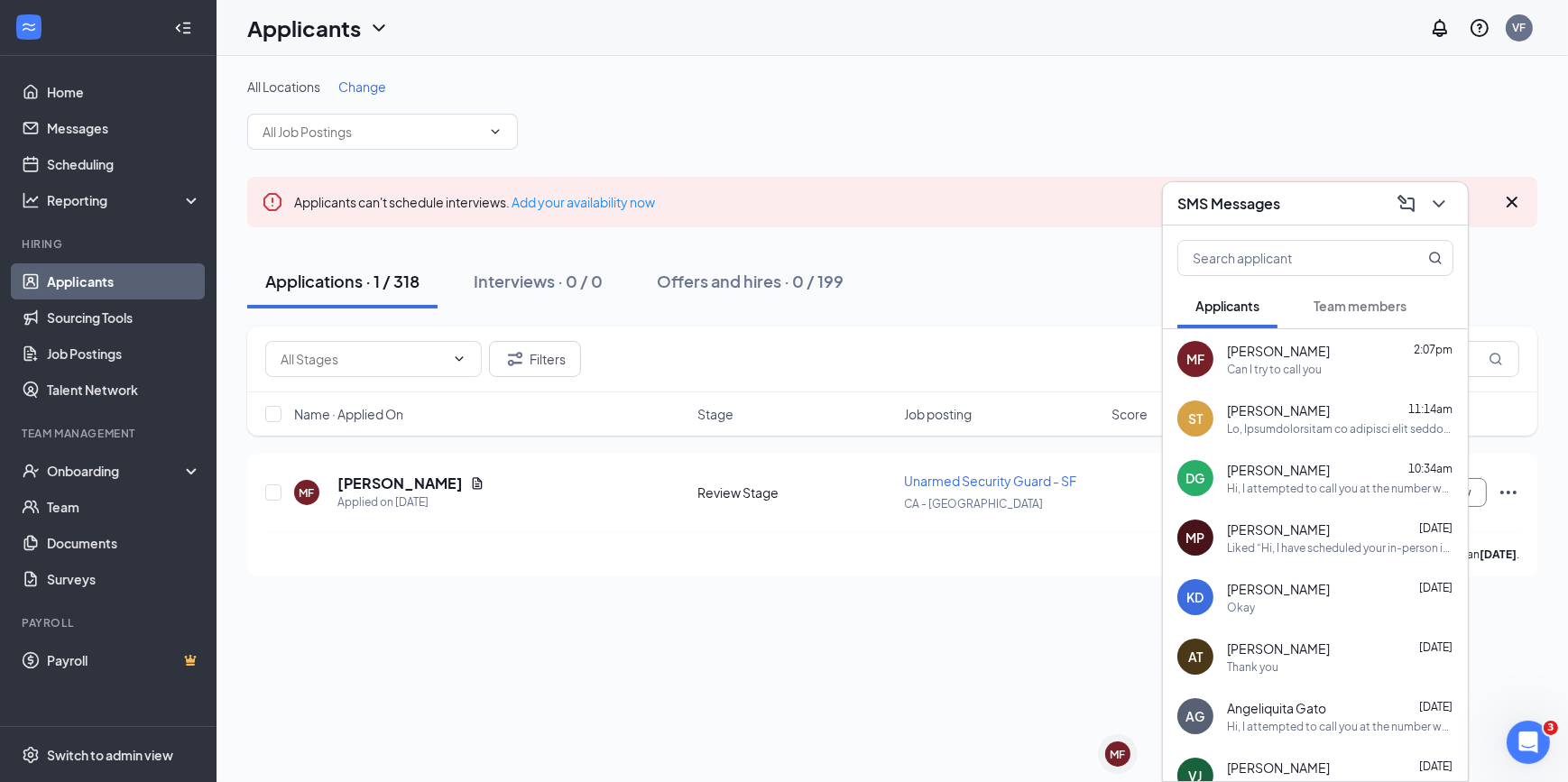
click at [1029, 196] on div "SMS Messages" at bounding box center [1315, 203] width 276 height 28
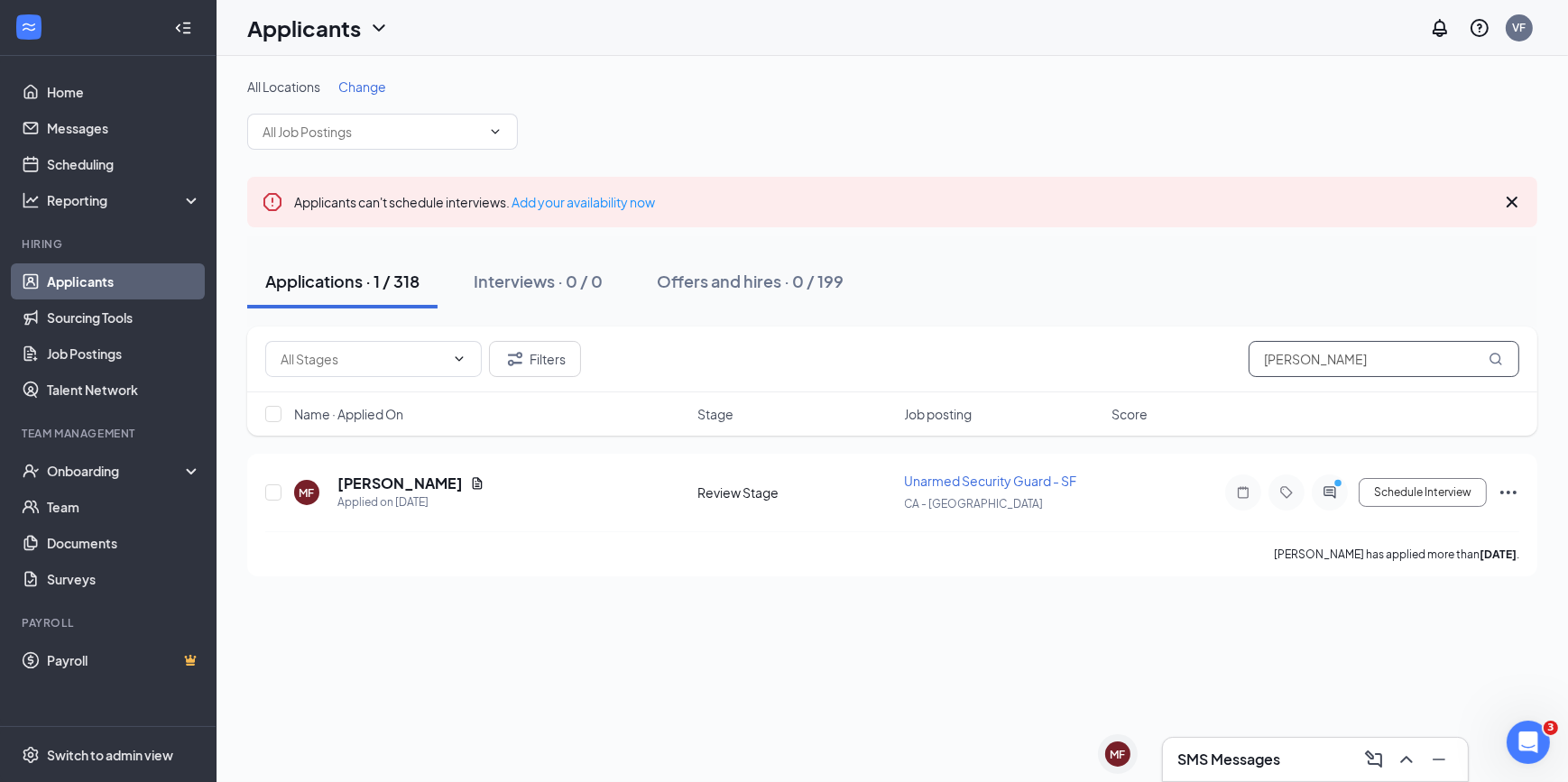
drag, startPoint x: 1366, startPoint y: 358, endPoint x: 1106, endPoint y: 360, distance: 260.0
click at [1029, 360] on div "Filters [PERSON_NAME]" at bounding box center [892, 360] width 1254 height 36
click at [1029, 191] on div "Applicants can't schedule interviews. Add your availability now" at bounding box center [892, 201] width 1290 height 51
